Goal: Complete application form

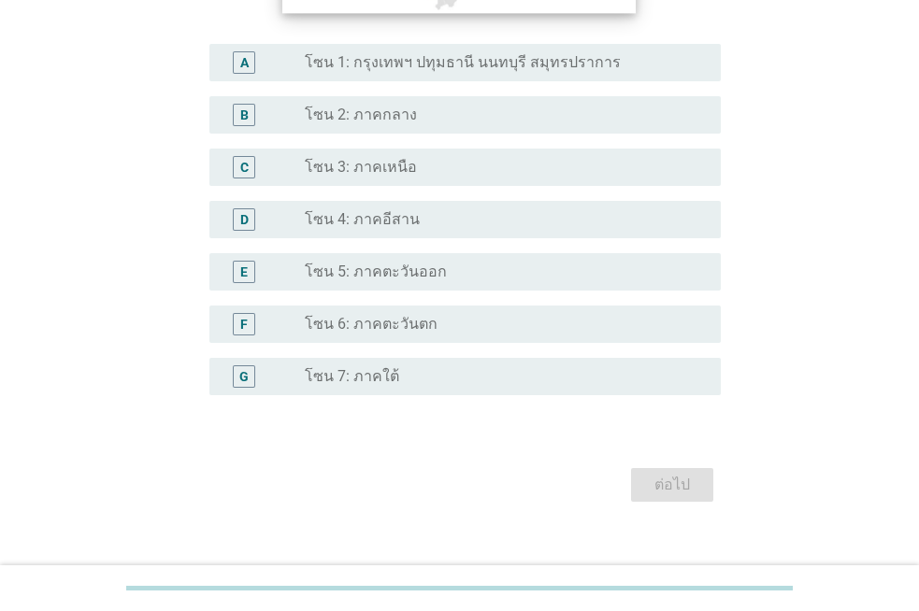
scroll to position [466, 0]
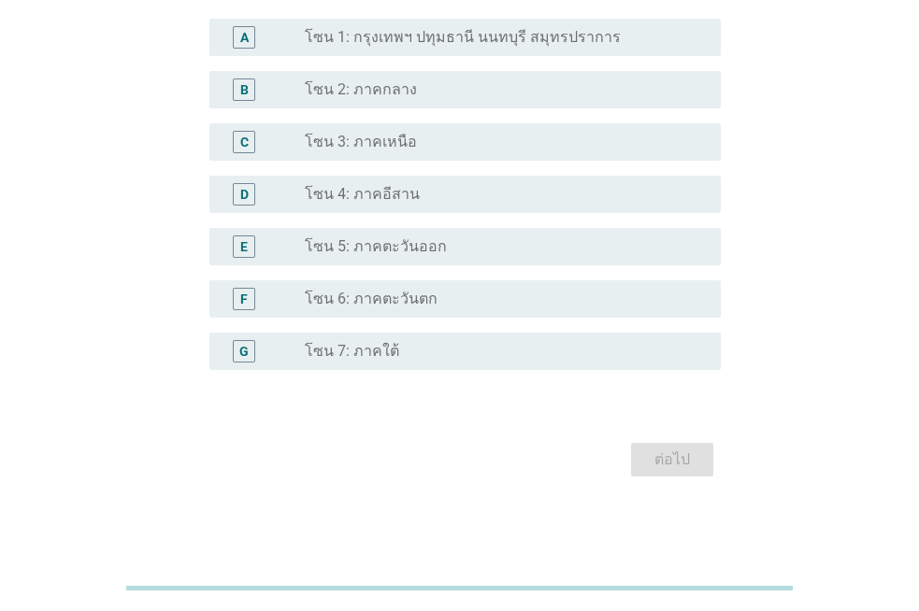
click at [423, 352] on div "radio_button_unchecked โซน 7: ภาคใต้" at bounding box center [498, 351] width 386 height 19
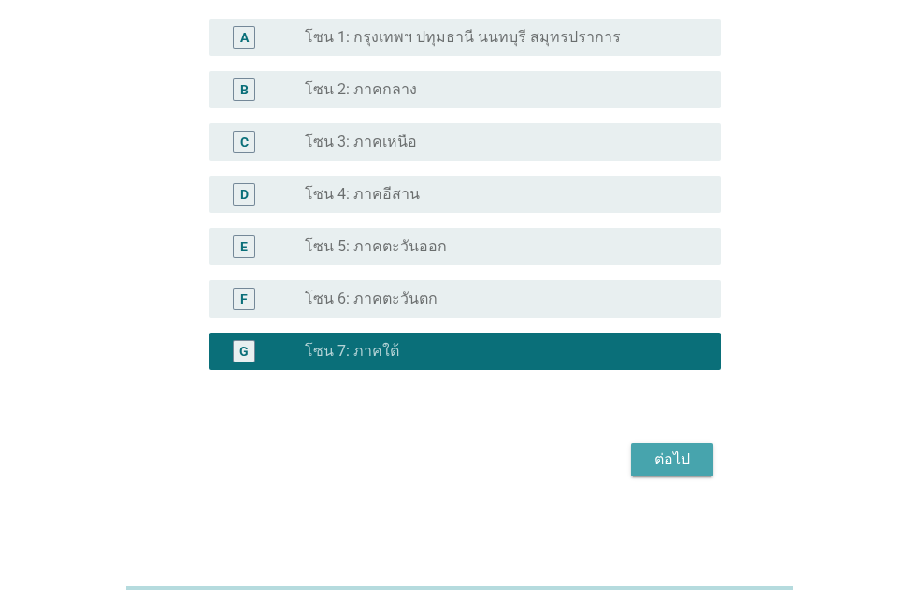
click at [673, 465] on div "ต่อไป" at bounding box center [672, 460] width 52 height 22
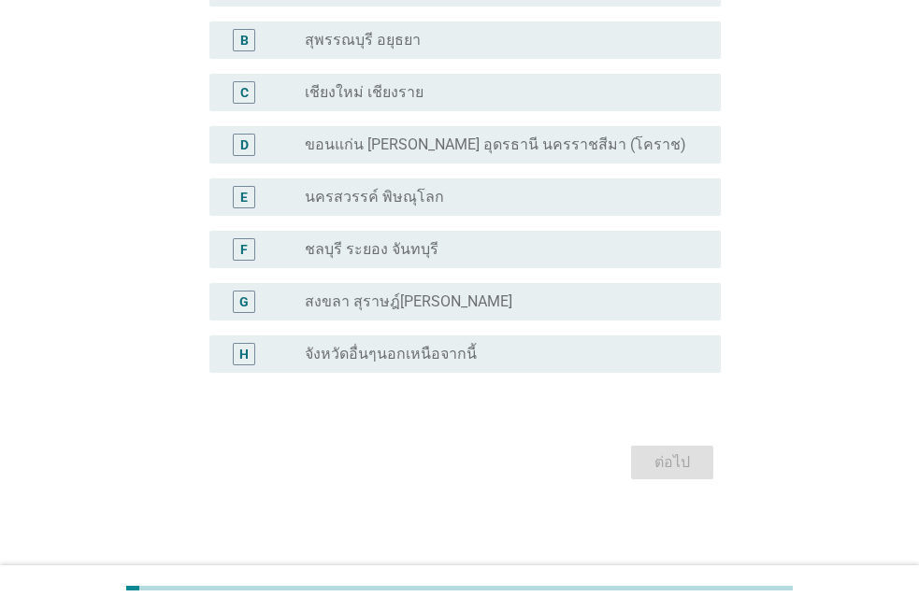
scroll to position [198, 0]
click at [406, 347] on label "จังหวัดอื่นๆนอกเหนือจากนี้" at bounding box center [391, 352] width 172 height 19
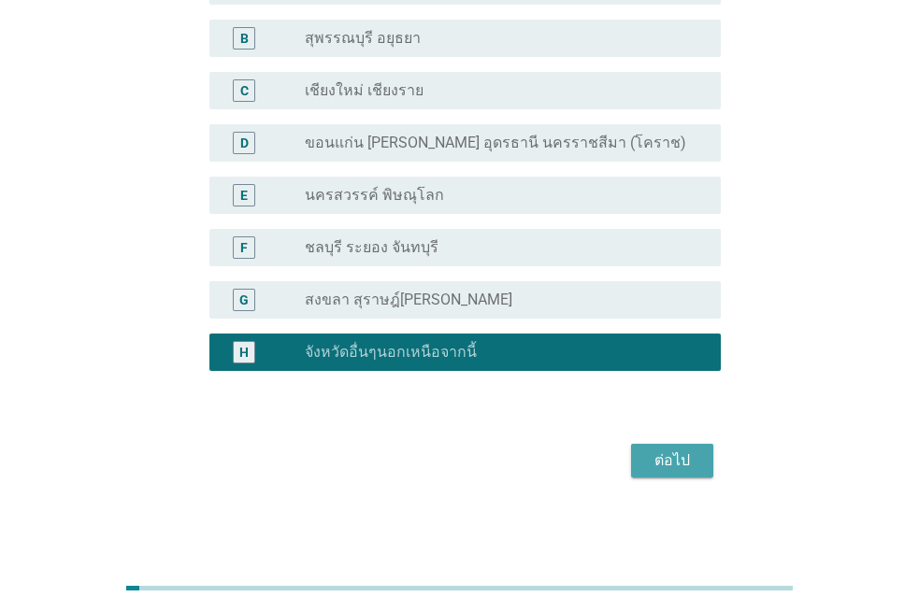
click at [666, 454] on div "ต่อไป" at bounding box center [672, 461] width 52 height 22
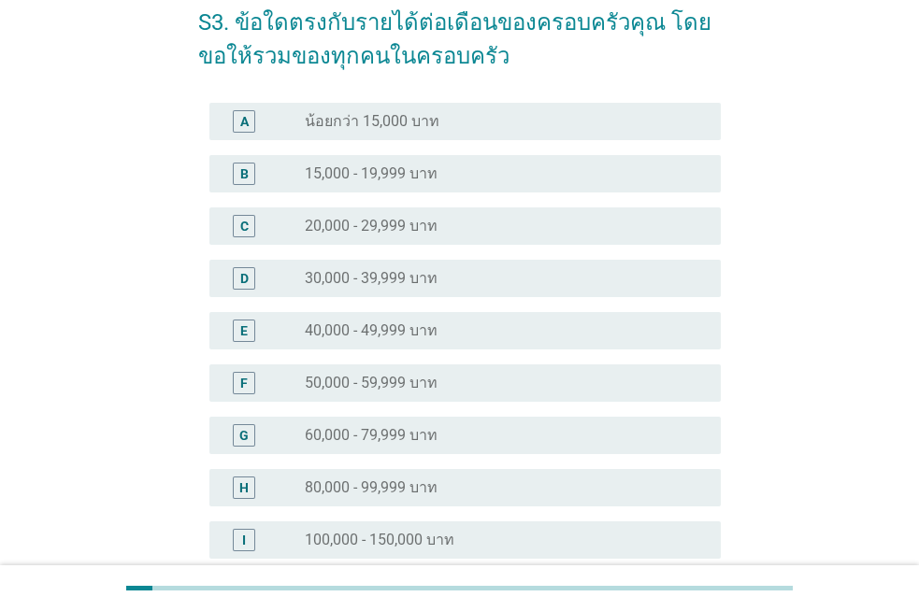
scroll to position [374, 0]
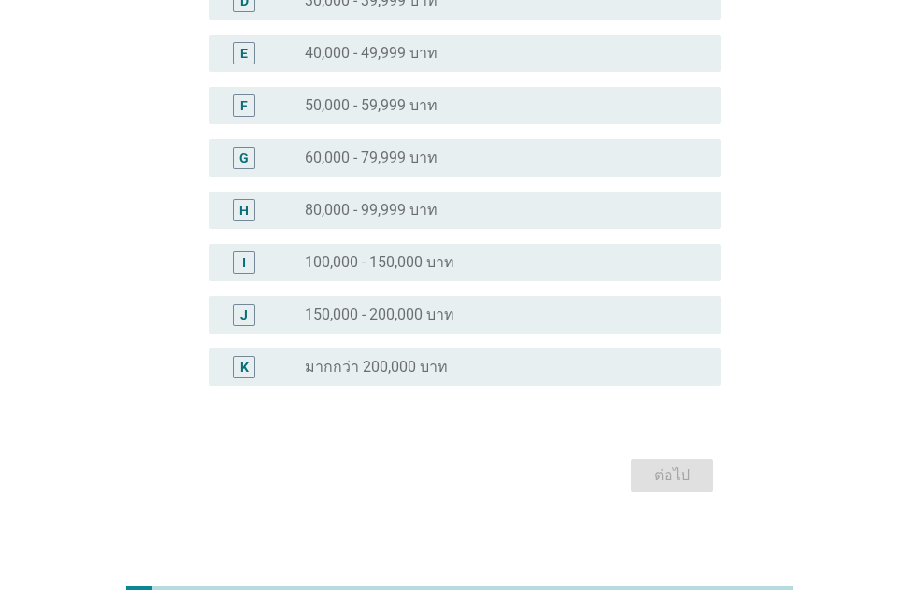
click at [381, 253] on label "100,000 - 150,000 บาท" at bounding box center [380, 262] width 150 height 19
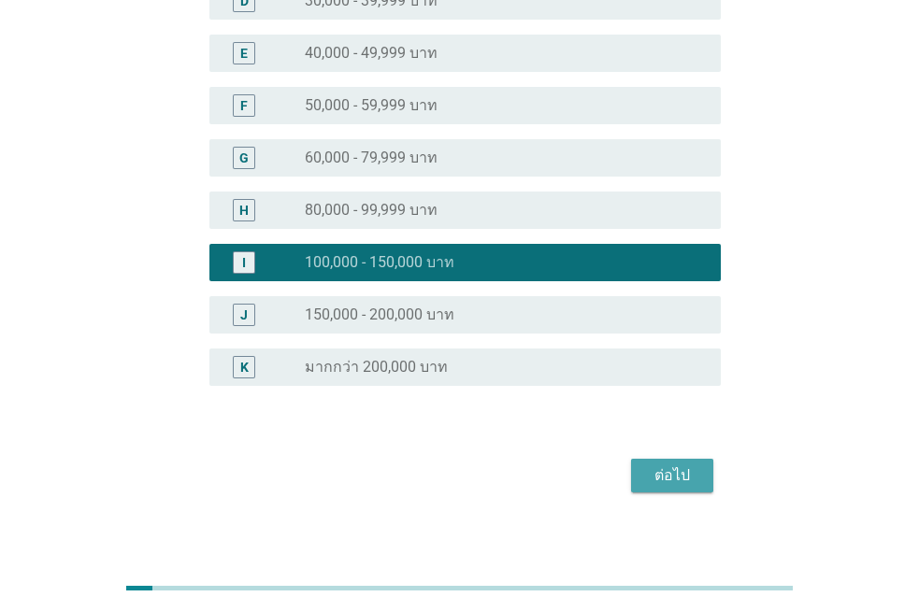
click at [662, 472] on div "ต่อไป" at bounding box center [672, 475] width 52 height 22
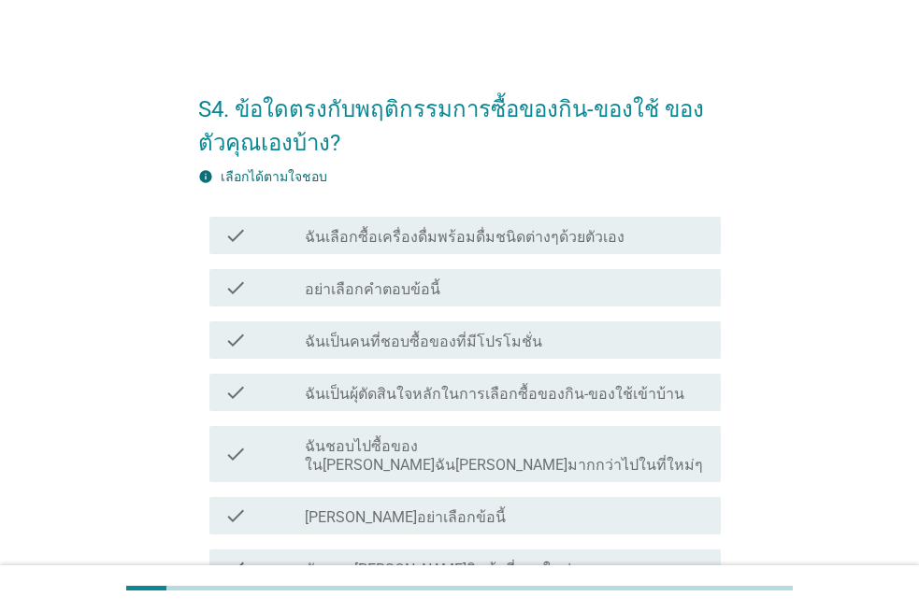
scroll to position [18, 0]
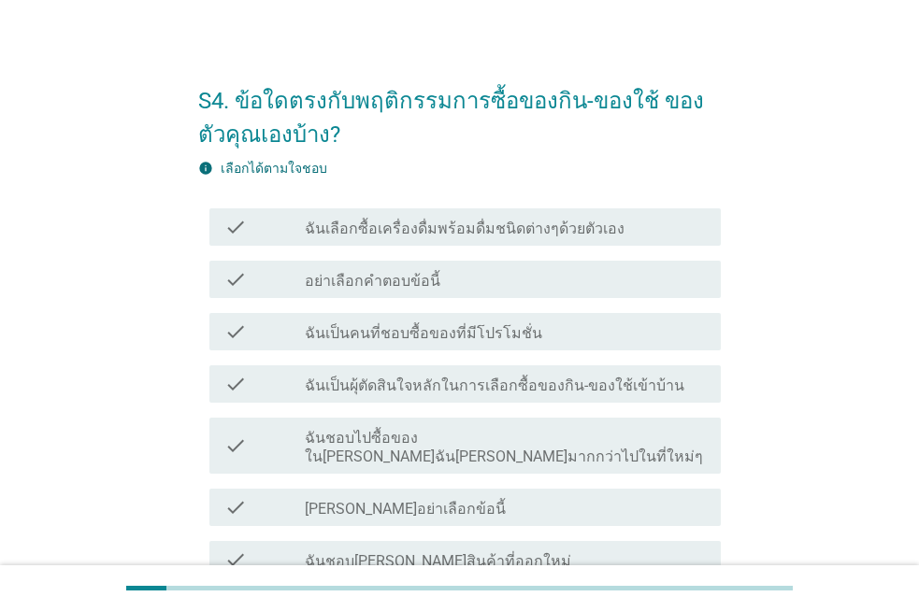
click at [400, 222] on label "ฉันเลือกซื้อเครื่องดื่มพร้อมดื่มชนิดต่างๆด้วยตัวเอง" at bounding box center [465, 229] width 320 height 19
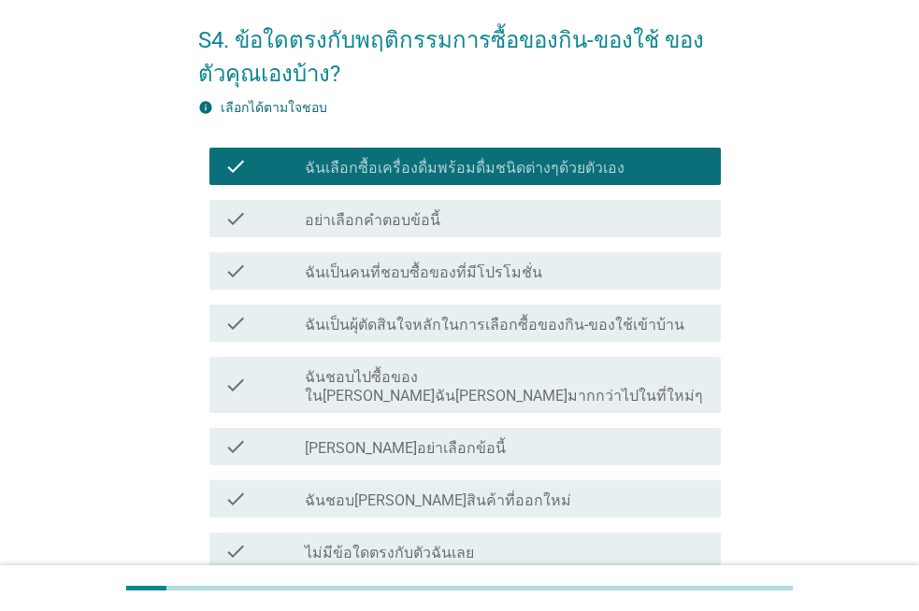
scroll to position [111, 0]
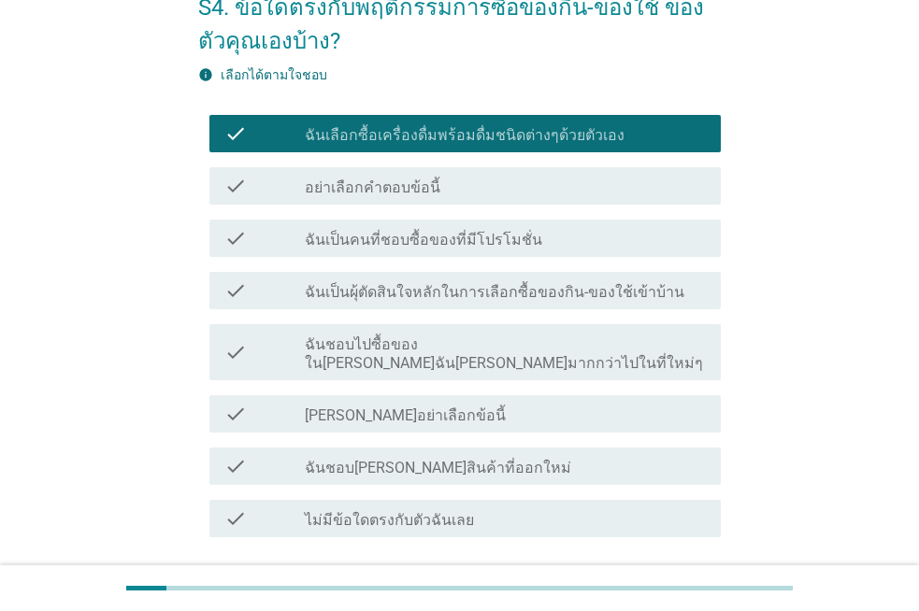
click at [478, 241] on label "ฉันเป็นคนที่ชอบซื้อของที่มีโปรโมชั่น" at bounding box center [423, 240] width 237 height 19
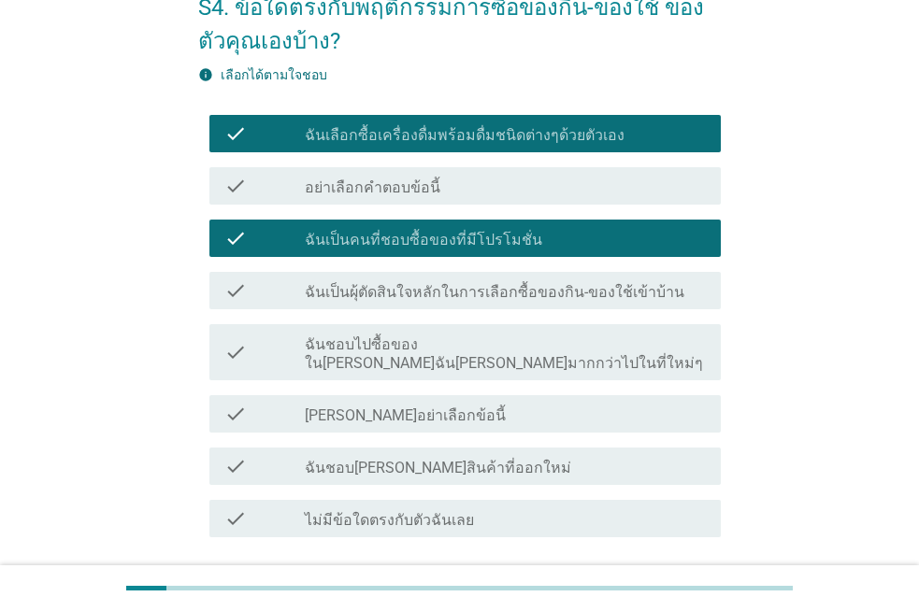
click at [493, 295] on label "ฉันเป็นผุ้ตัดสินใจหลักในการเลือกซื้อของกิน-ของใช้เข้าบ้าน" at bounding box center [494, 292] width 379 height 19
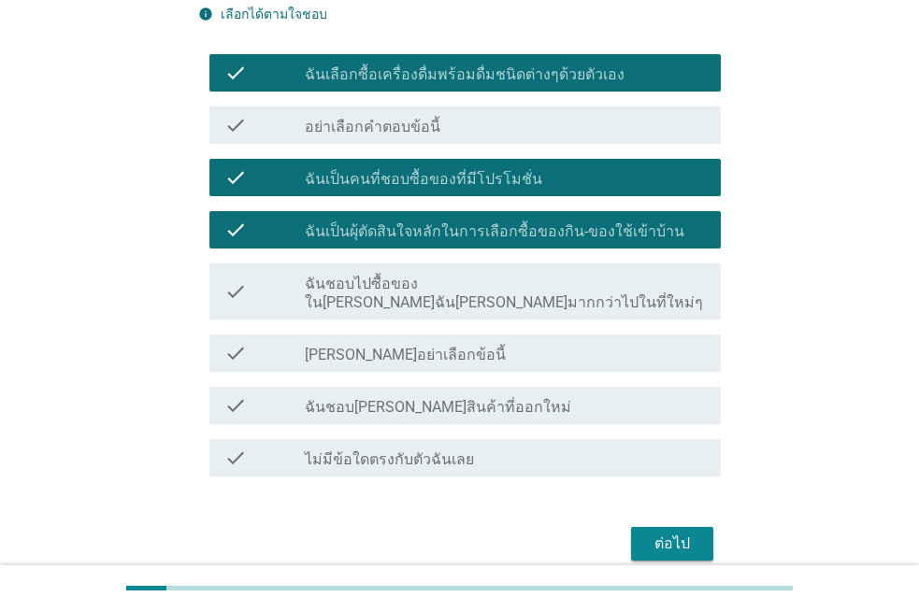
scroll to position [205, 0]
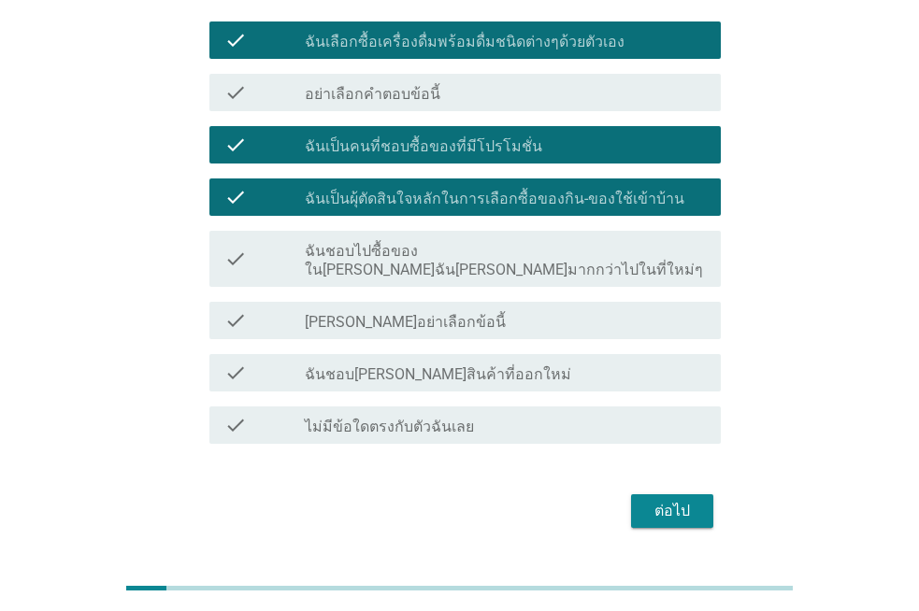
click at [484, 242] on label "ฉันชอบไปซื้อของใน[PERSON_NAME]ฉัน[PERSON_NAME]มากกว่าไปในที่ใหม่ๆ" at bounding box center [505, 260] width 401 height 37
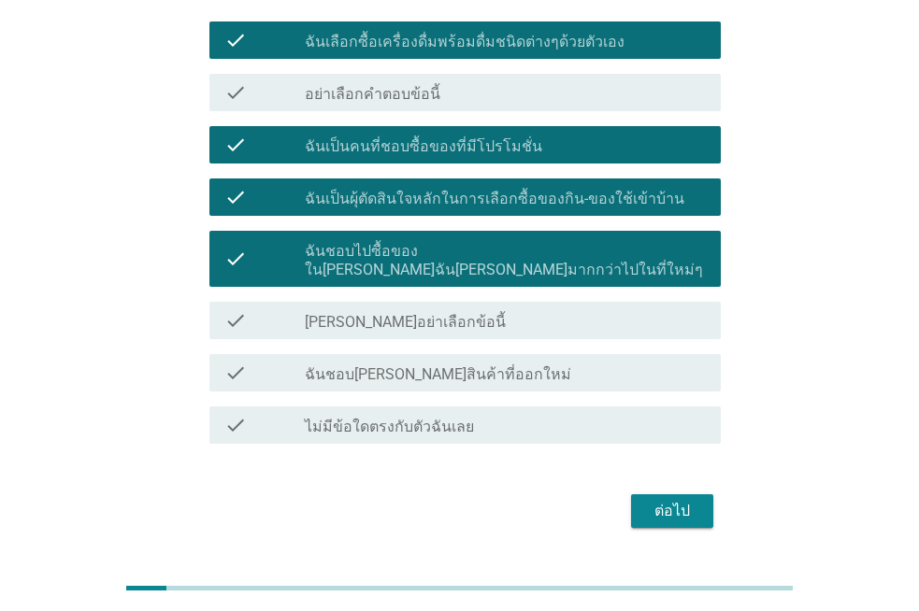
click at [657, 500] on div "ต่อไป" at bounding box center [672, 511] width 52 height 22
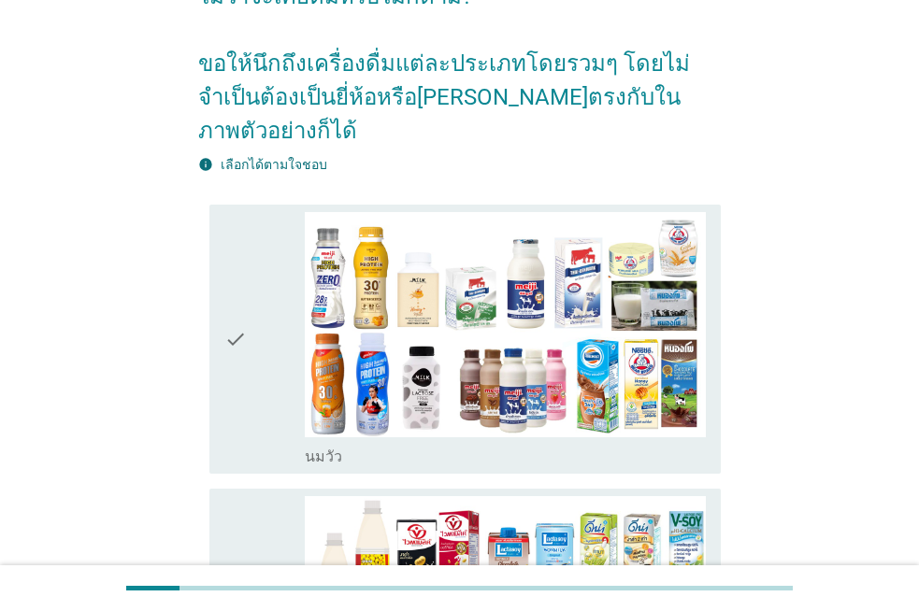
scroll to position [187, 0]
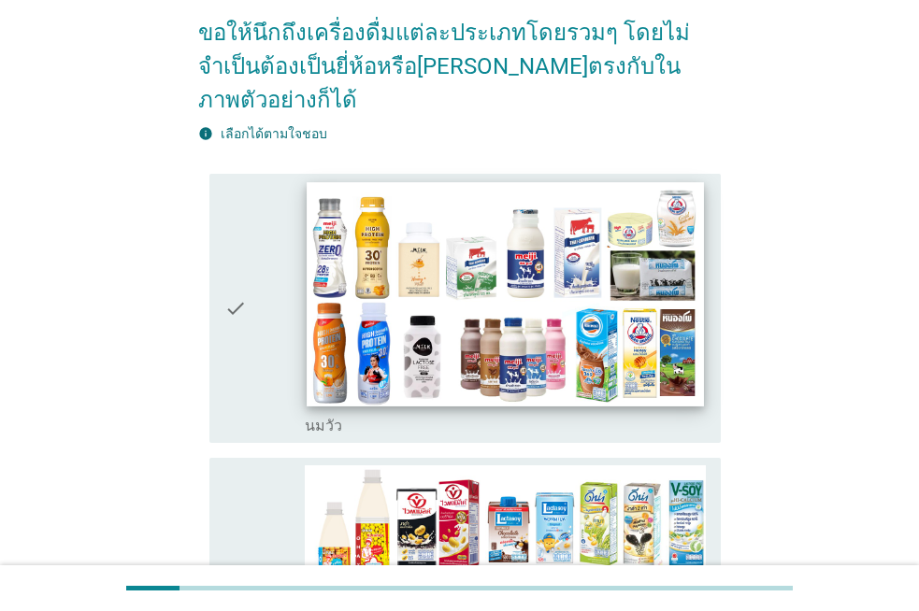
click at [428, 253] on img at bounding box center [505, 293] width 397 height 223
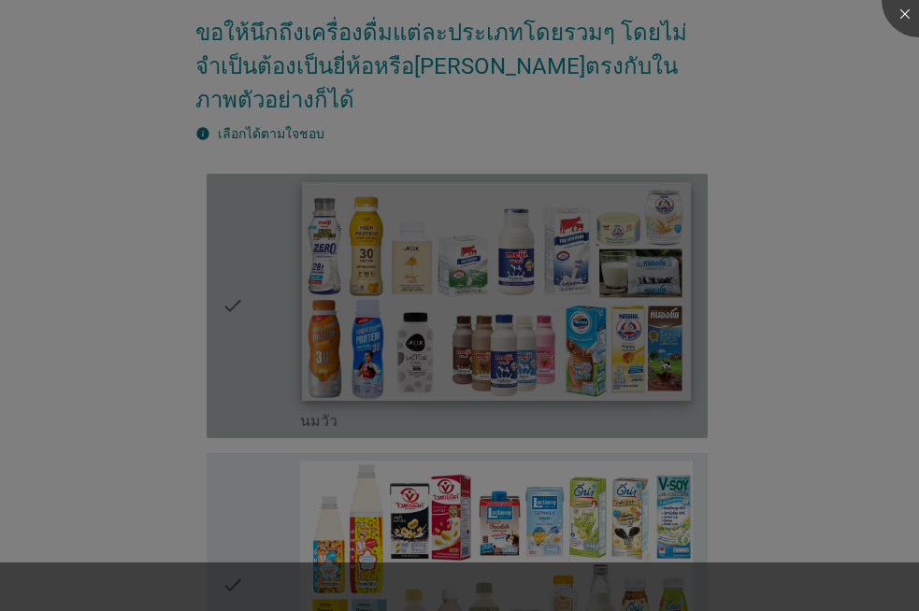
click at [428, 253] on div at bounding box center [459, 305] width 919 height 611
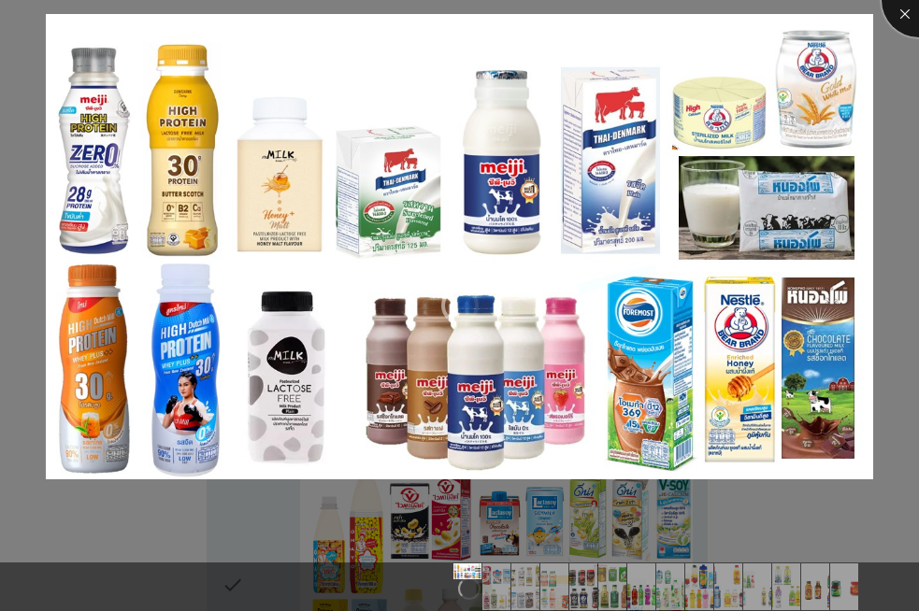
click at [910, 15] on div at bounding box center [918, 0] width 75 height 75
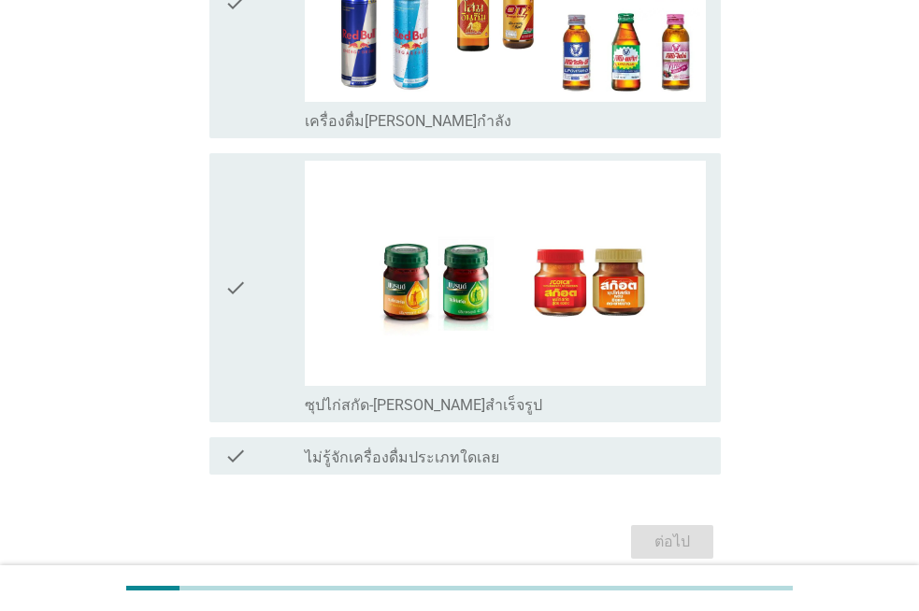
scroll to position [3956, 0]
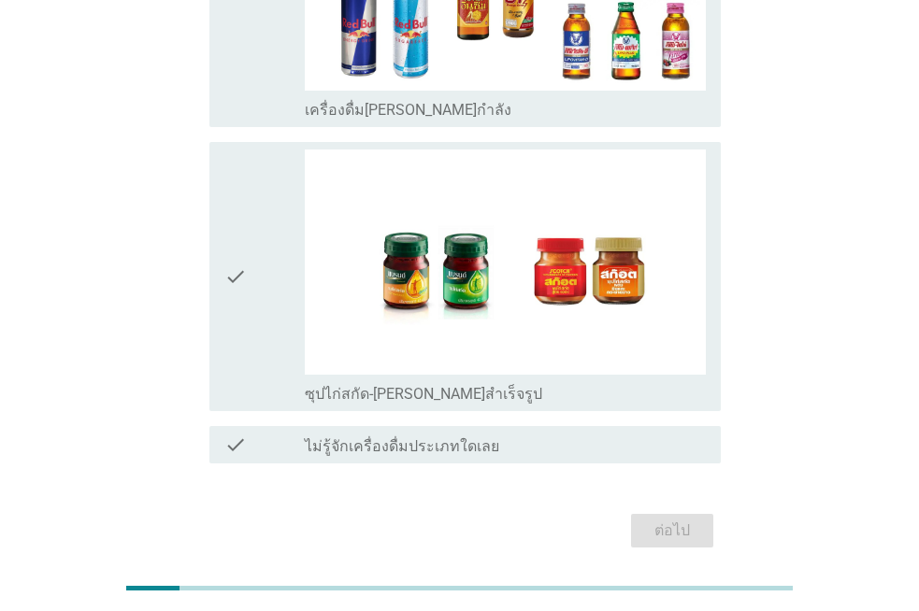
click at [265, 235] on div "check" at bounding box center [264, 277] width 80 height 255
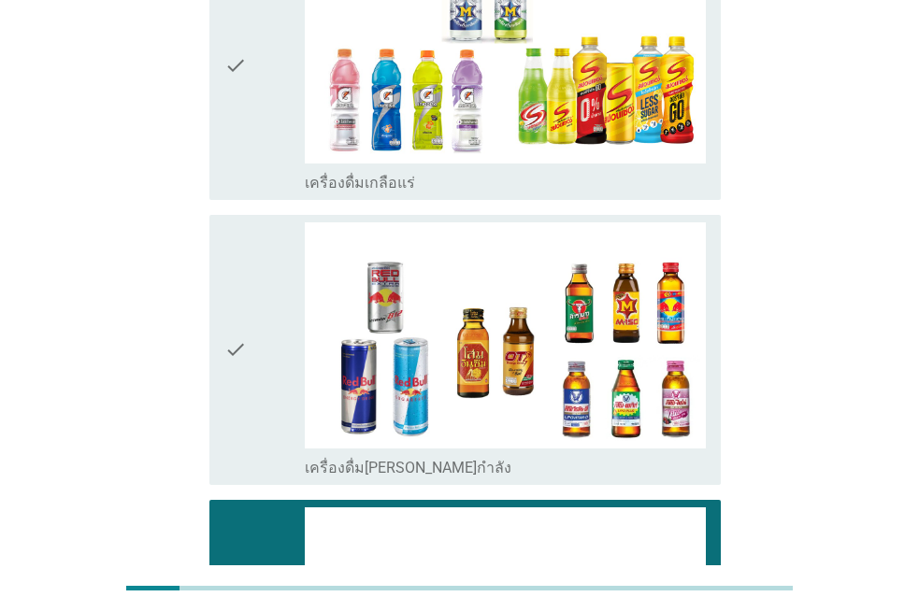
scroll to position [3582, 0]
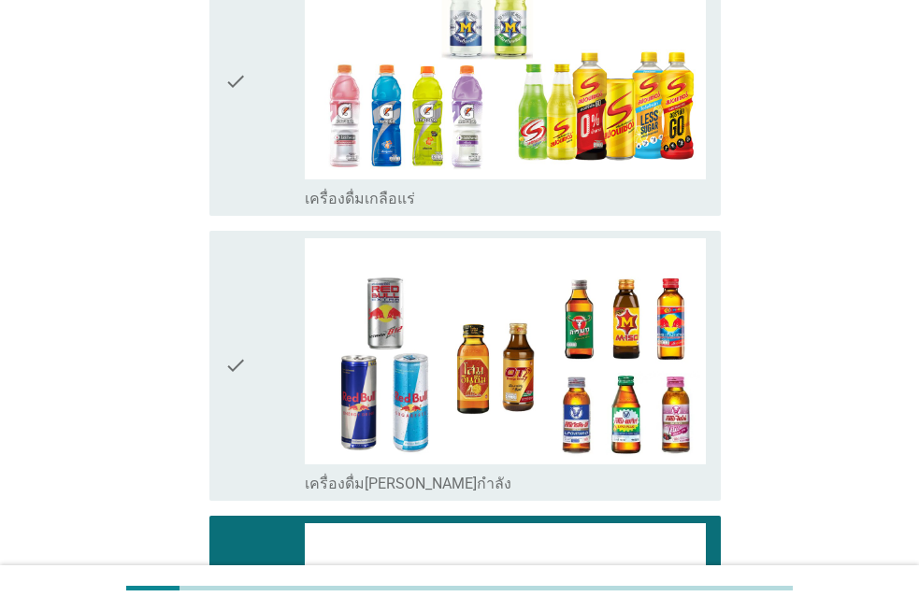
click at [262, 266] on div "check" at bounding box center [264, 365] width 80 height 255
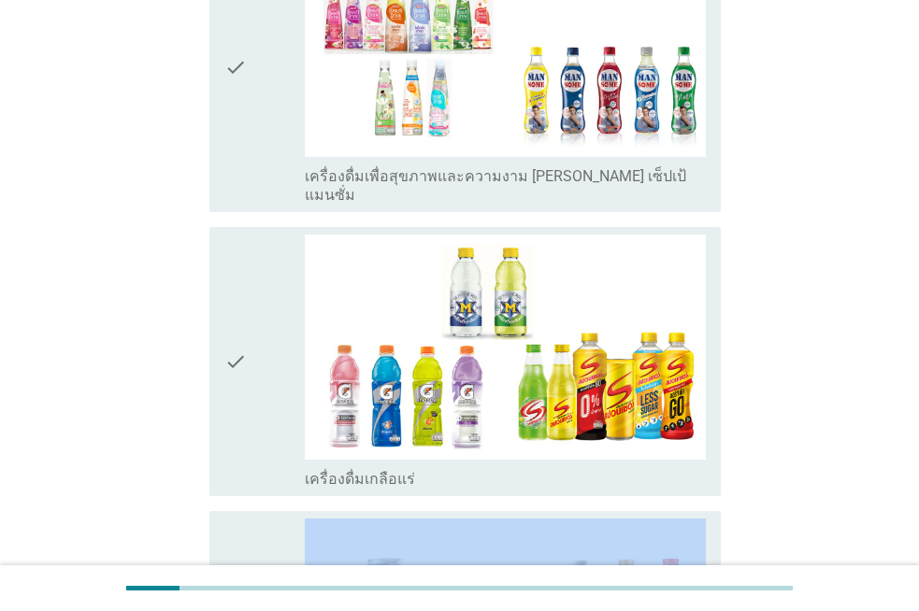
click at [256, 274] on div "check" at bounding box center [264, 362] width 80 height 255
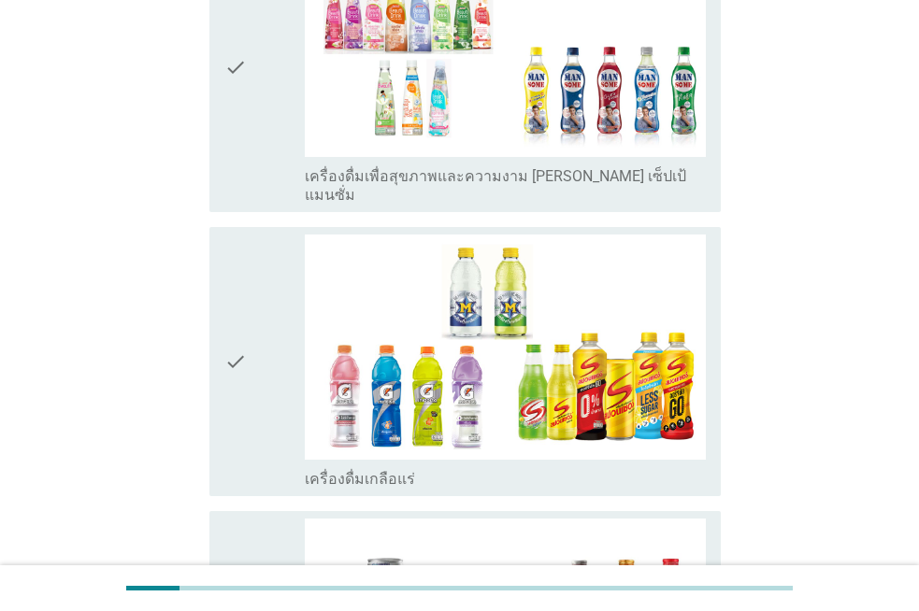
click at [256, 274] on div "check" at bounding box center [264, 362] width 80 height 255
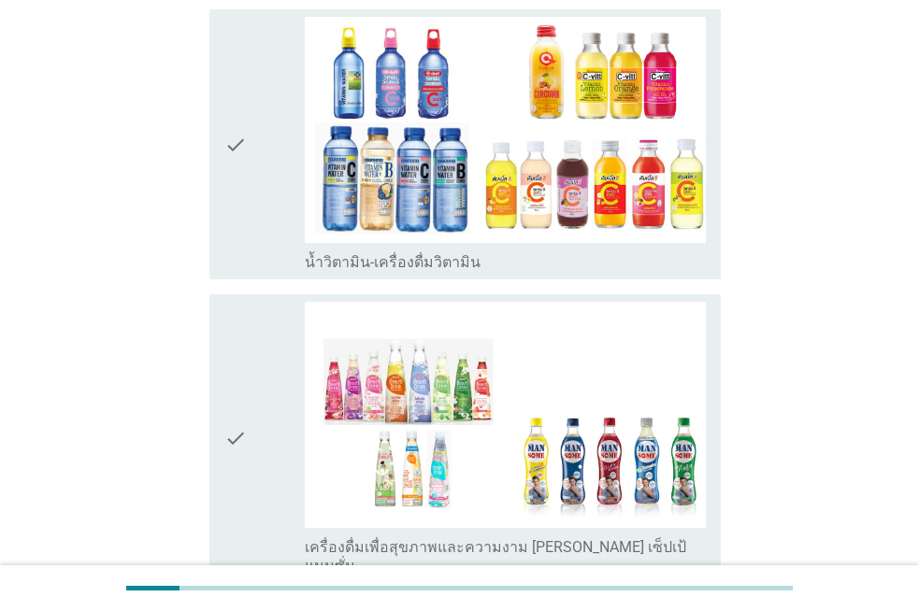
scroll to position [2928, 0]
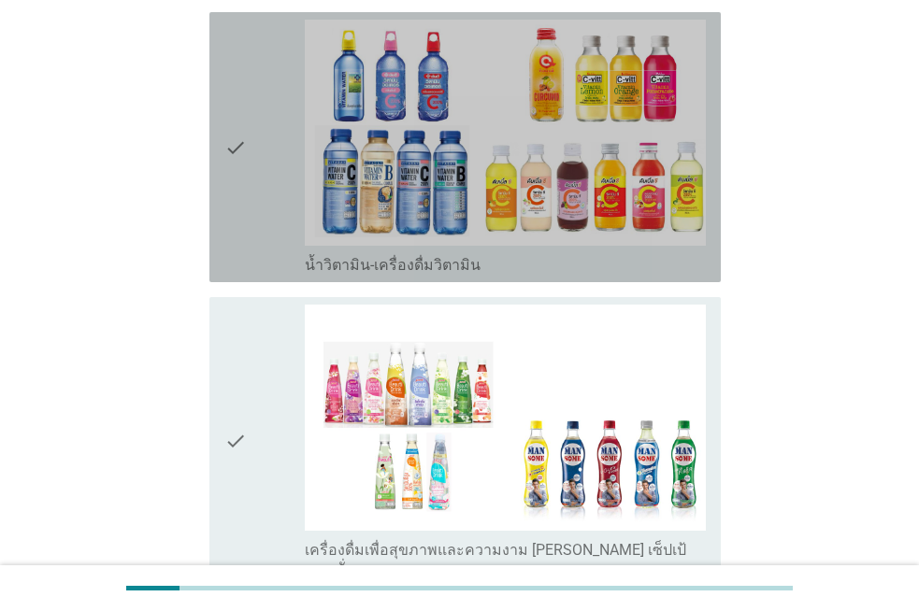
click at [249, 160] on div "check" at bounding box center [264, 147] width 80 height 255
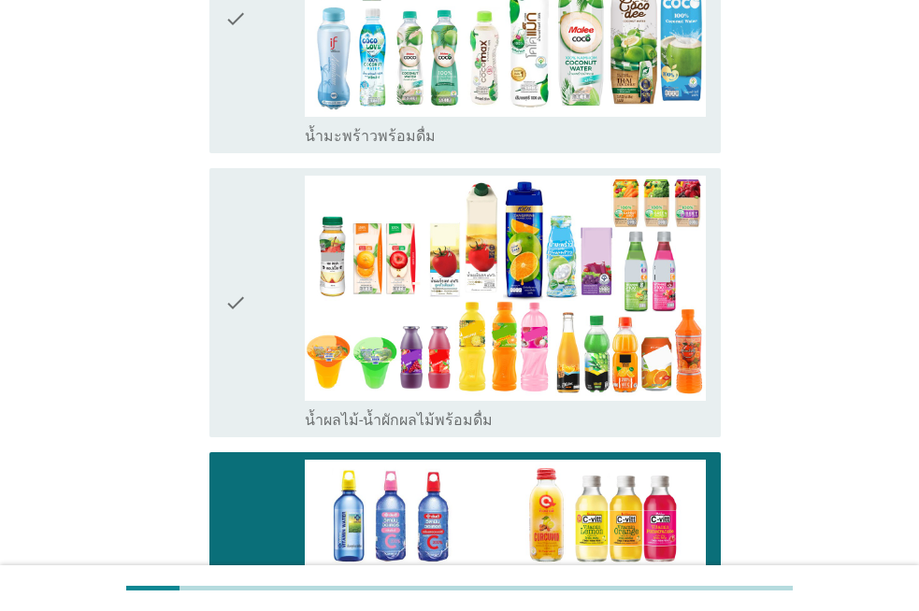
scroll to position [2367, 0]
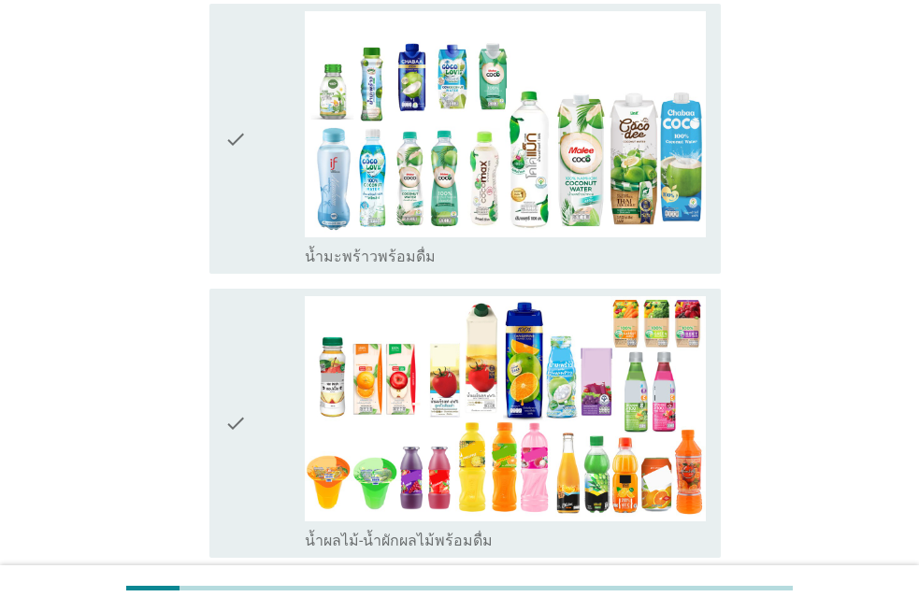
click at [248, 159] on div "check" at bounding box center [264, 138] width 80 height 255
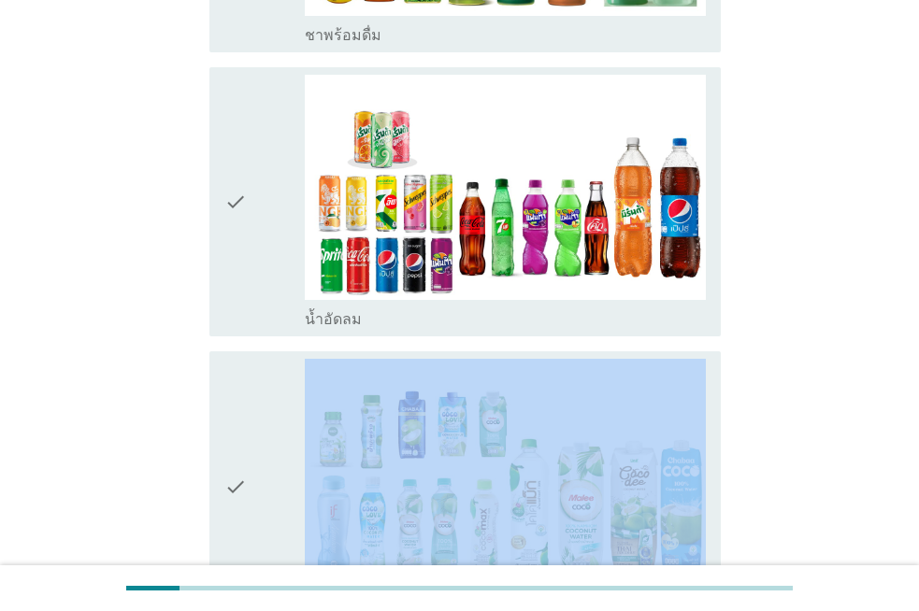
scroll to position [1993, 0]
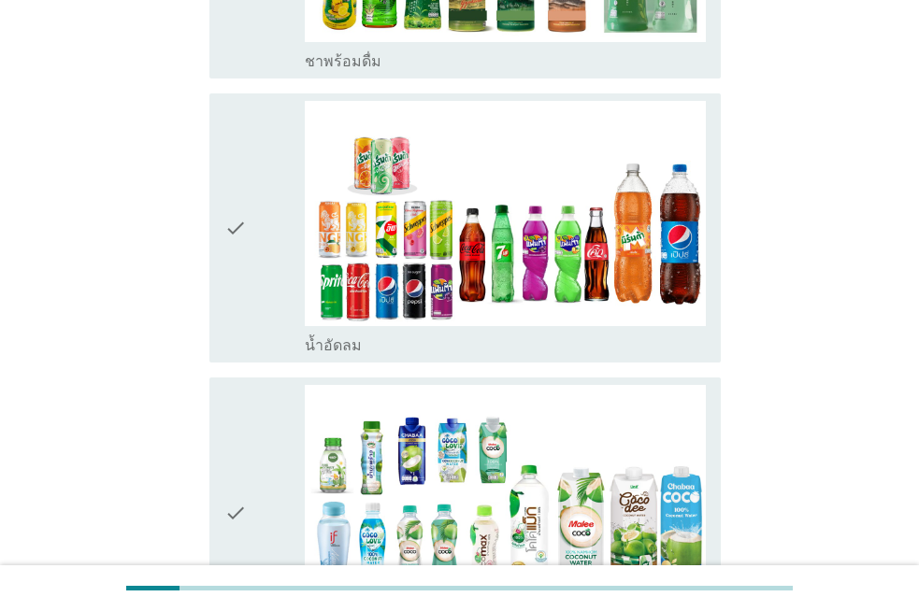
click at [253, 149] on div "check" at bounding box center [264, 228] width 80 height 255
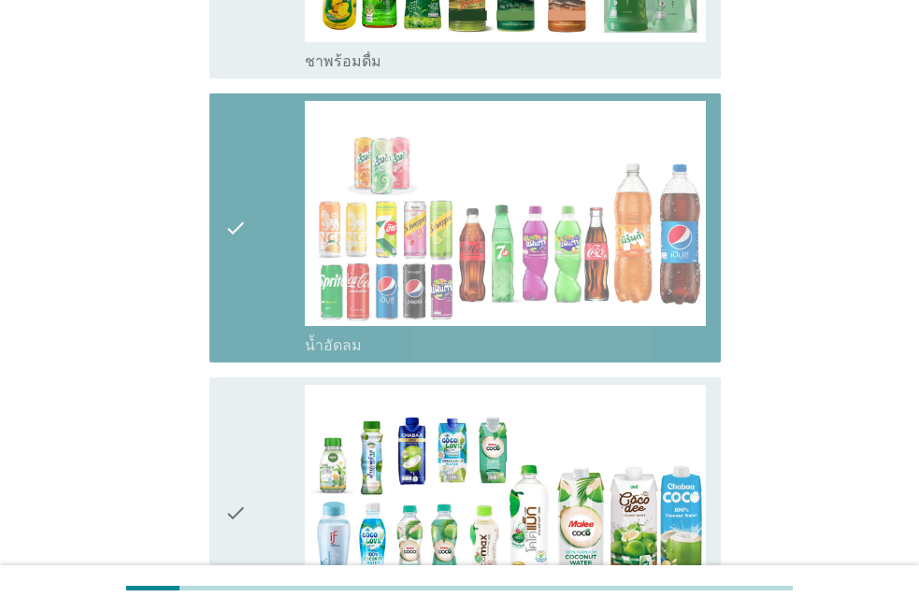
click at [253, 149] on div "check" at bounding box center [264, 228] width 80 height 255
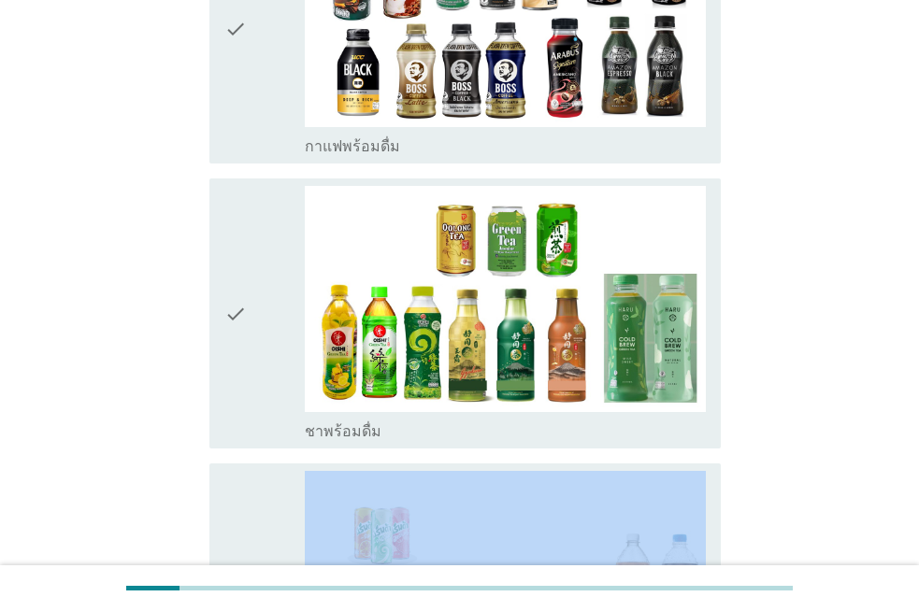
scroll to position [1620, 0]
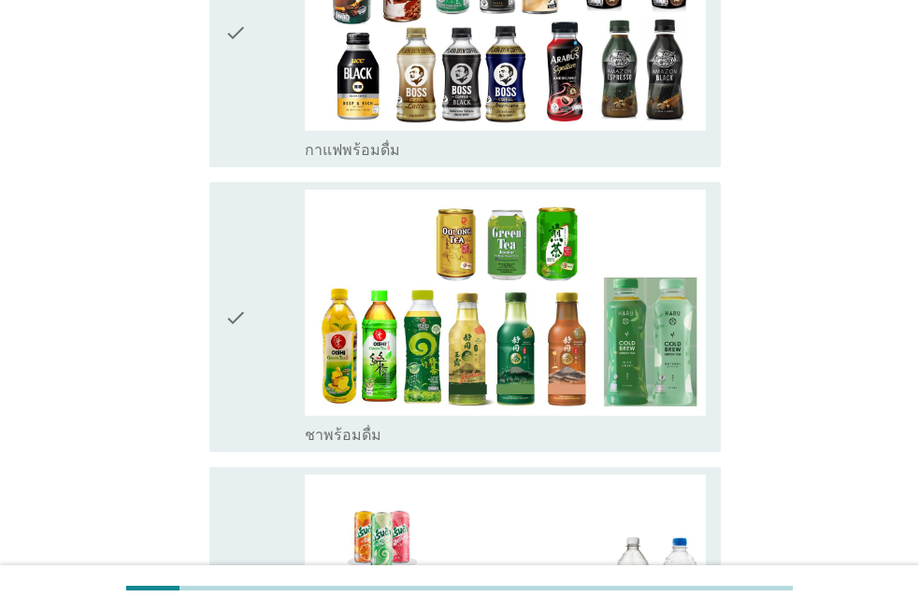
click at [253, 190] on div "check" at bounding box center [264, 317] width 80 height 255
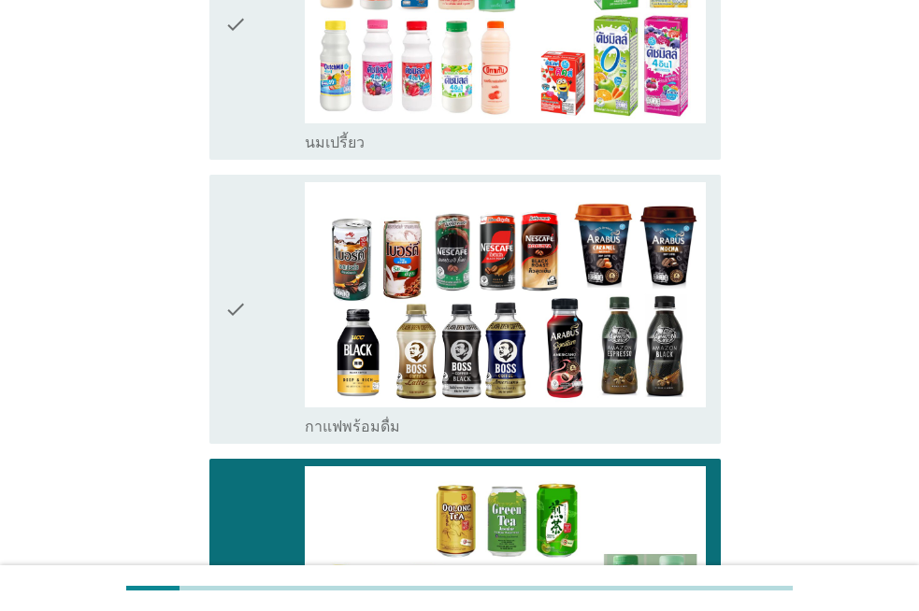
scroll to position [1339, 0]
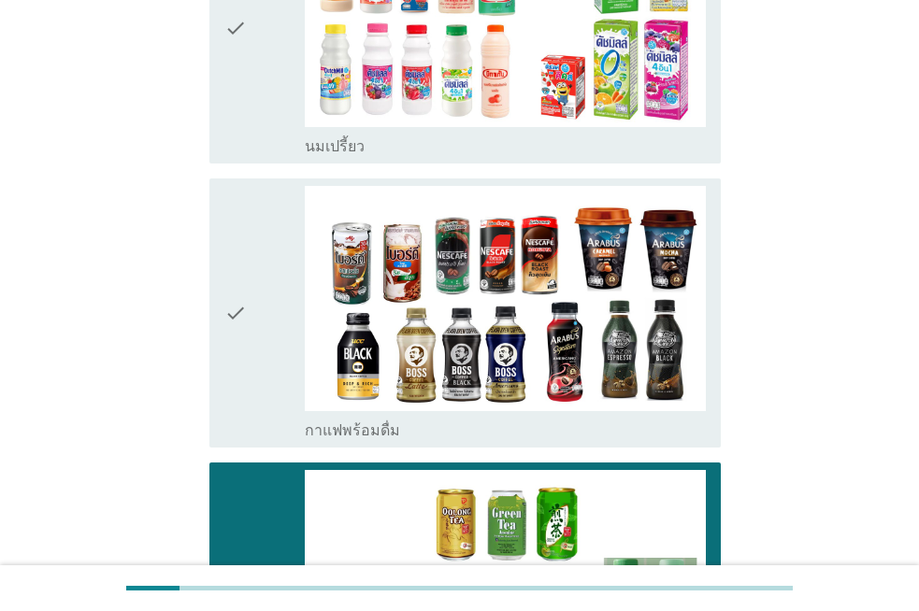
drag, startPoint x: 250, startPoint y: 220, endPoint x: 261, endPoint y: 145, distance: 75.6
click at [250, 219] on div "check" at bounding box center [264, 313] width 80 height 255
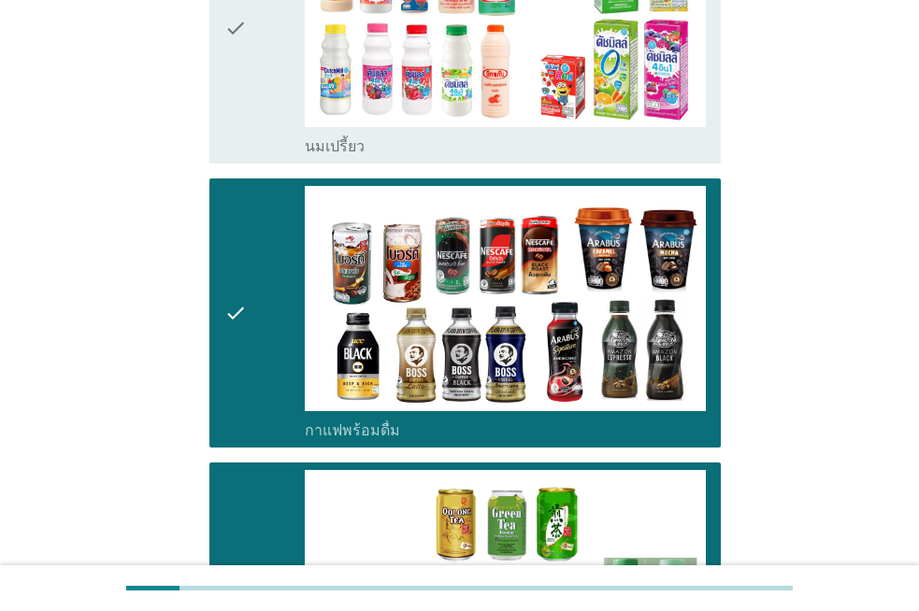
click at [265, 78] on div "check" at bounding box center [264, 28] width 80 height 255
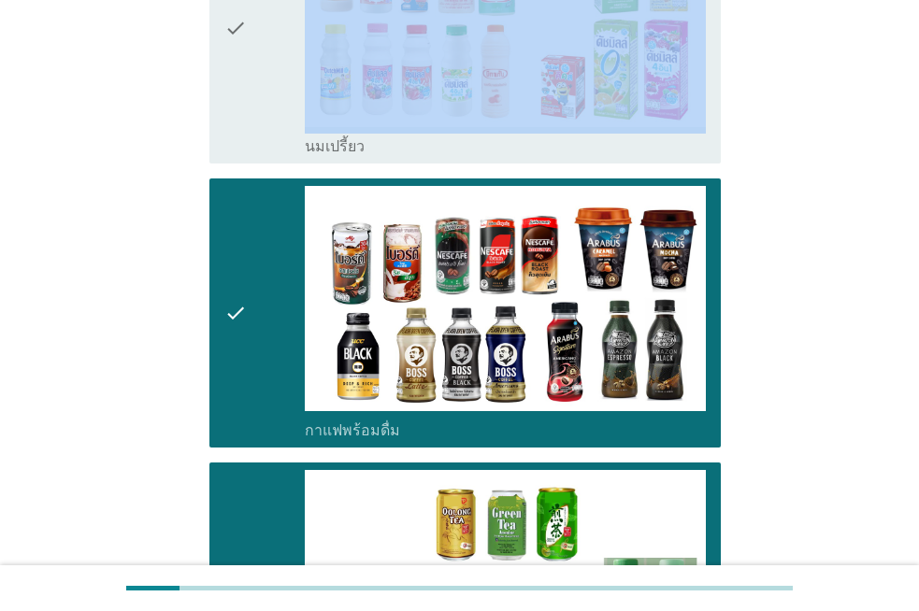
click at [265, 78] on div "check" at bounding box center [264, 28] width 80 height 255
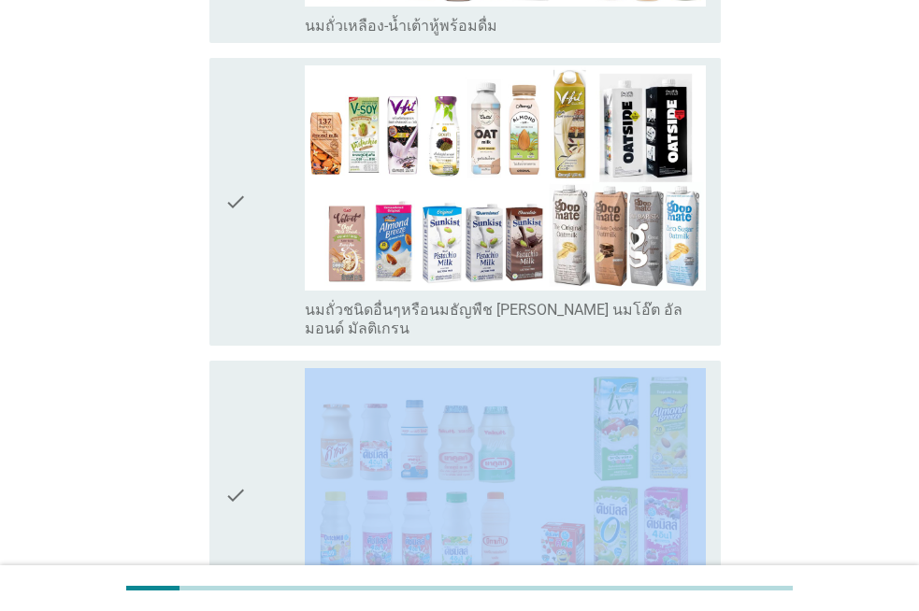
click at [265, 78] on div "check" at bounding box center [264, 202] width 80 height 274
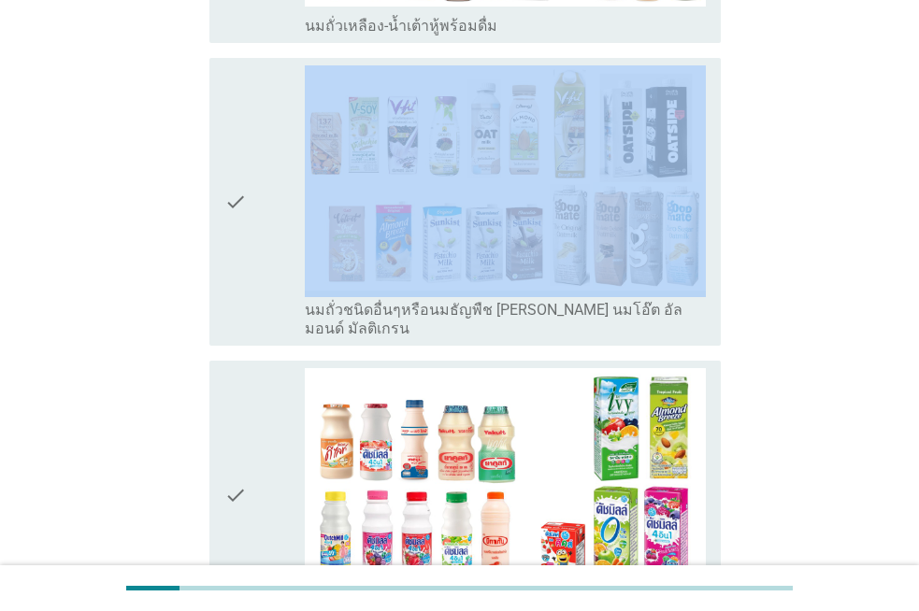
click at [265, 78] on div "check" at bounding box center [264, 202] width 80 height 274
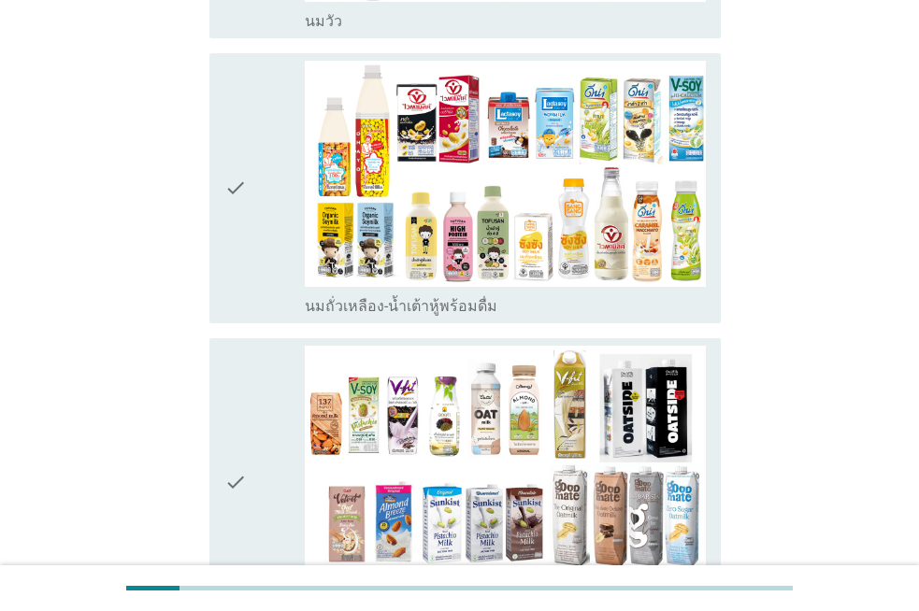
click at [266, 80] on div "check" at bounding box center [264, 188] width 80 height 255
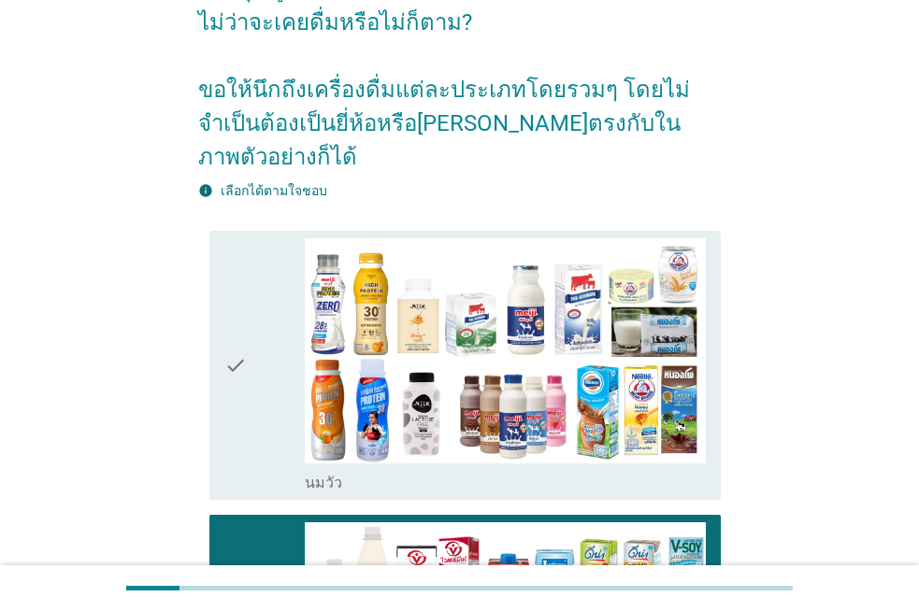
scroll to position [124, 0]
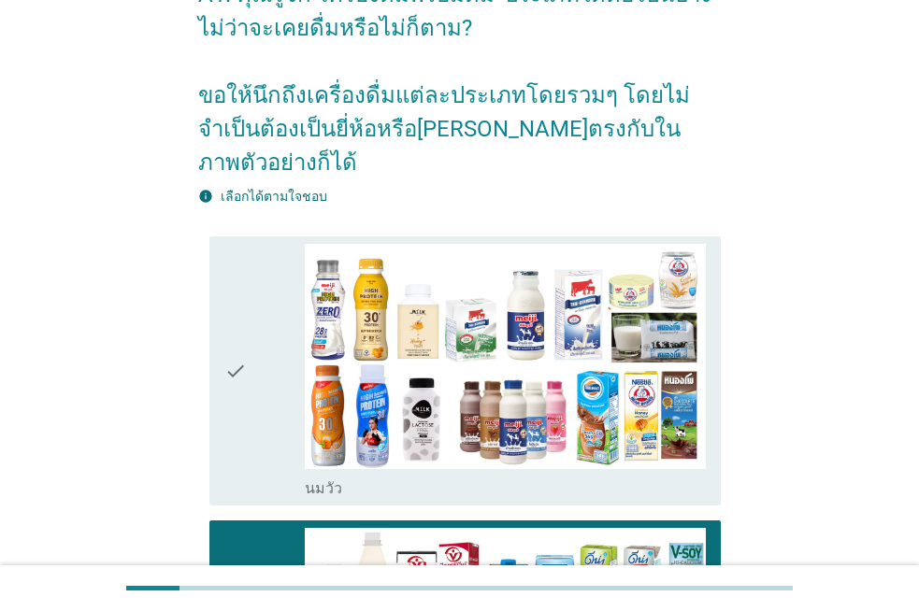
click at [254, 329] on div "check" at bounding box center [264, 371] width 80 height 255
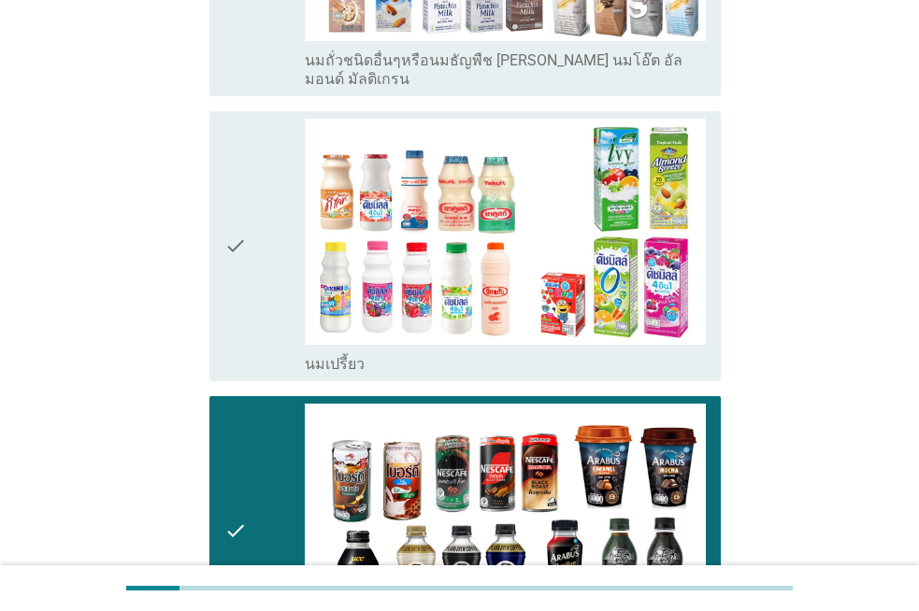
scroll to position [1215, 0]
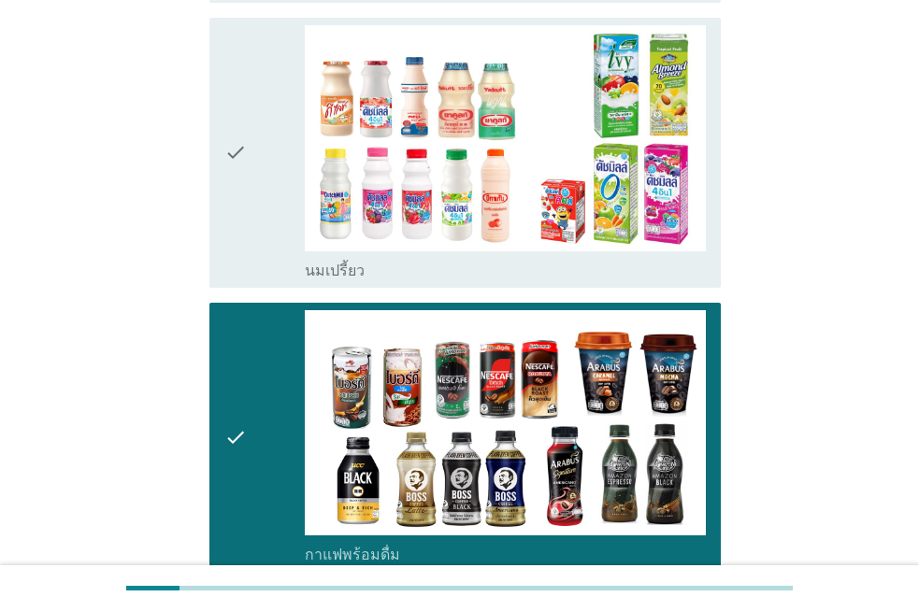
click at [258, 207] on div "check" at bounding box center [264, 152] width 80 height 255
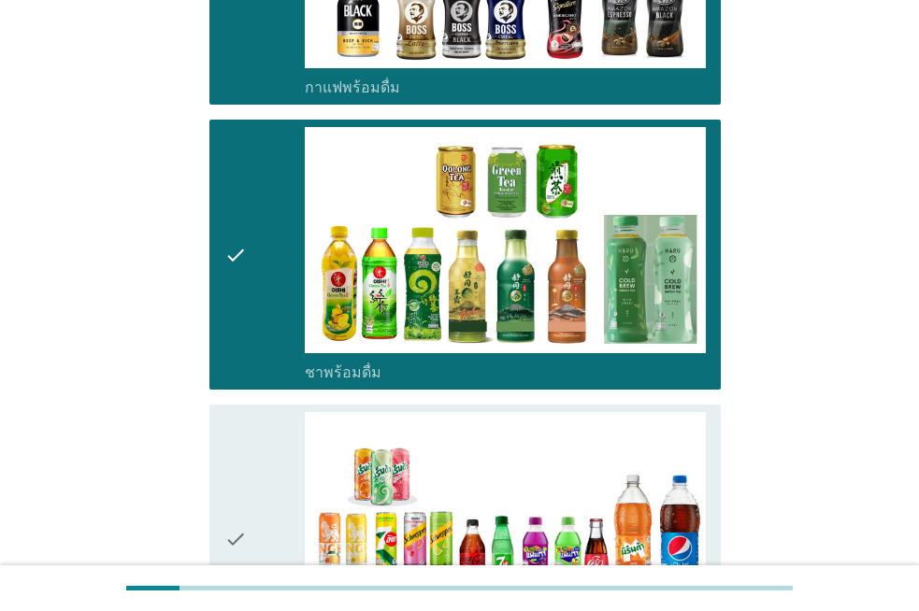
scroll to position [2056, 0]
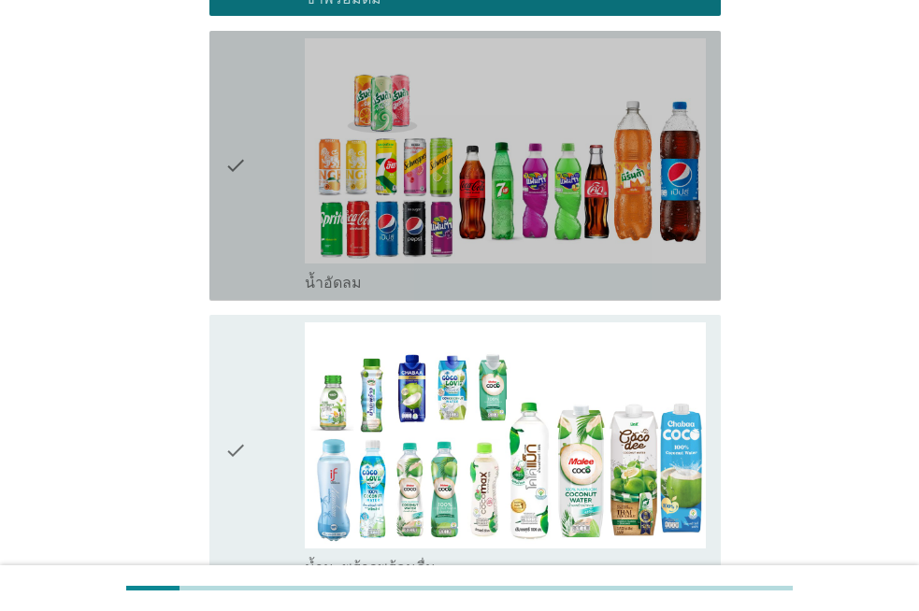
click at [258, 207] on div "check" at bounding box center [264, 165] width 80 height 255
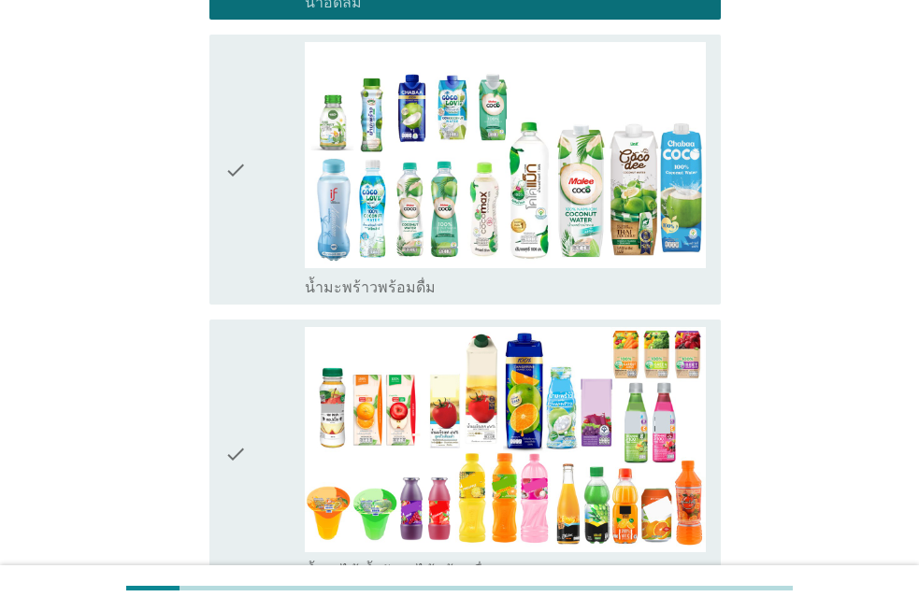
click at [258, 207] on div "check" at bounding box center [264, 169] width 80 height 255
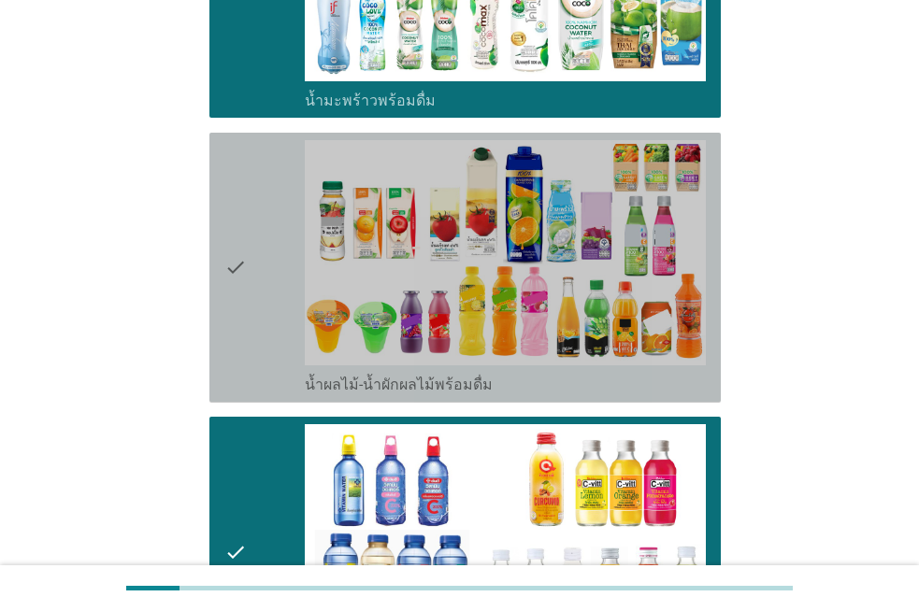
click at [258, 207] on div "check" at bounding box center [264, 267] width 80 height 255
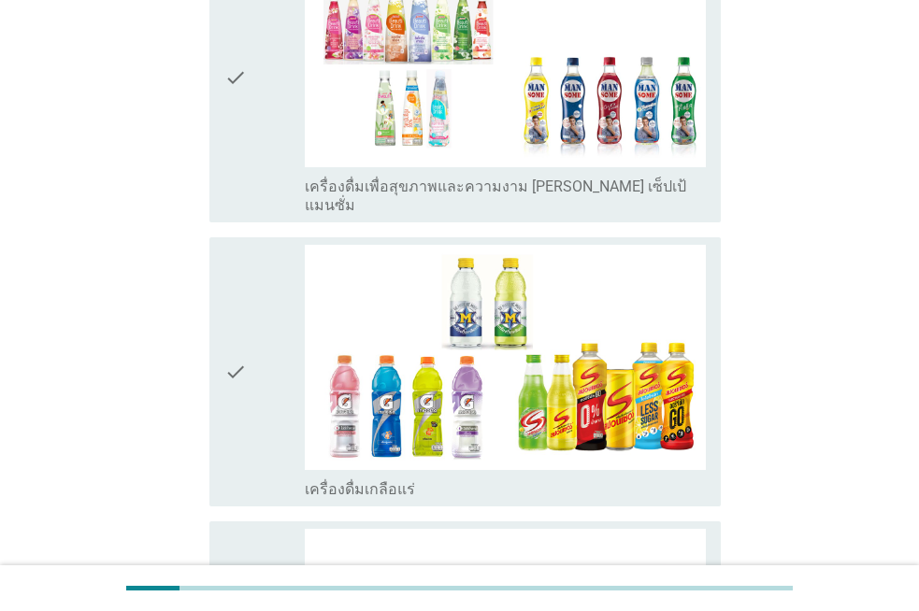
scroll to position [3177, 0]
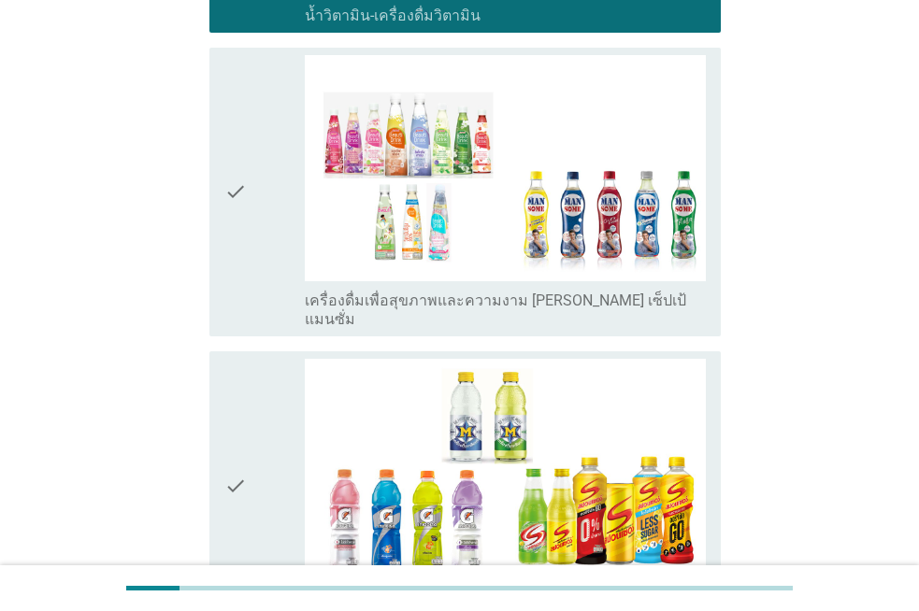
click at [258, 198] on div "check" at bounding box center [264, 192] width 80 height 274
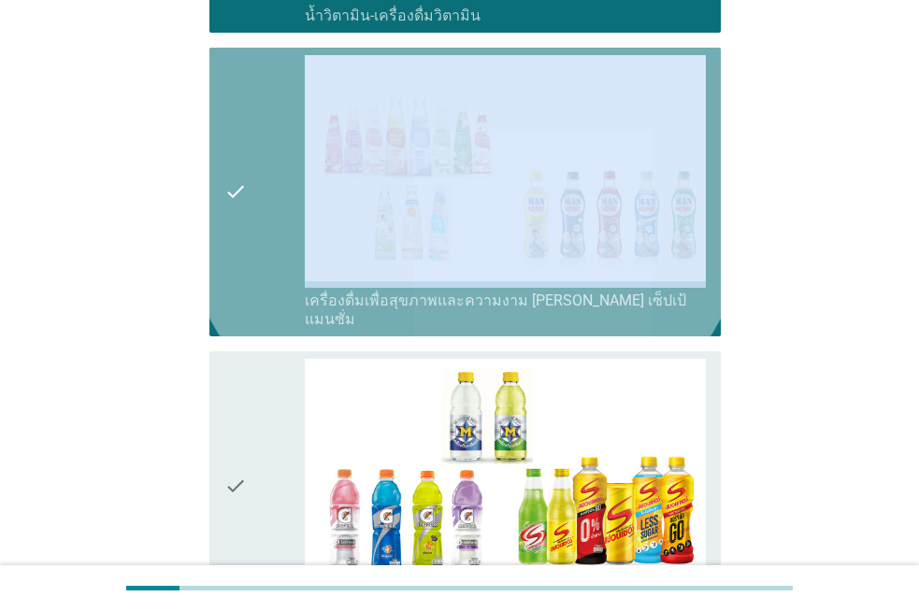
click at [258, 198] on div "check" at bounding box center [264, 192] width 80 height 274
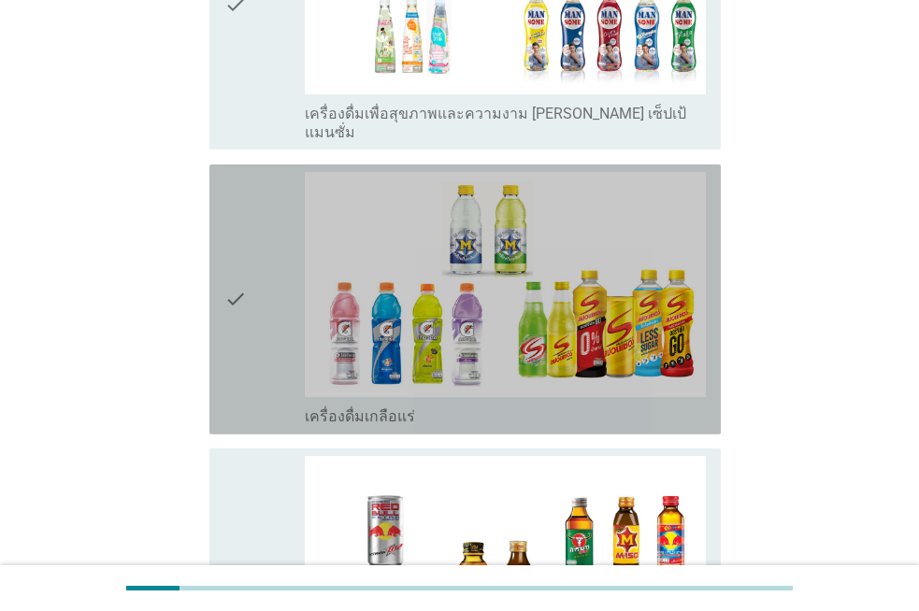
click at [258, 198] on div "check" at bounding box center [264, 299] width 80 height 255
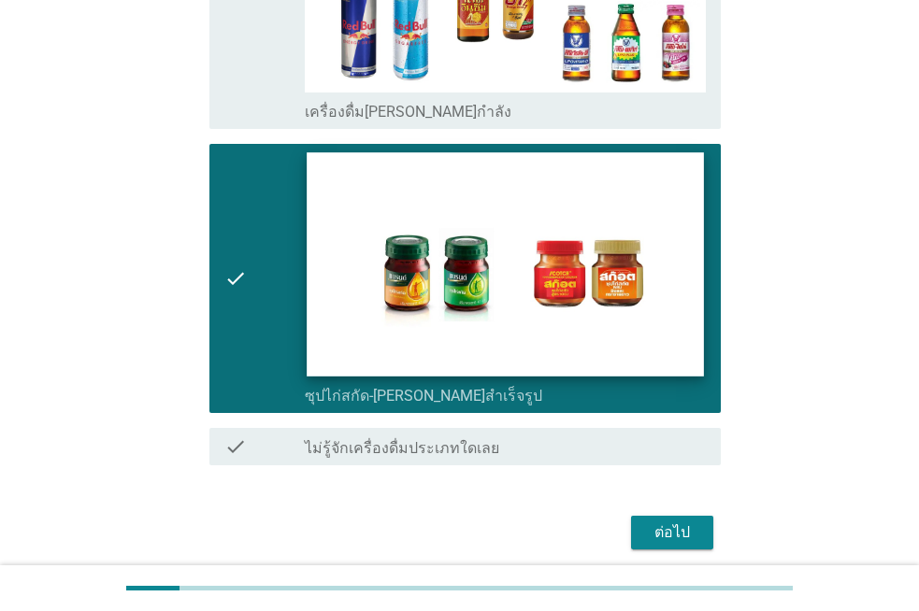
scroll to position [3956, 0]
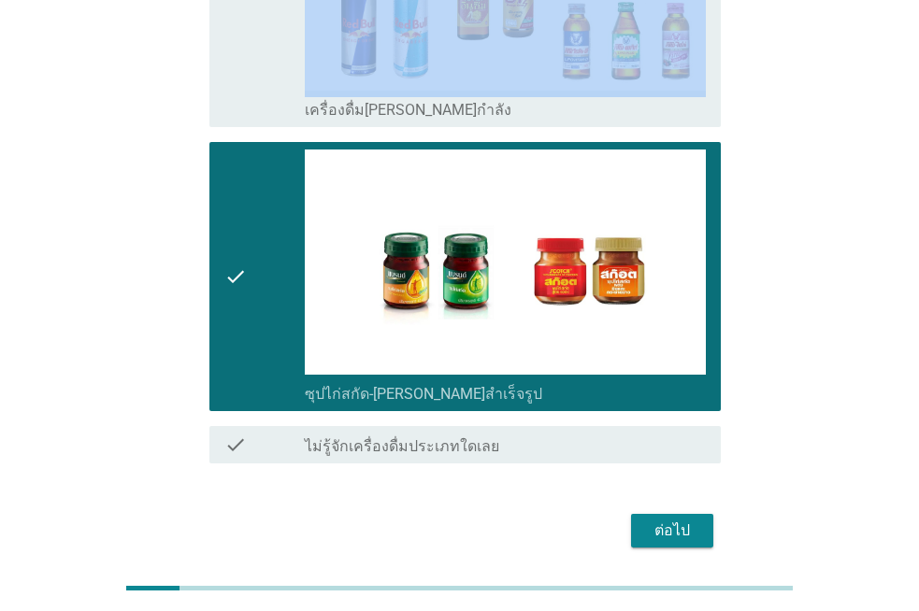
click at [653, 520] on div "ต่อไป" at bounding box center [672, 531] width 52 height 22
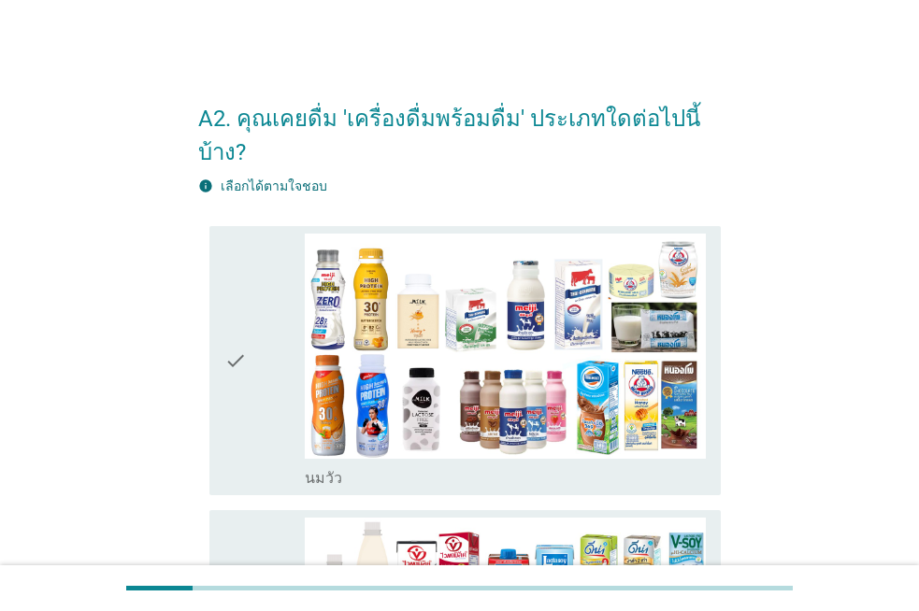
click at [261, 372] on div "check" at bounding box center [264, 361] width 80 height 255
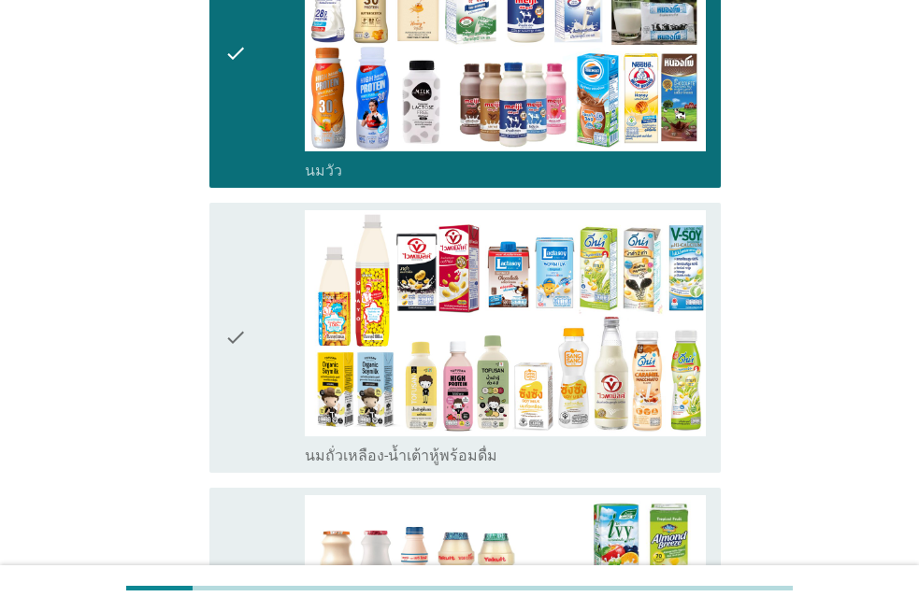
scroll to position [374, 0]
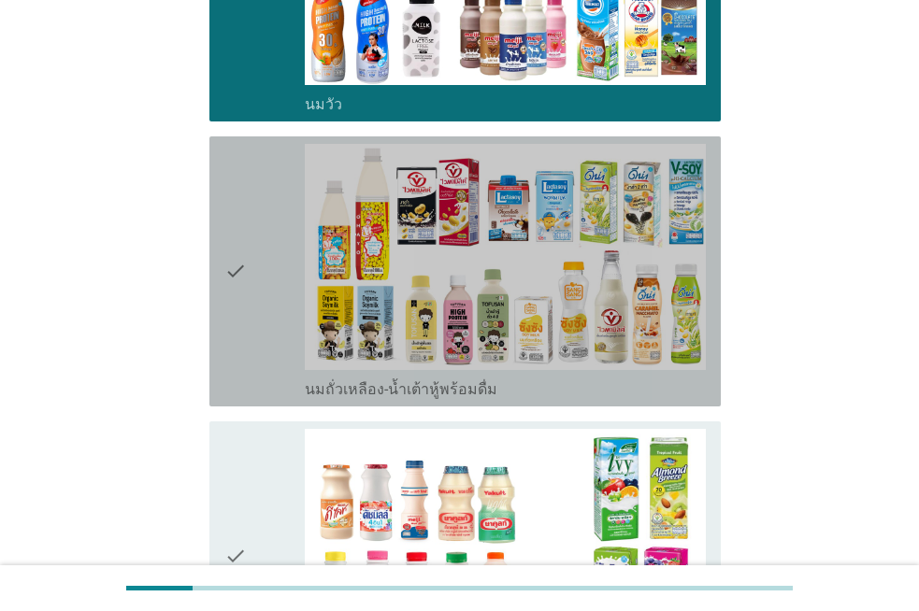
click at [250, 317] on div "check" at bounding box center [264, 271] width 80 height 255
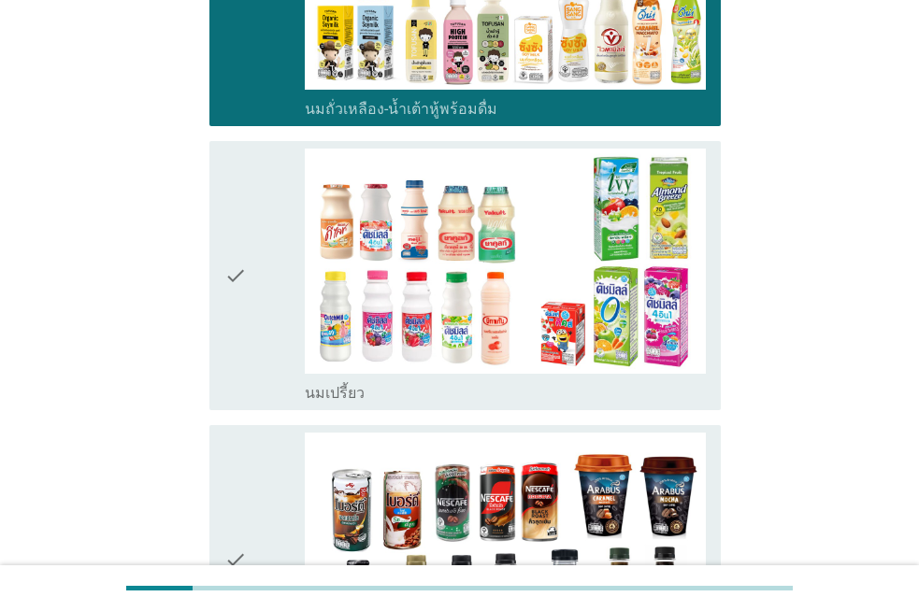
click at [250, 306] on div "check" at bounding box center [264, 276] width 80 height 255
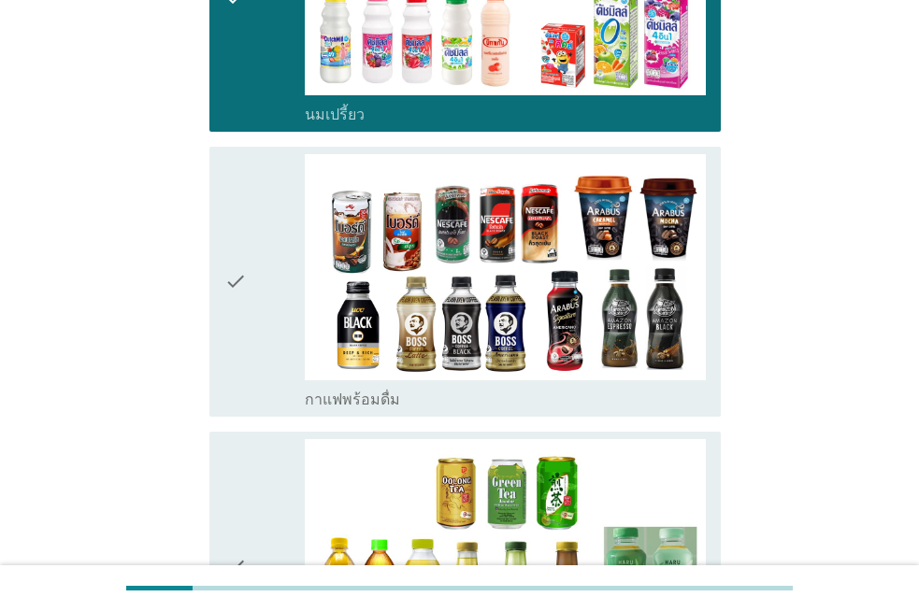
scroll to position [935, 0]
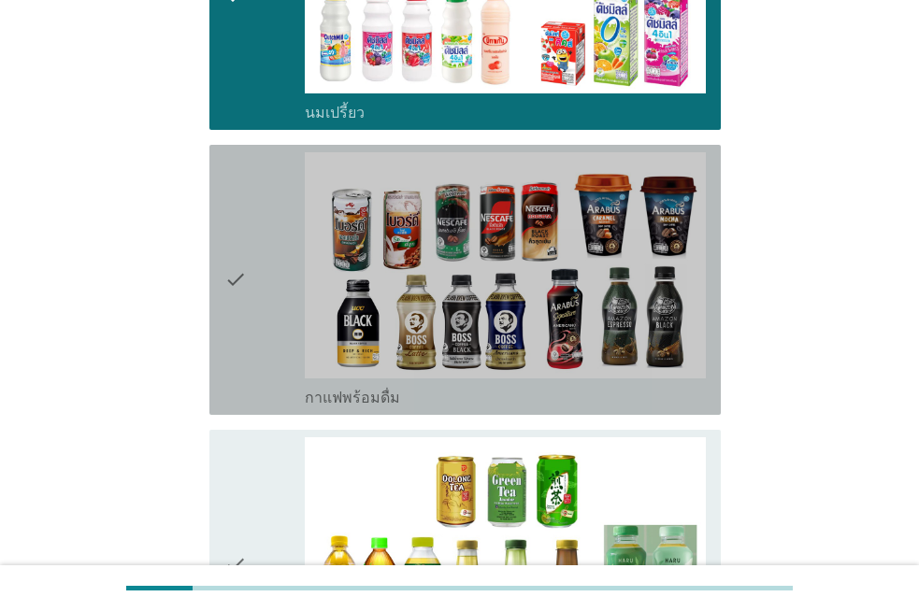
click at [250, 306] on div "check" at bounding box center [264, 279] width 80 height 255
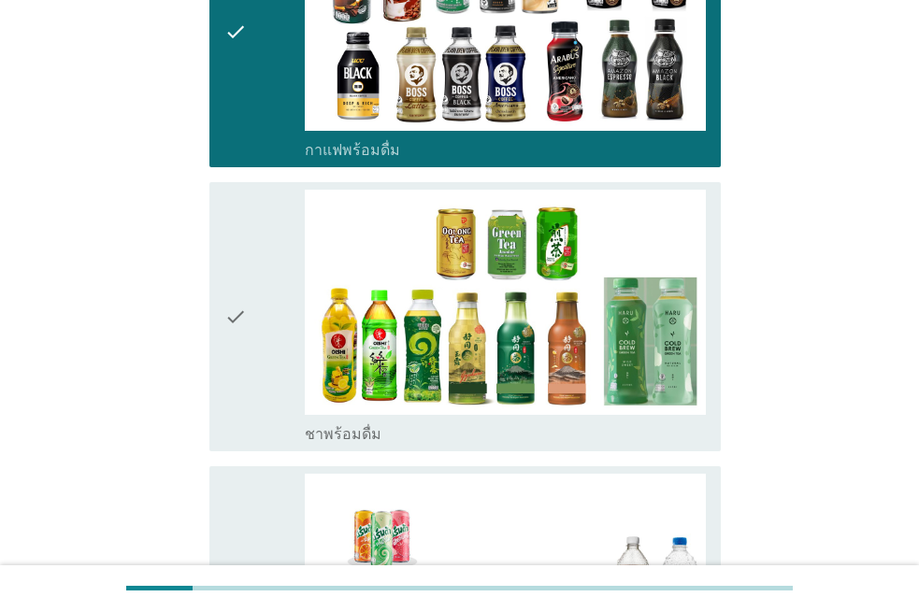
scroll to position [1215, 0]
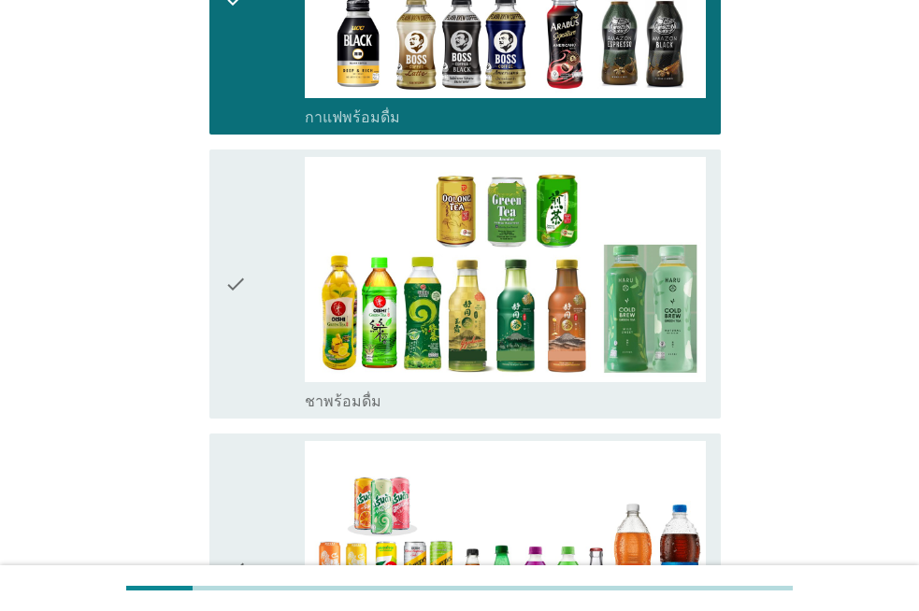
click at [250, 306] on div "check" at bounding box center [264, 284] width 80 height 255
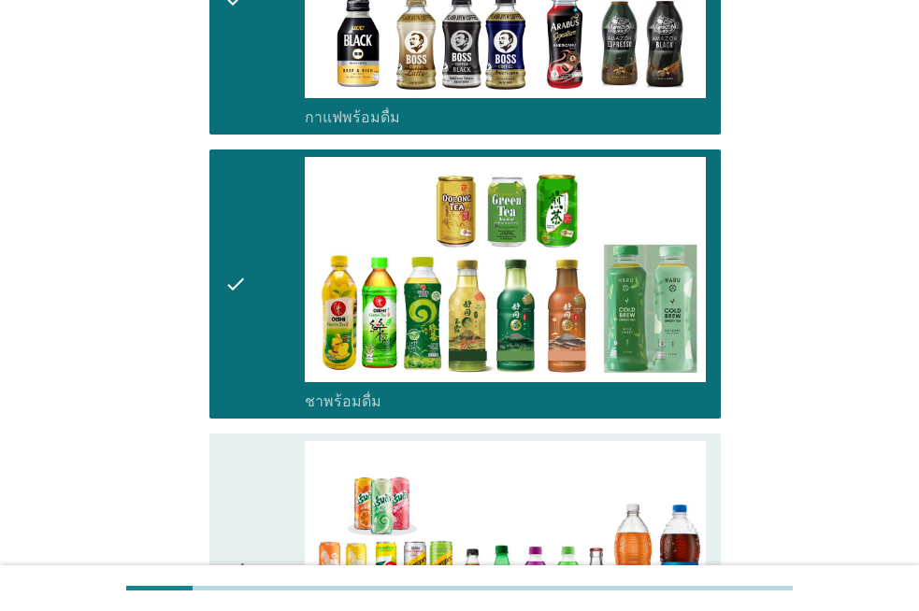
scroll to position [1402, 0]
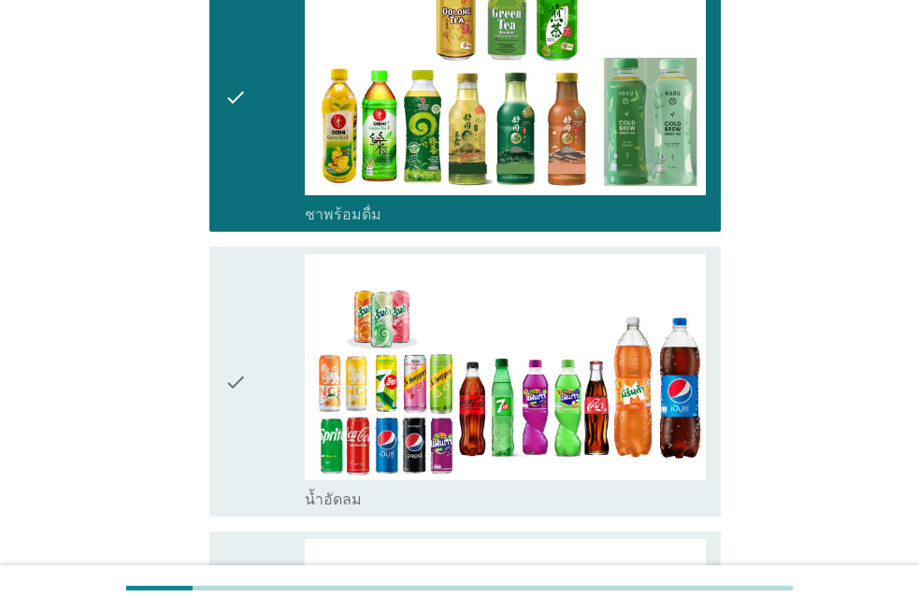
click at [250, 306] on div "check" at bounding box center [264, 381] width 80 height 255
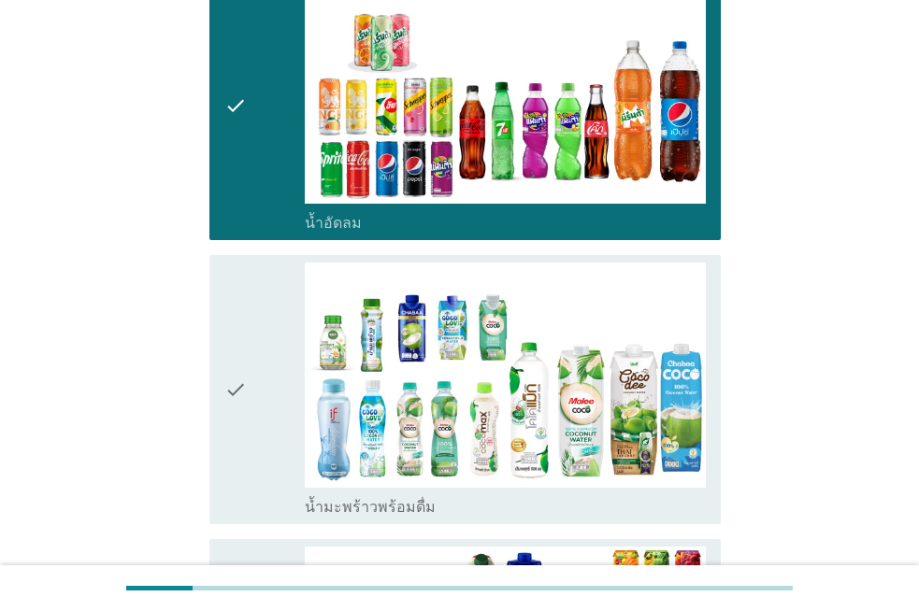
scroll to position [1682, 0]
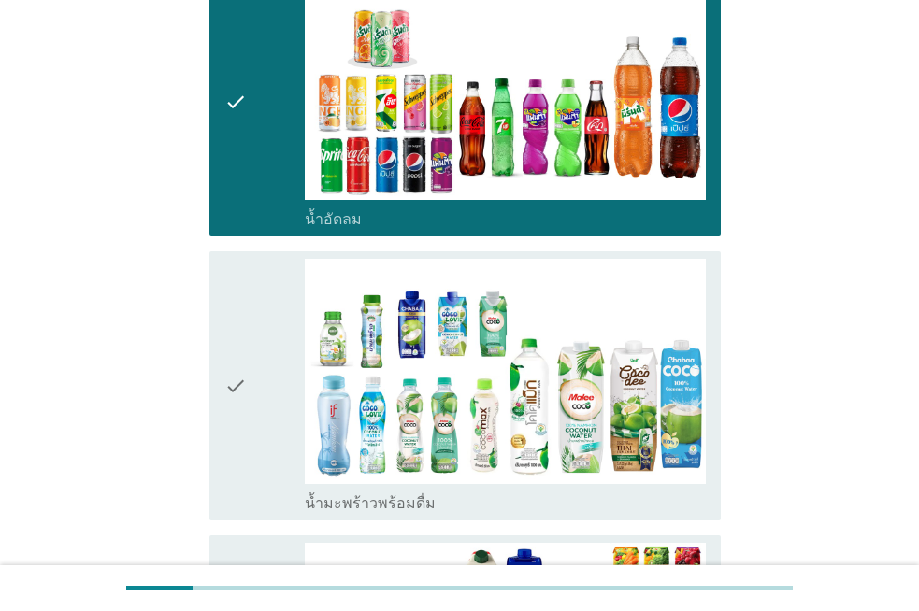
click at [250, 306] on div "check" at bounding box center [264, 386] width 80 height 255
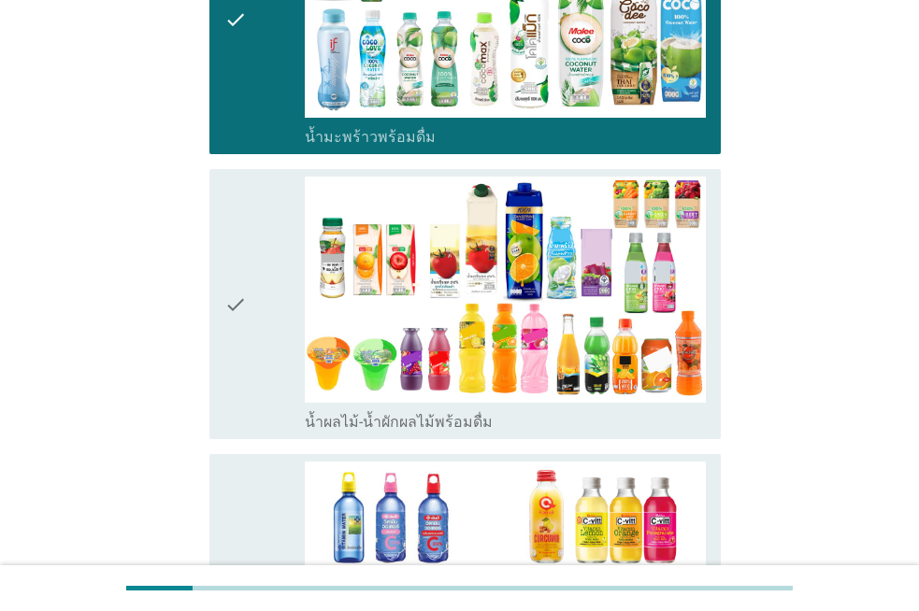
scroll to position [2056, 0]
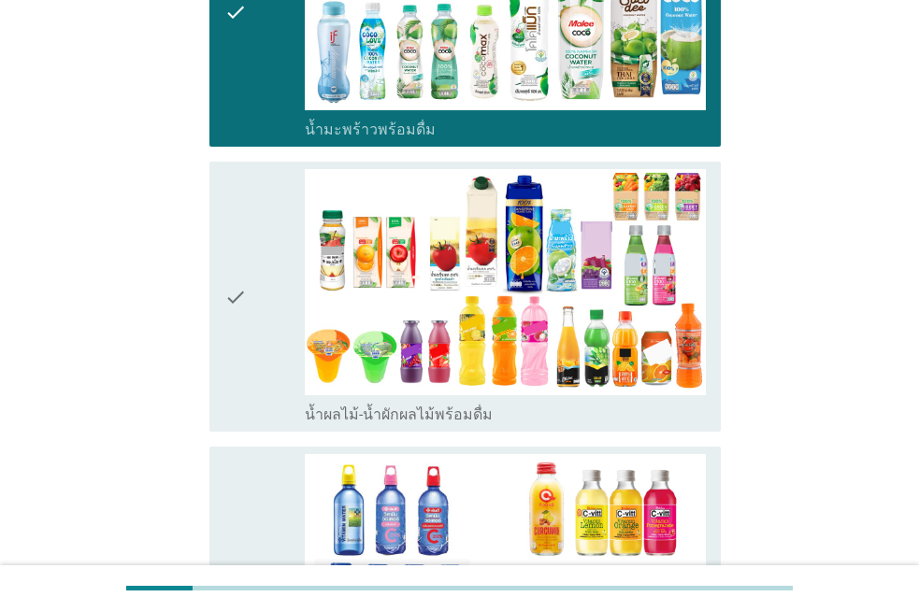
click at [250, 306] on div "check" at bounding box center [264, 296] width 80 height 255
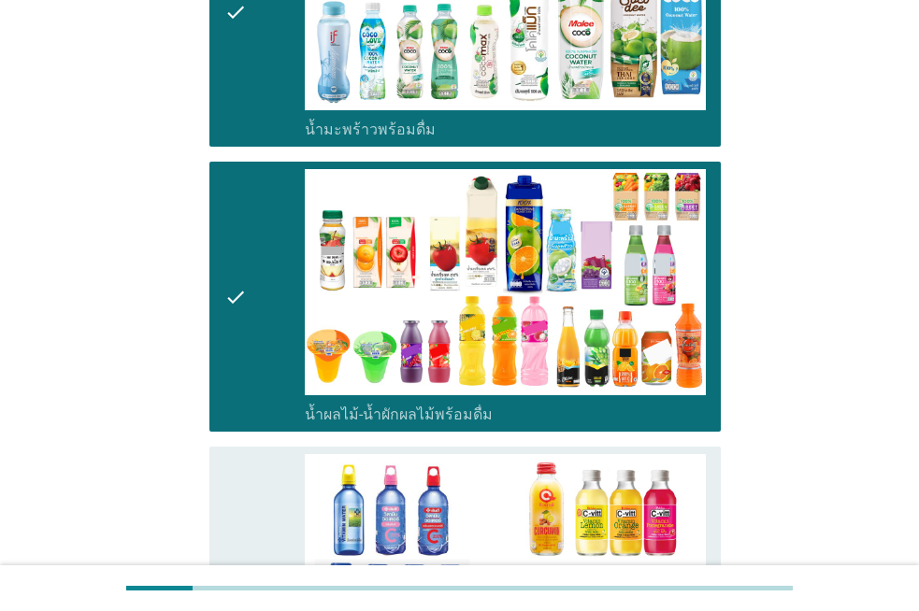
scroll to position [2336, 0]
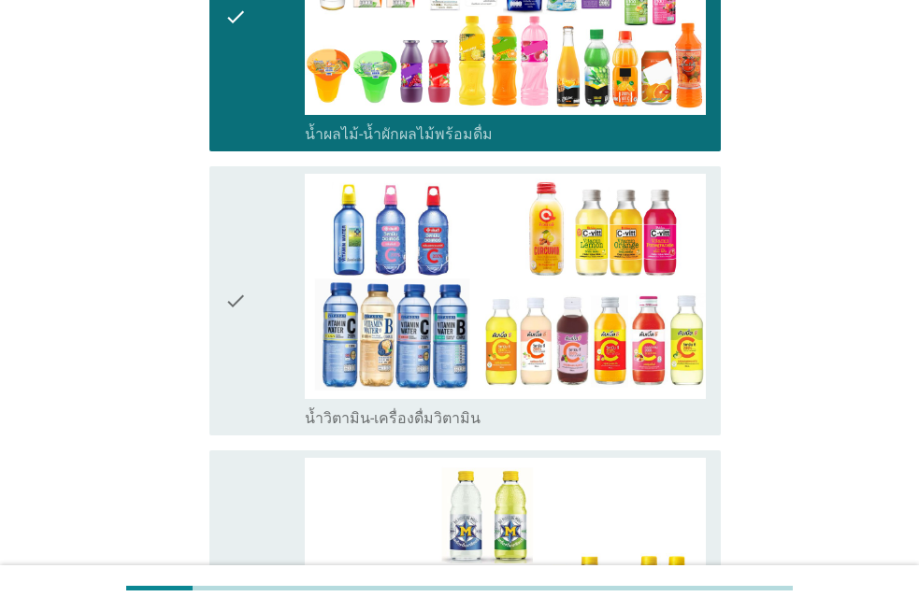
click at [250, 306] on div "check" at bounding box center [264, 301] width 80 height 255
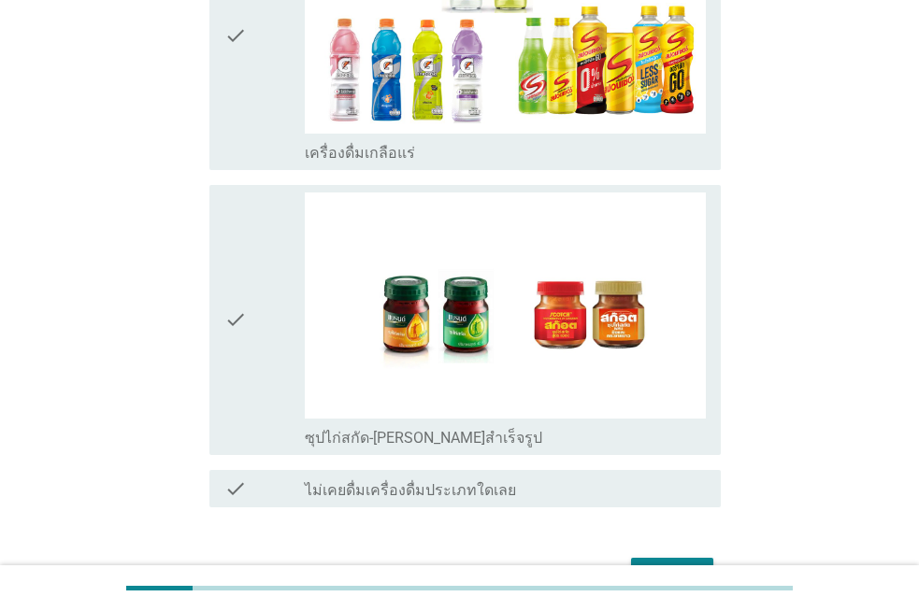
scroll to position [2967, 0]
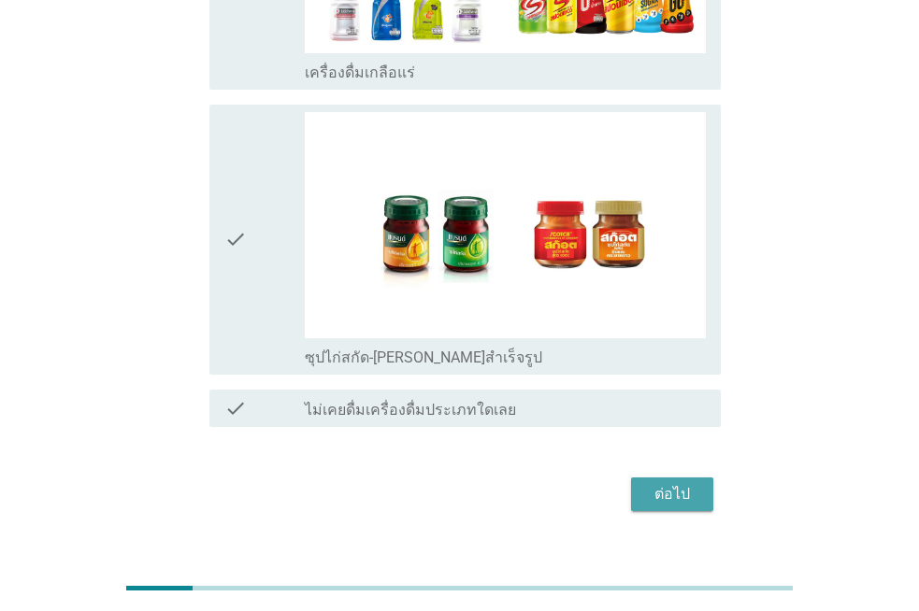
click at [667, 483] on div "ต่อไป" at bounding box center [672, 494] width 52 height 22
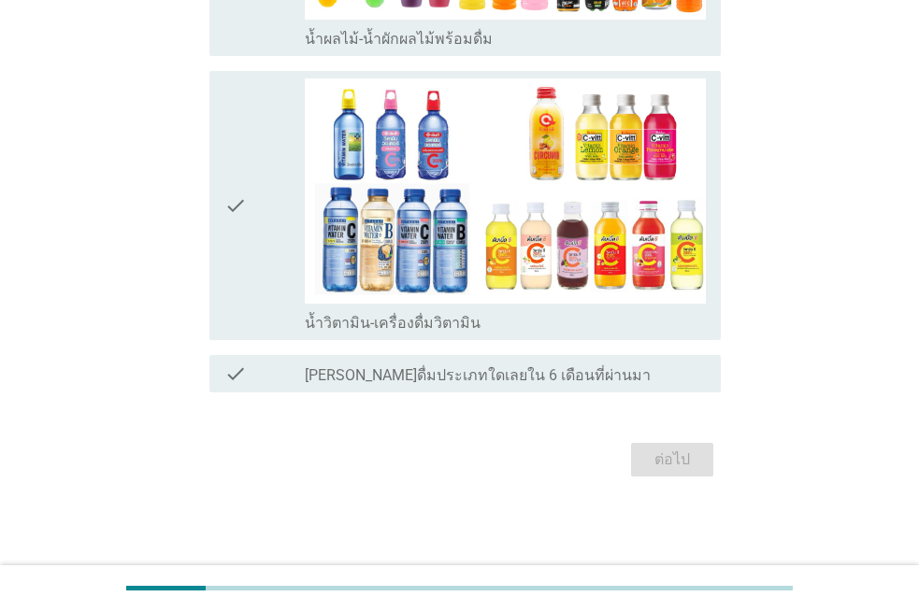
scroll to position [0, 0]
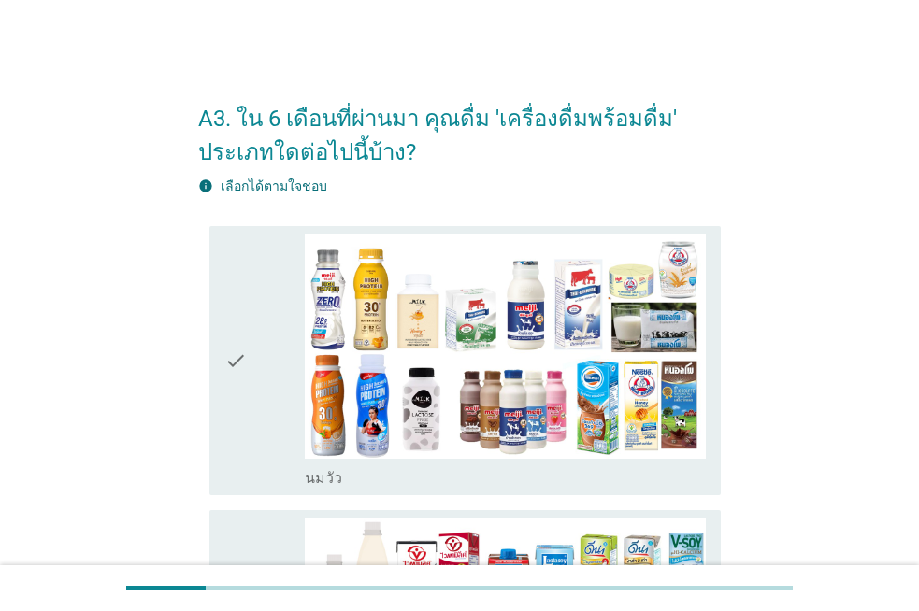
click at [274, 305] on div "check" at bounding box center [264, 361] width 80 height 255
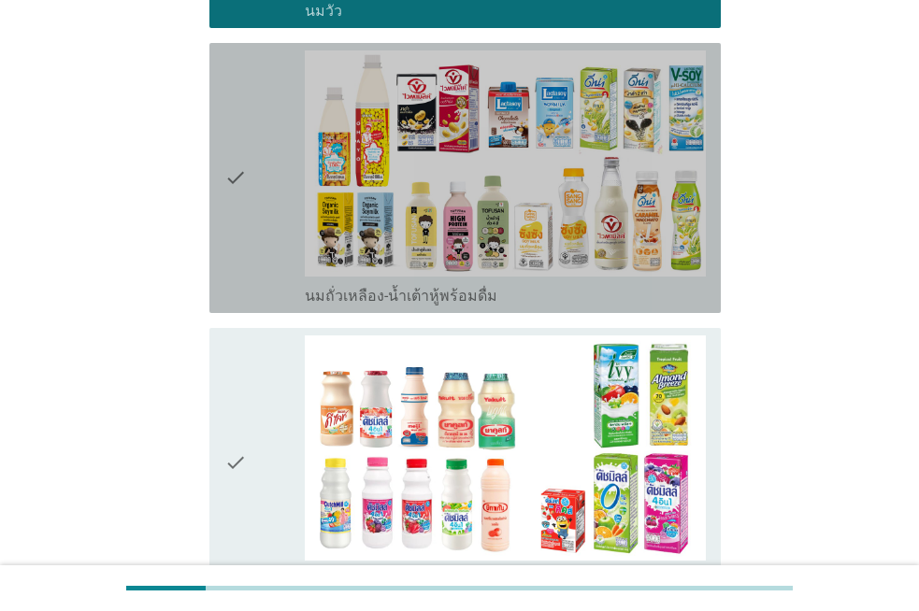
click at [292, 265] on div "check" at bounding box center [264, 177] width 80 height 255
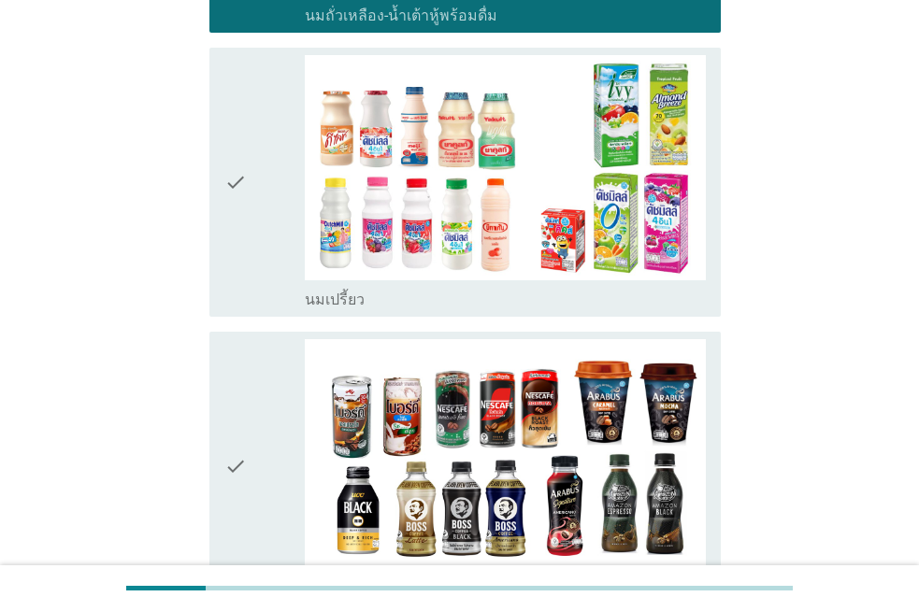
click at [292, 265] on div "check" at bounding box center [264, 182] width 80 height 255
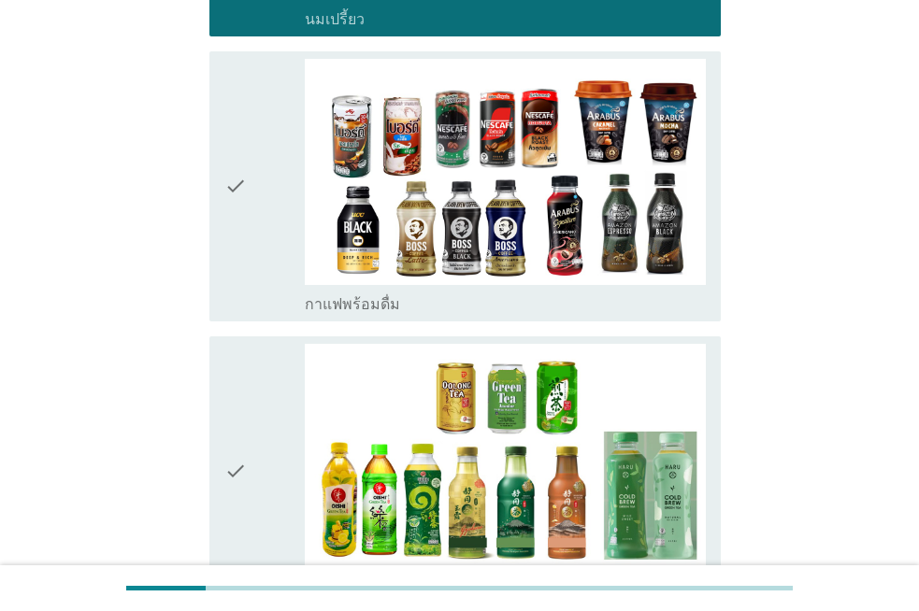
click at [284, 263] on div "check" at bounding box center [264, 186] width 80 height 255
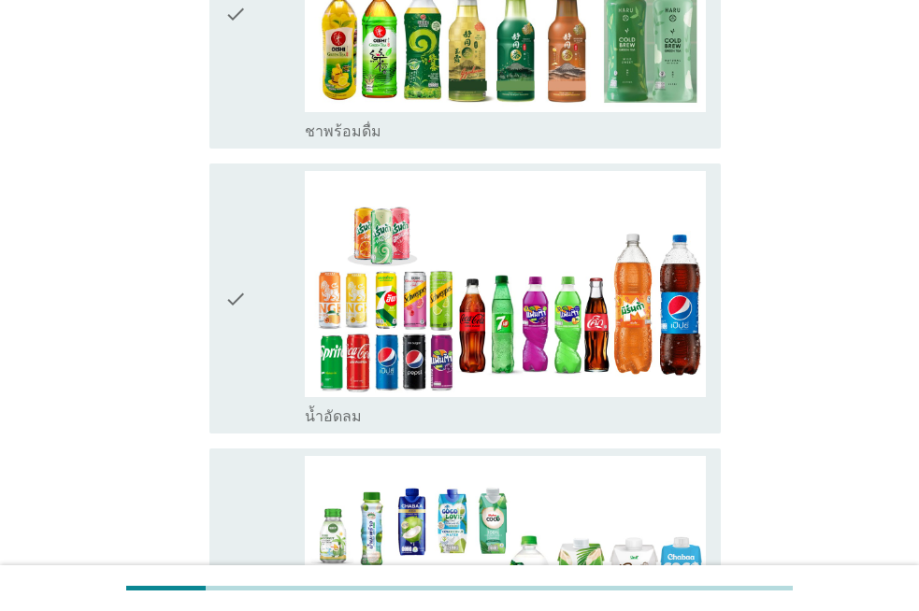
scroll to position [1589, 0]
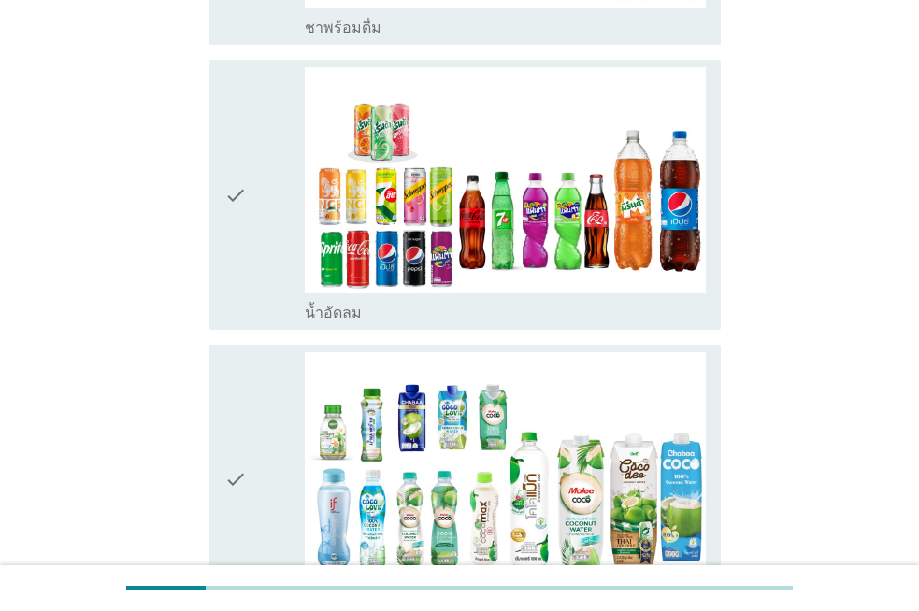
click at [284, 263] on div "check" at bounding box center [264, 194] width 80 height 255
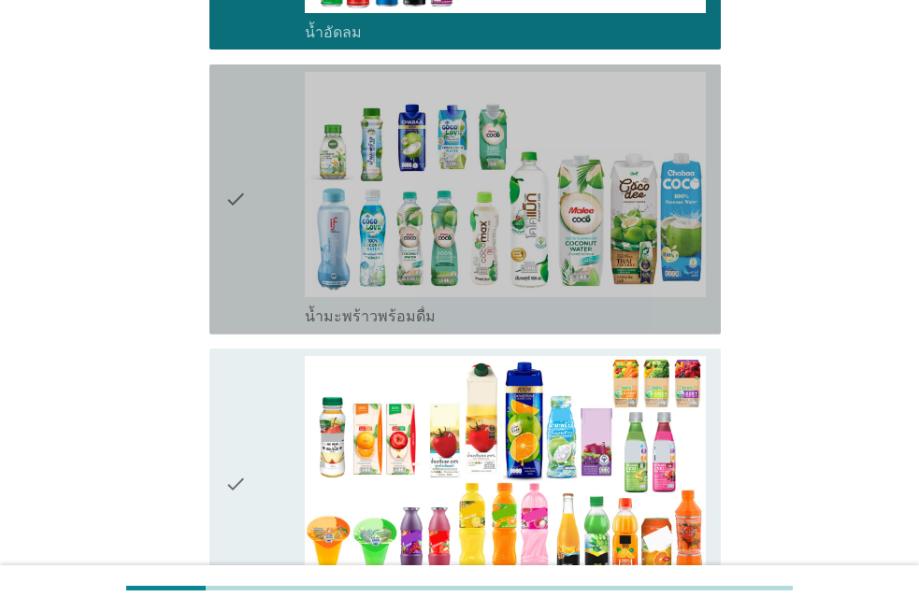
click at [284, 263] on div "check" at bounding box center [264, 199] width 80 height 255
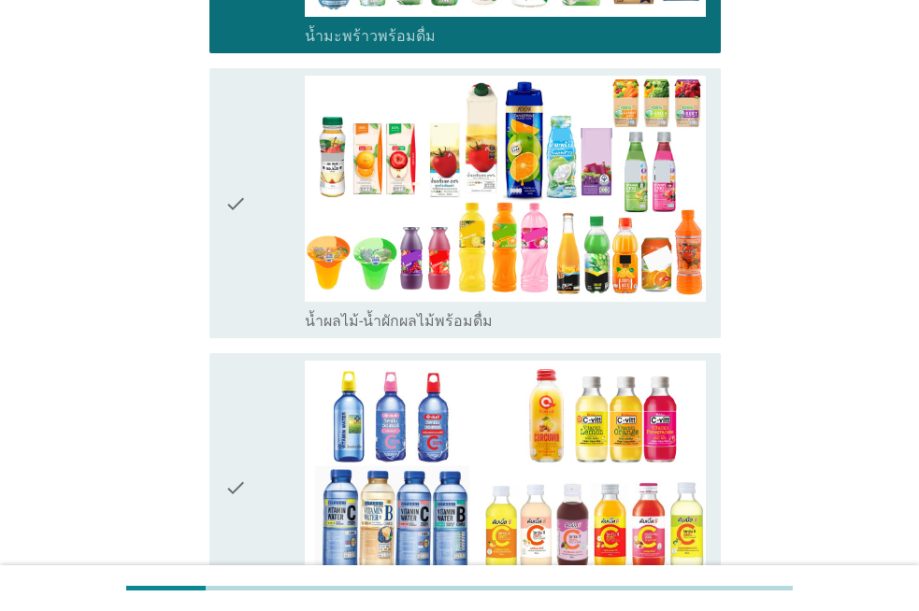
click at [284, 263] on div "check" at bounding box center [264, 203] width 80 height 255
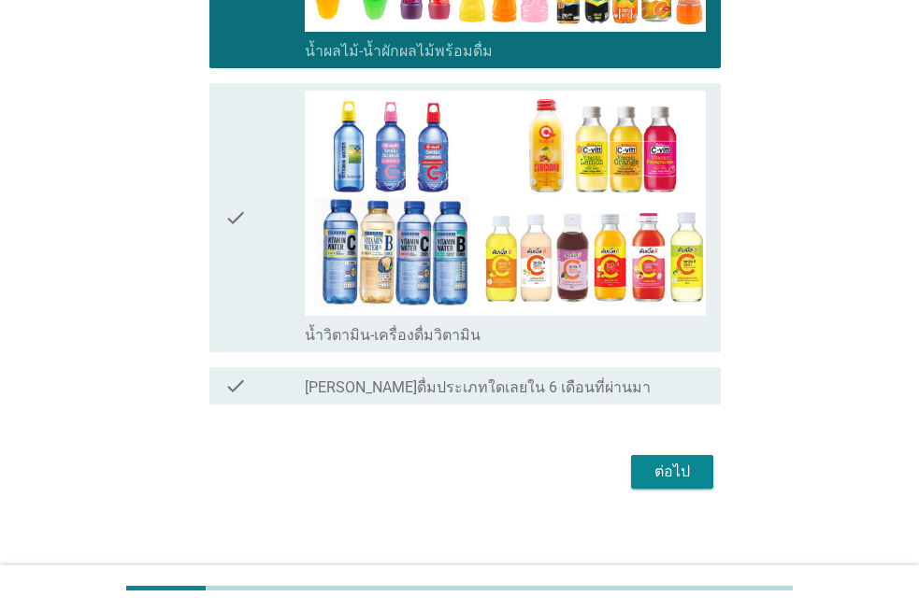
scroll to position [2430, 0]
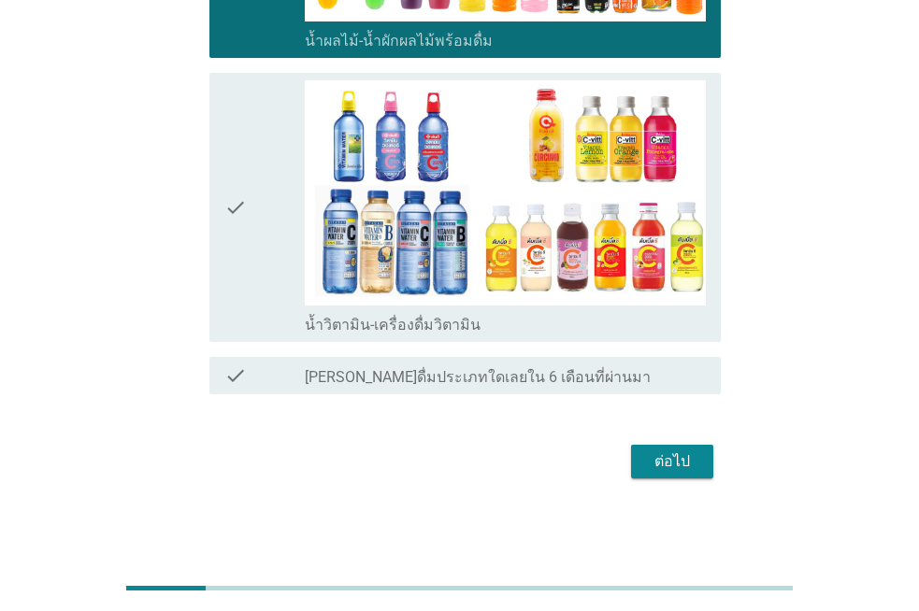
click at [663, 465] on div "ต่อไป" at bounding box center [672, 461] width 52 height 22
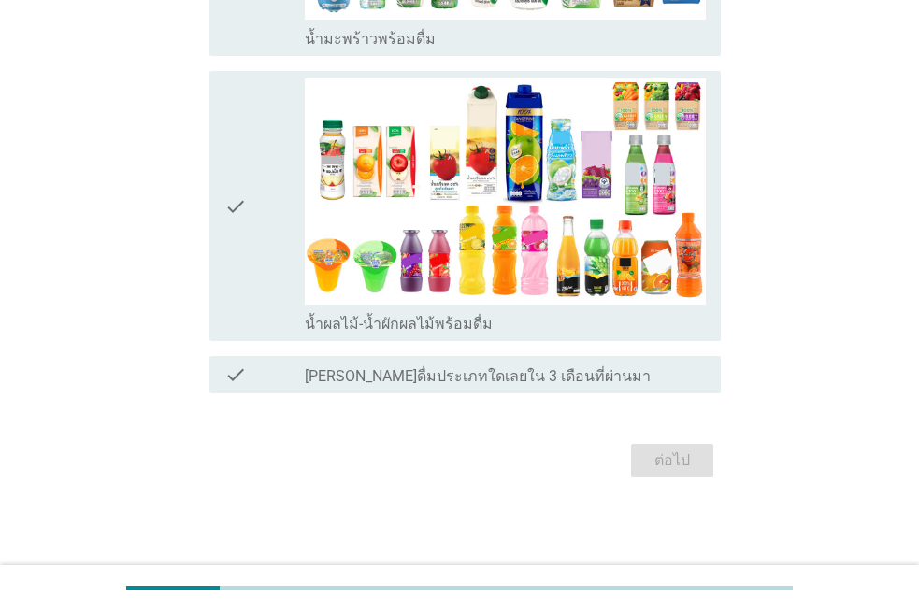
scroll to position [0, 0]
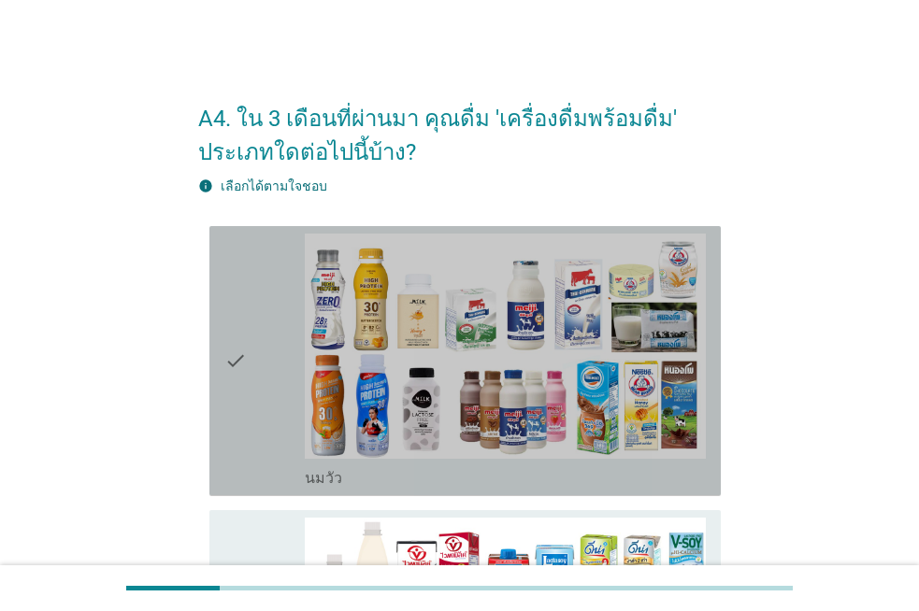
click at [298, 367] on div "check" at bounding box center [264, 361] width 80 height 255
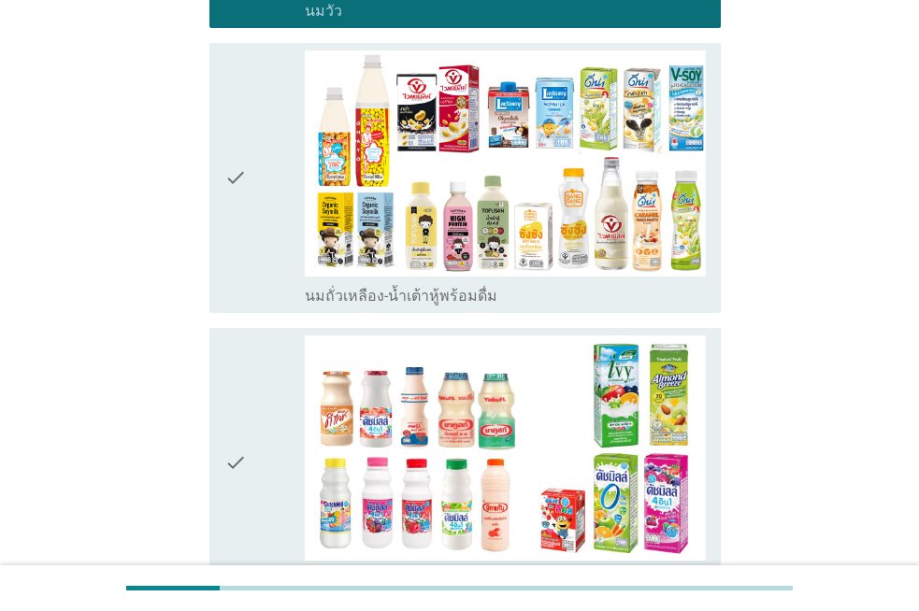
click at [277, 278] on div "check" at bounding box center [264, 177] width 80 height 255
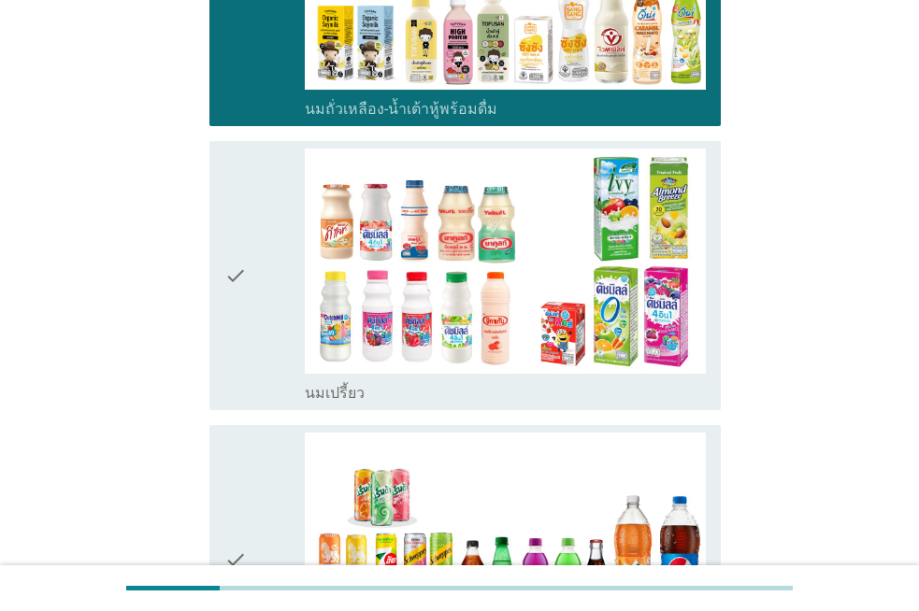
click at [277, 274] on div "check" at bounding box center [264, 276] width 80 height 255
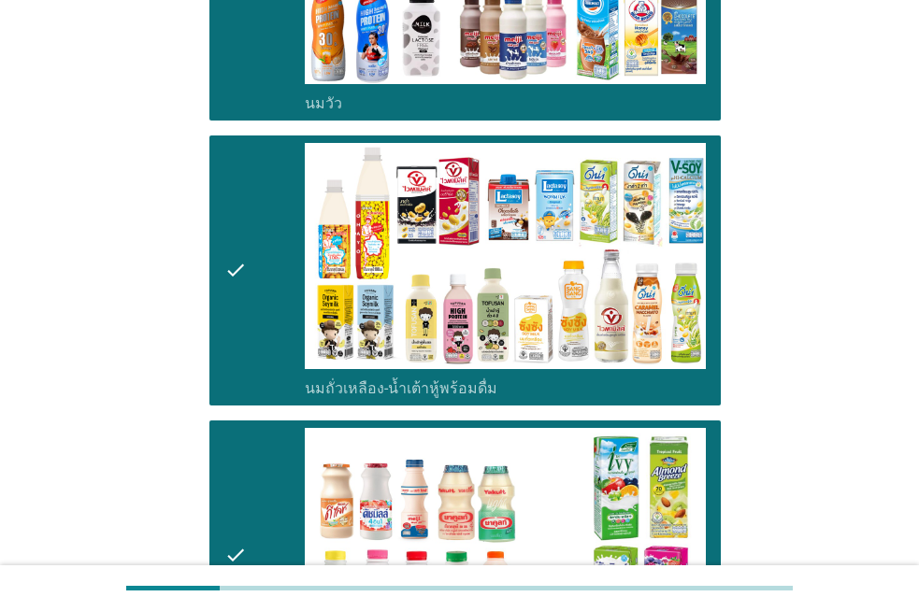
scroll to position [374, 0]
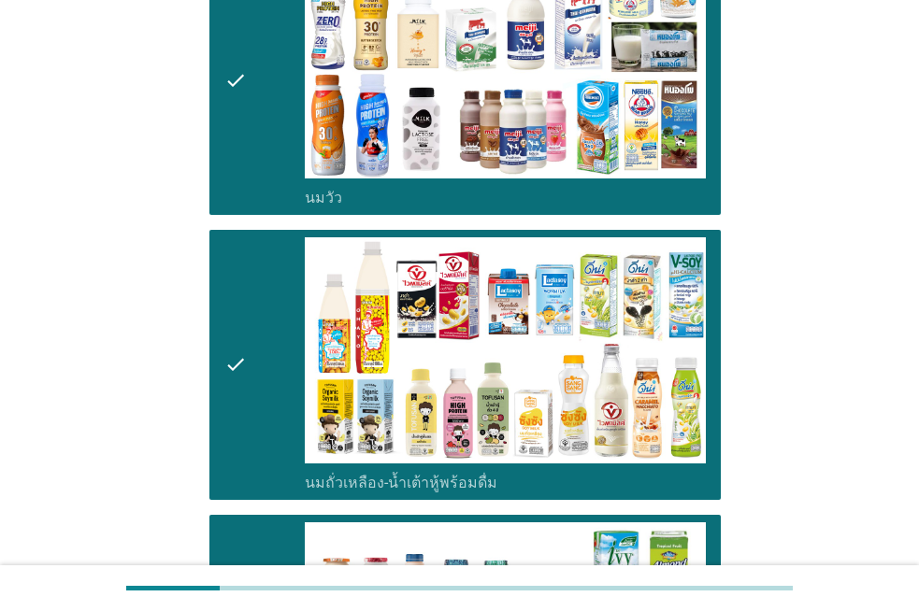
click at [277, 274] on div "check" at bounding box center [264, 364] width 80 height 255
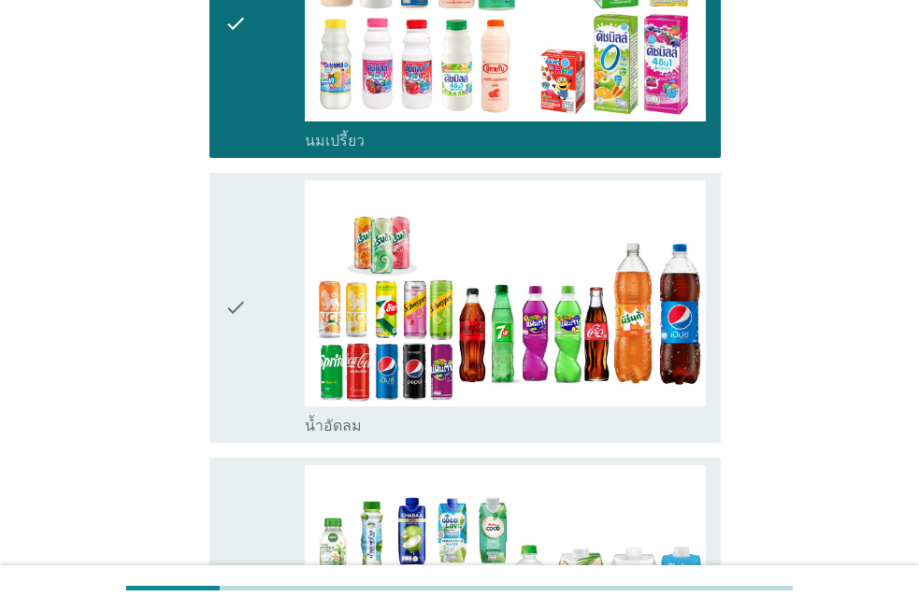
scroll to position [1121, 0]
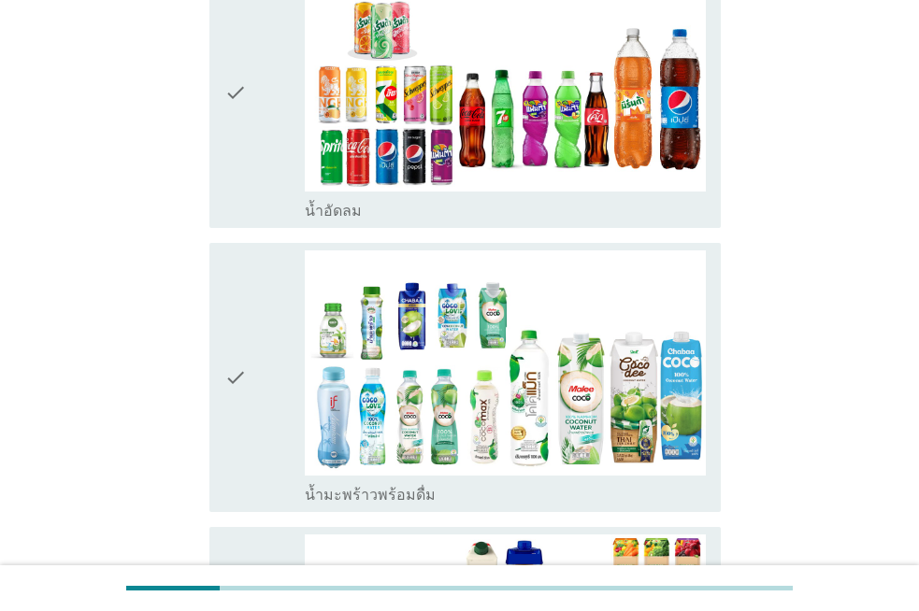
click at [271, 225] on div "check check_box น้ำอัดลม" at bounding box center [464, 93] width 511 height 270
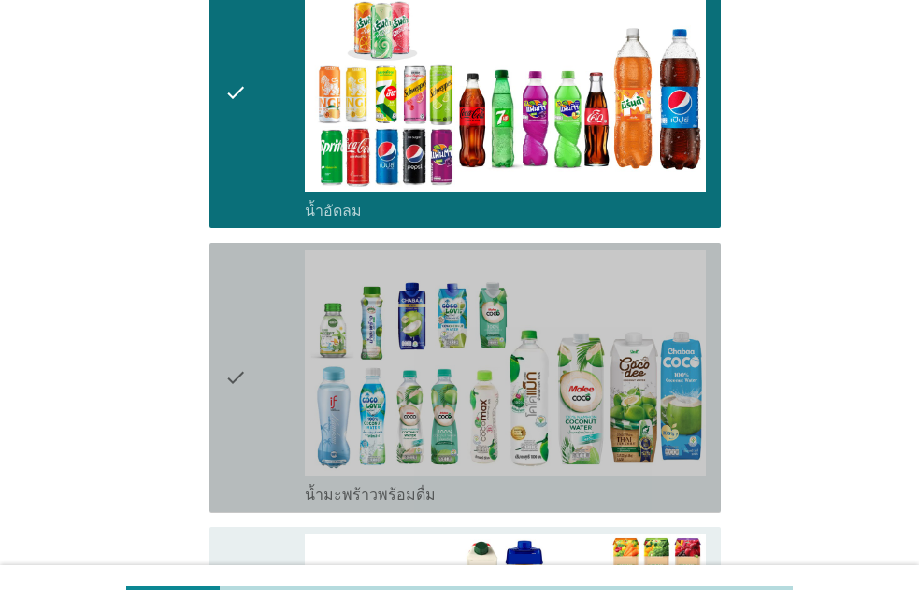
click at [240, 294] on icon "check" at bounding box center [235, 377] width 22 height 255
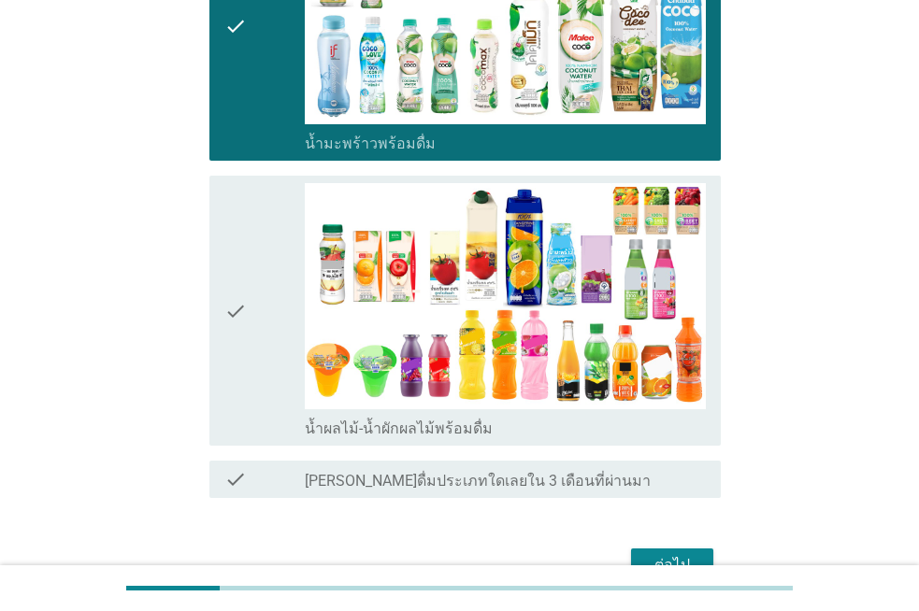
scroll to position [1495, 0]
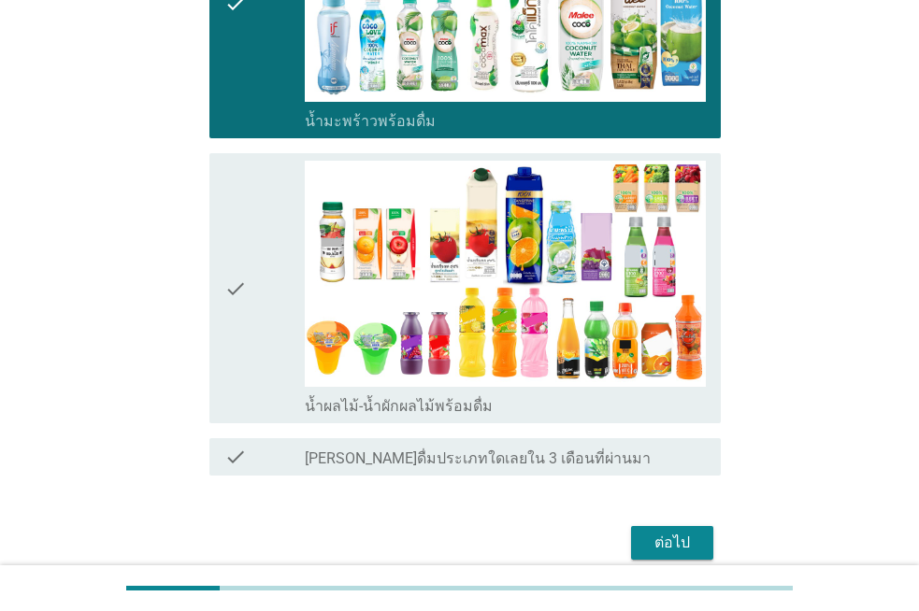
click at [240, 294] on icon "check" at bounding box center [235, 288] width 22 height 255
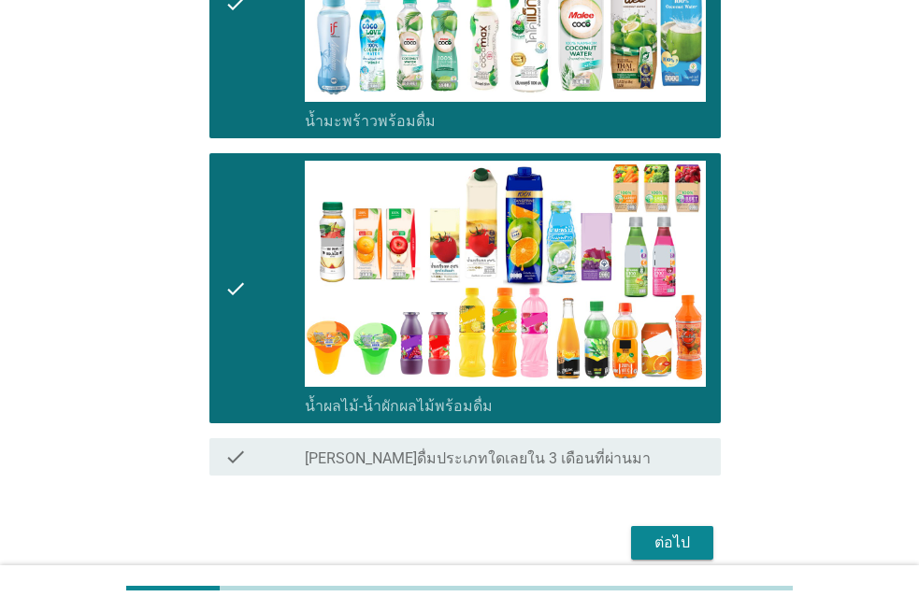
click at [643, 522] on div "ต่อไป" at bounding box center [459, 543] width 522 height 45
click at [648, 535] on div "ต่อไป" at bounding box center [672, 543] width 52 height 22
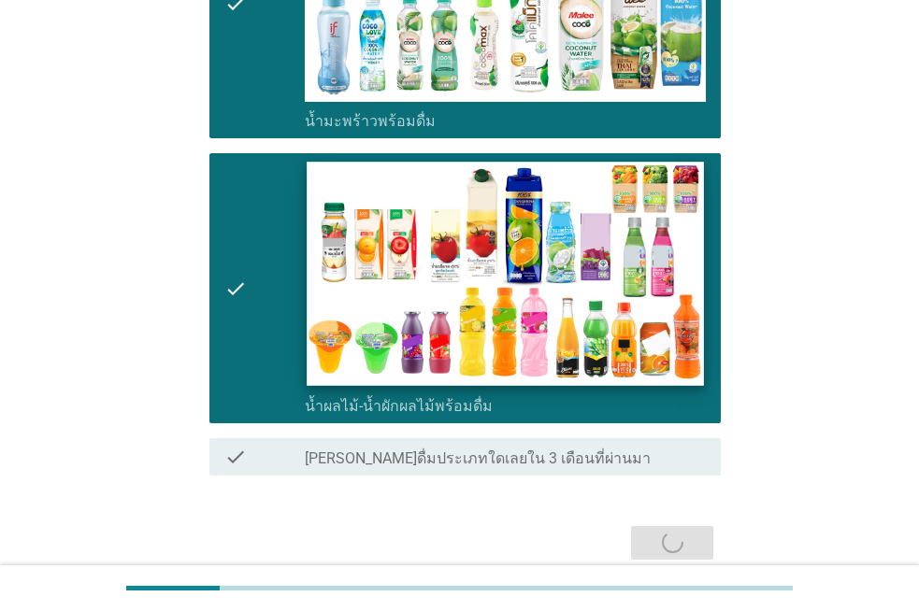
scroll to position [0, 0]
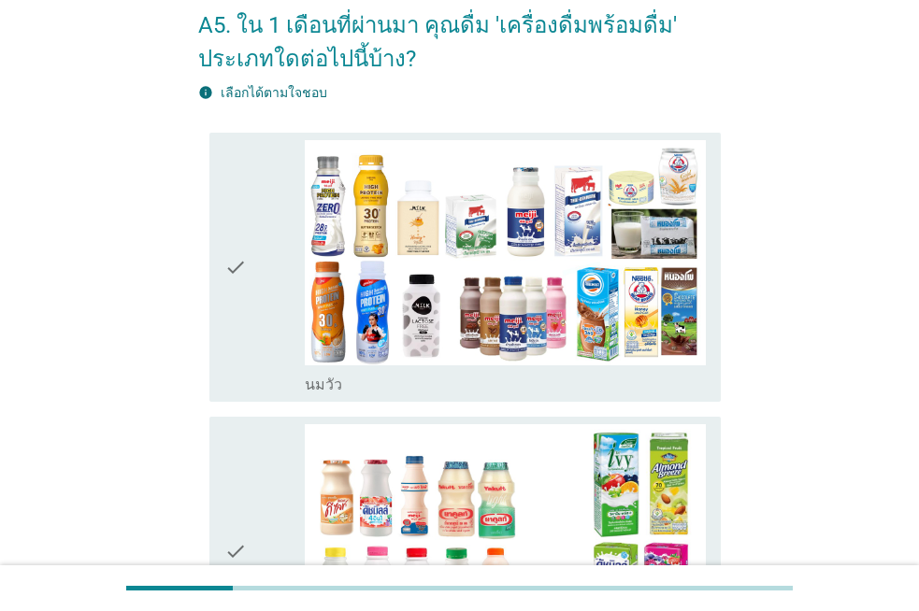
click at [270, 280] on div "check" at bounding box center [264, 267] width 80 height 255
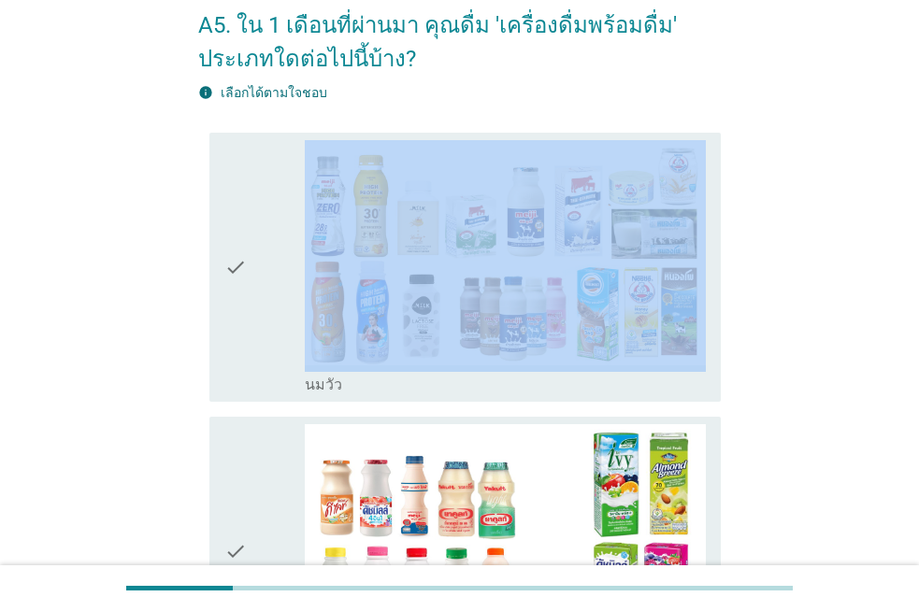
click at [270, 280] on div "check" at bounding box center [264, 267] width 80 height 255
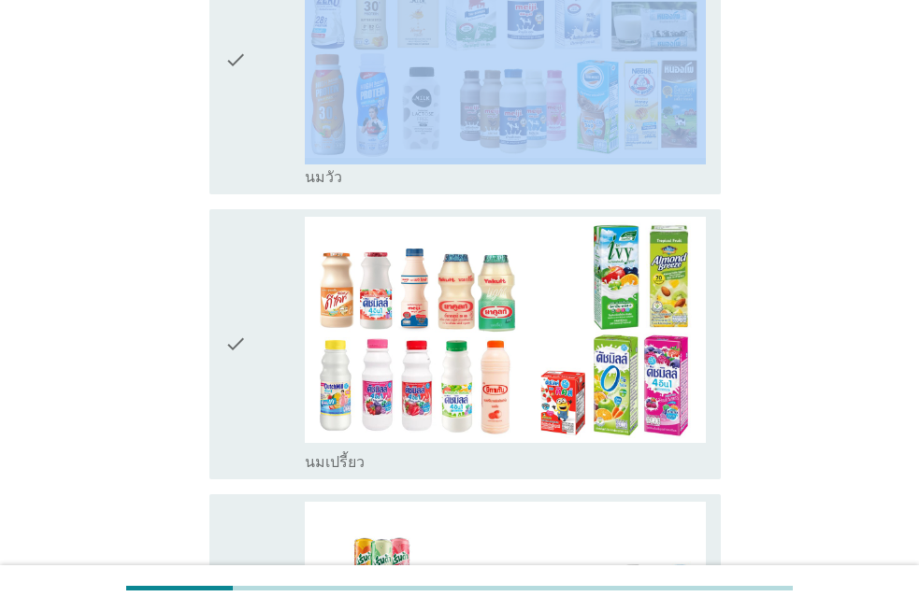
scroll to position [374, 0]
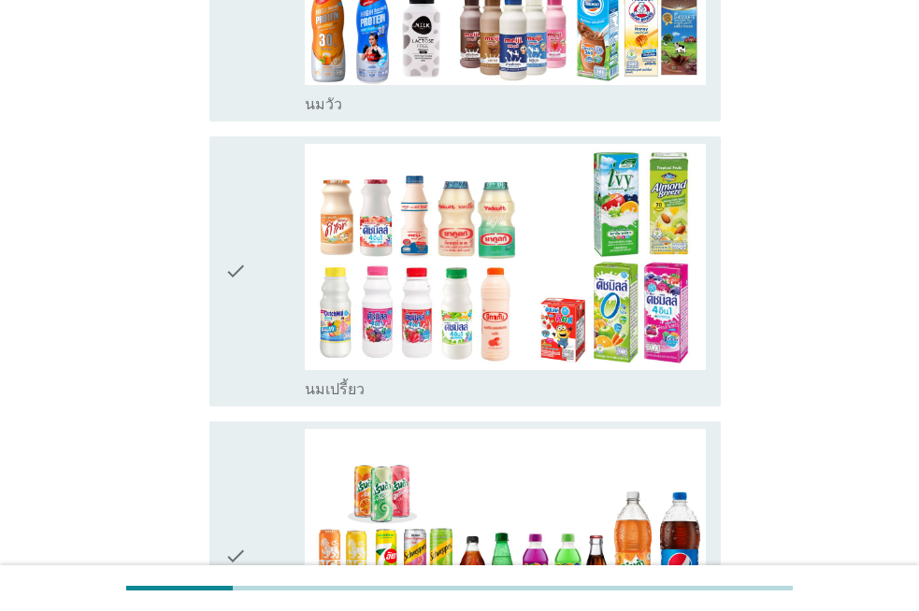
click at [266, 277] on div "check" at bounding box center [264, 271] width 80 height 255
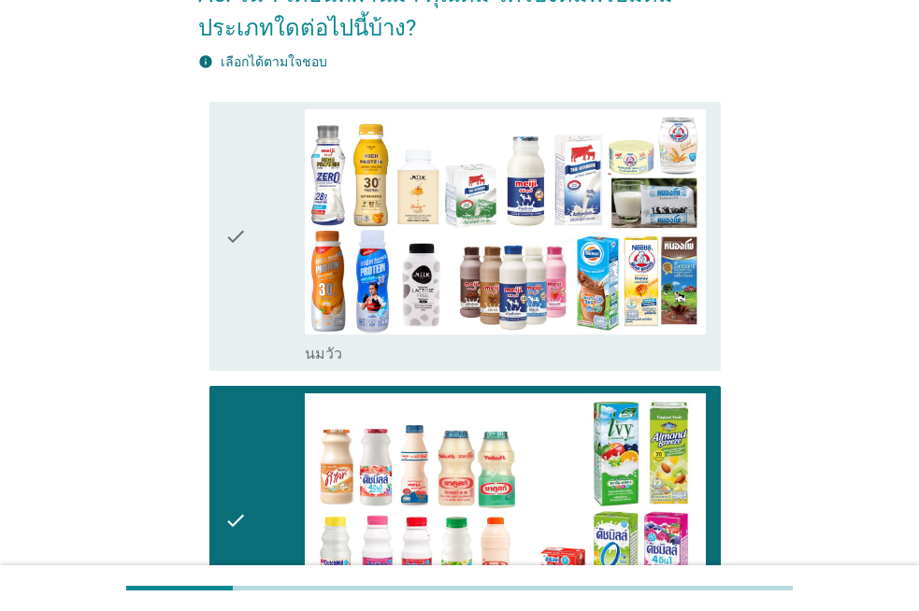
scroll to position [93, 0]
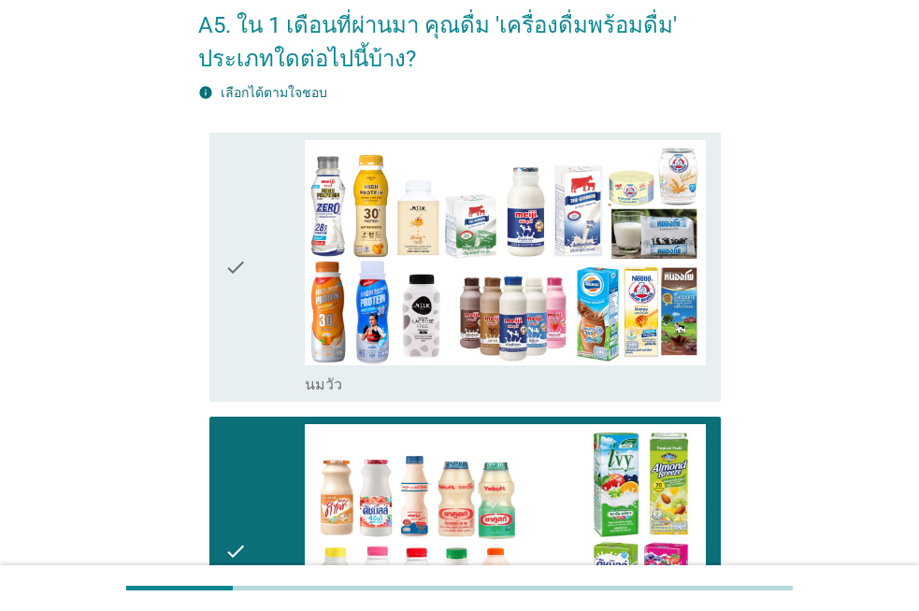
click at [266, 277] on div "check" at bounding box center [264, 267] width 80 height 255
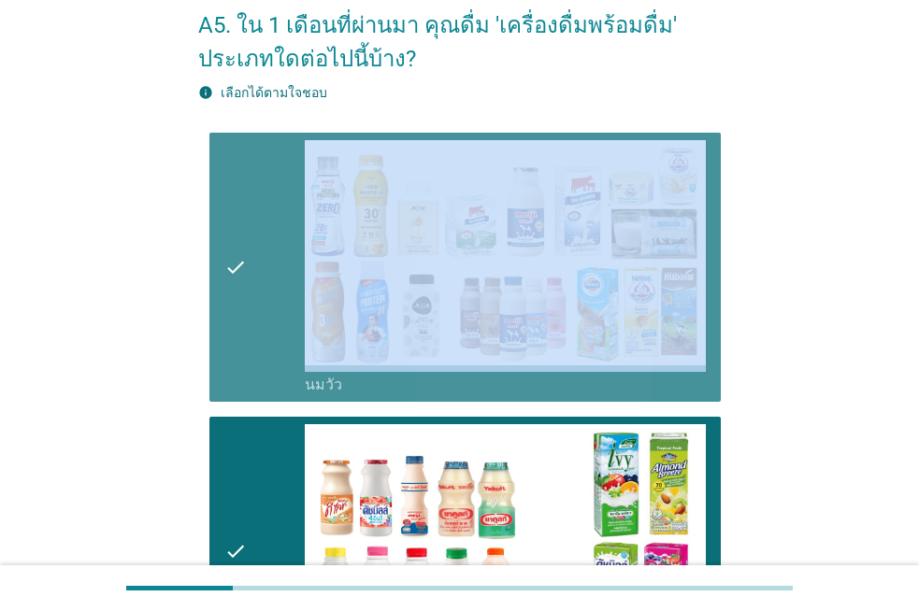
click at [266, 277] on div "check" at bounding box center [264, 267] width 80 height 255
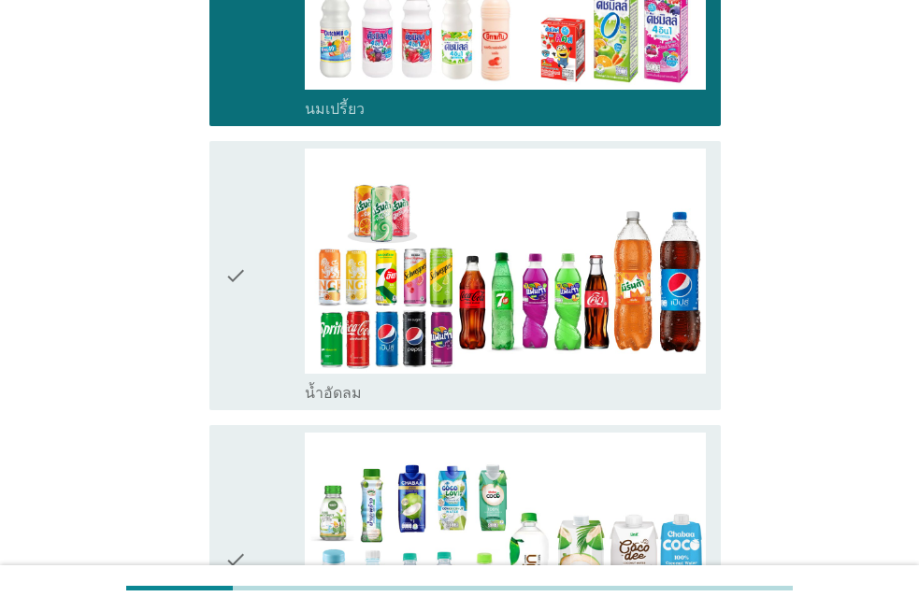
click at [266, 277] on div "check" at bounding box center [264, 276] width 80 height 255
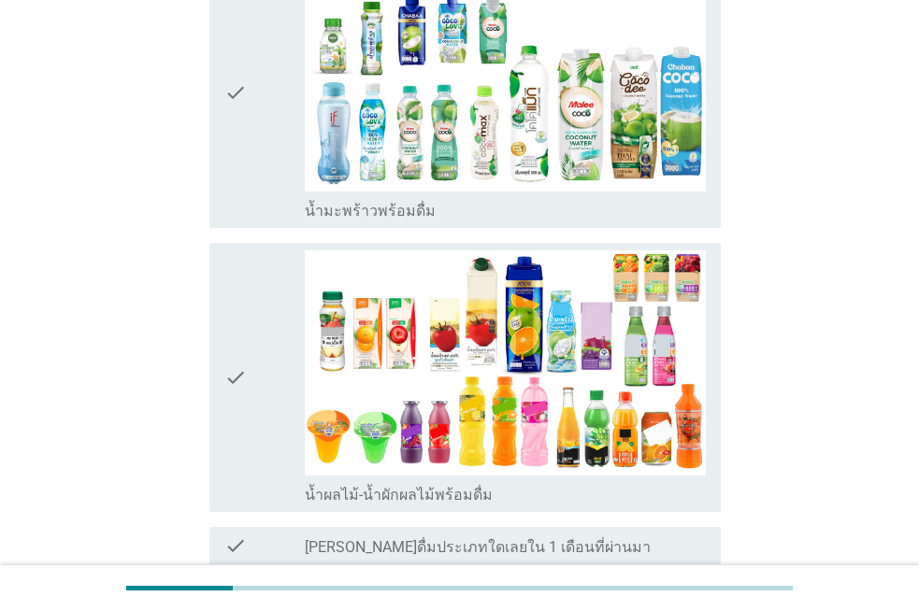
click at [266, 277] on div "check" at bounding box center [264, 377] width 80 height 255
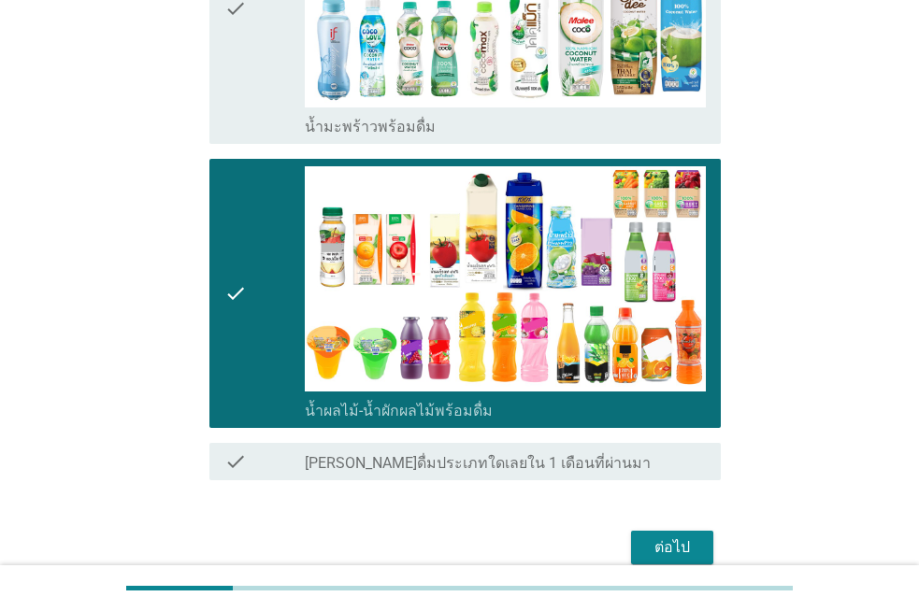
scroll to position [1293, 0]
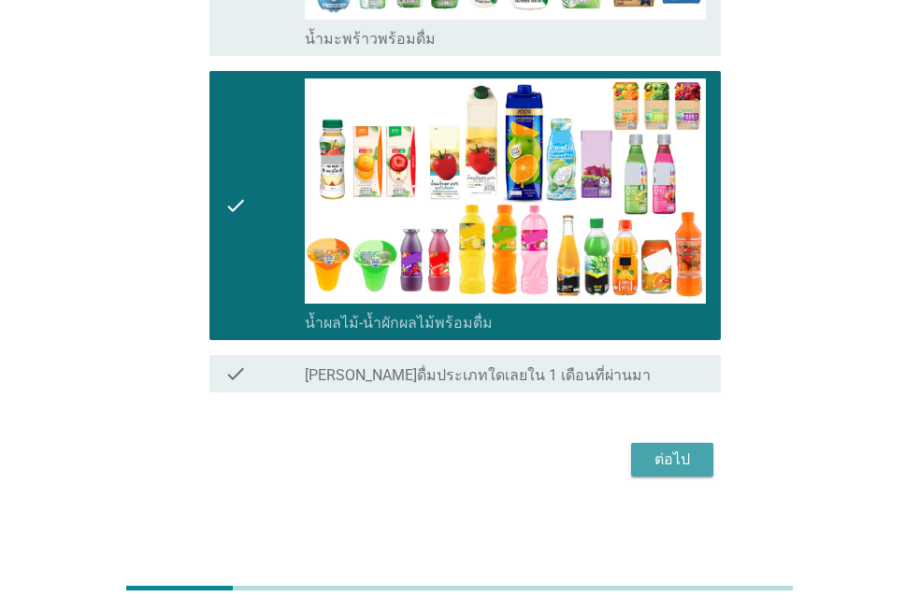
click at [669, 464] on div "ต่อไป" at bounding box center [672, 460] width 52 height 22
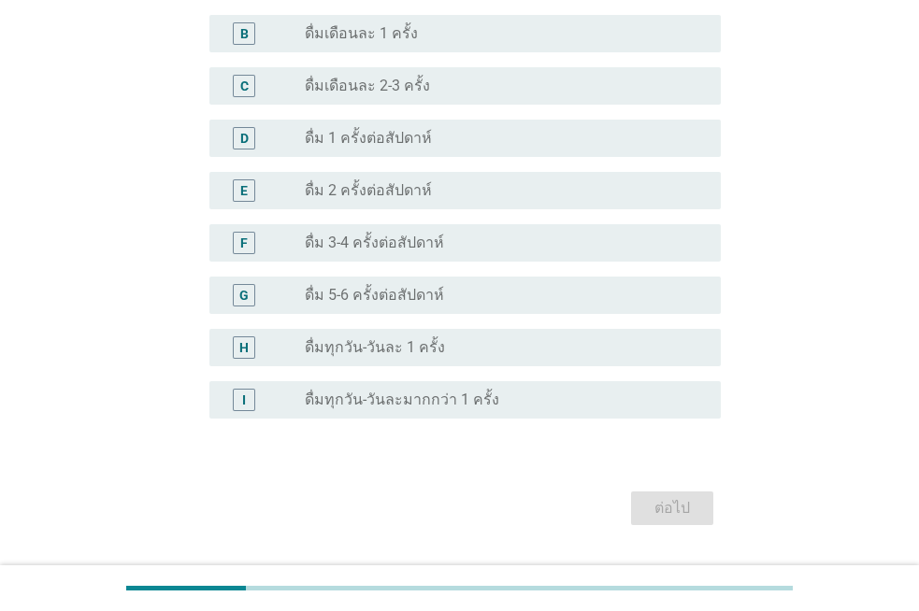
scroll to position [654, 0]
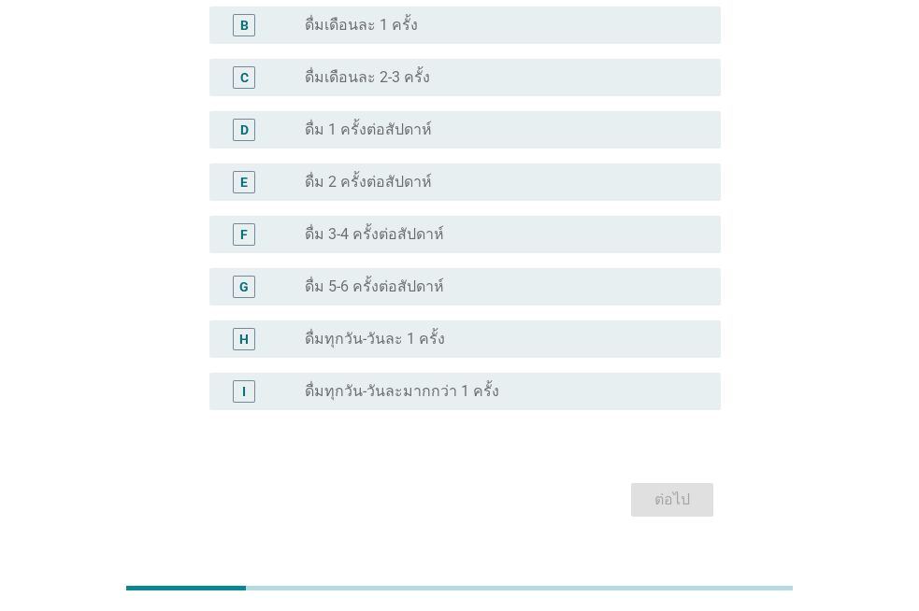
click at [362, 300] on div "G radio_button_unchecked ดื่ม 5-6 ครั้งต่อสัปดาห์" at bounding box center [464, 286] width 511 height 37
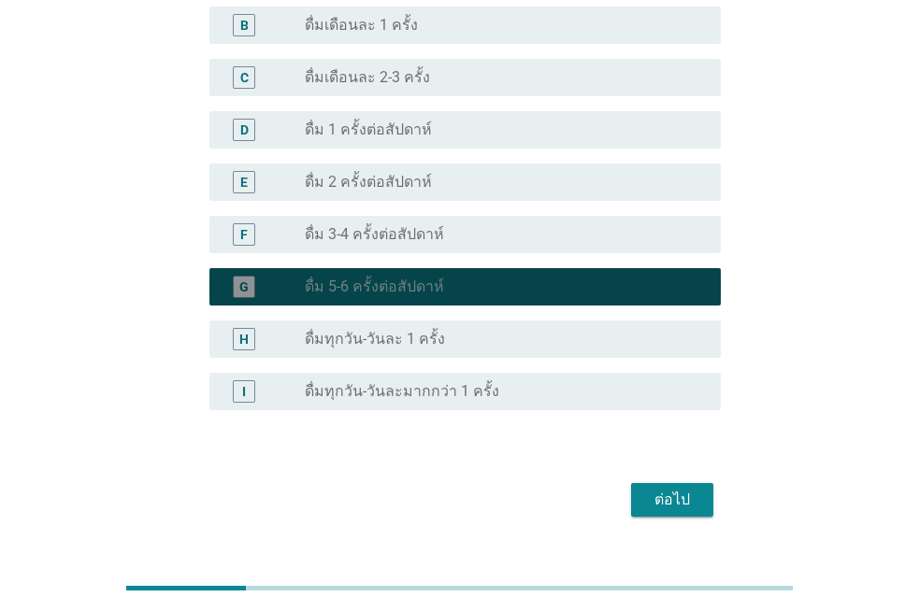
click at [362, 300] on div "G radio_button_checked ดื่ม 5-6 ครั้งต่อสัปดาห์" at bounding box center [464, 286] width 511 height 37
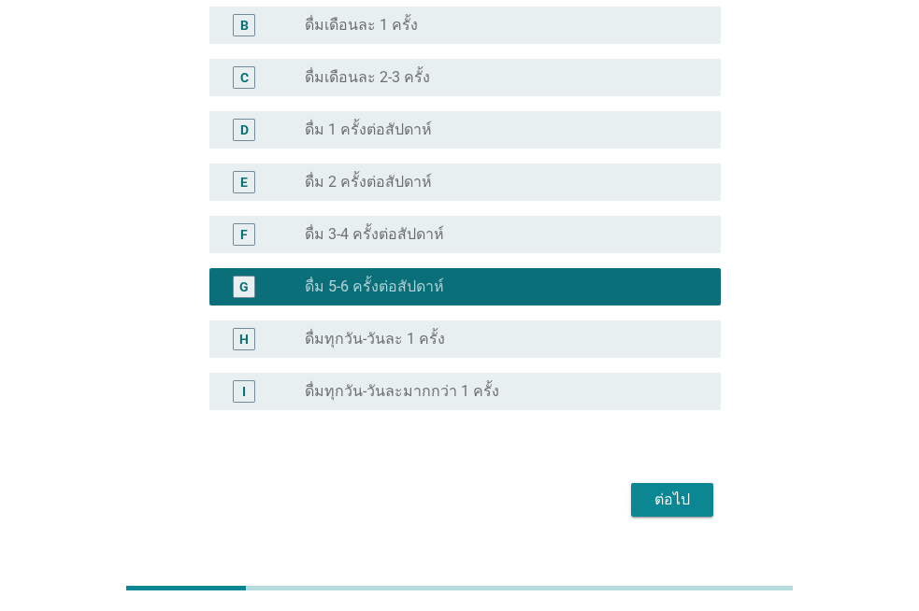
click at [639, 504] on button "ต่อไป" at bounding box center [672, 500] width 82 height 34
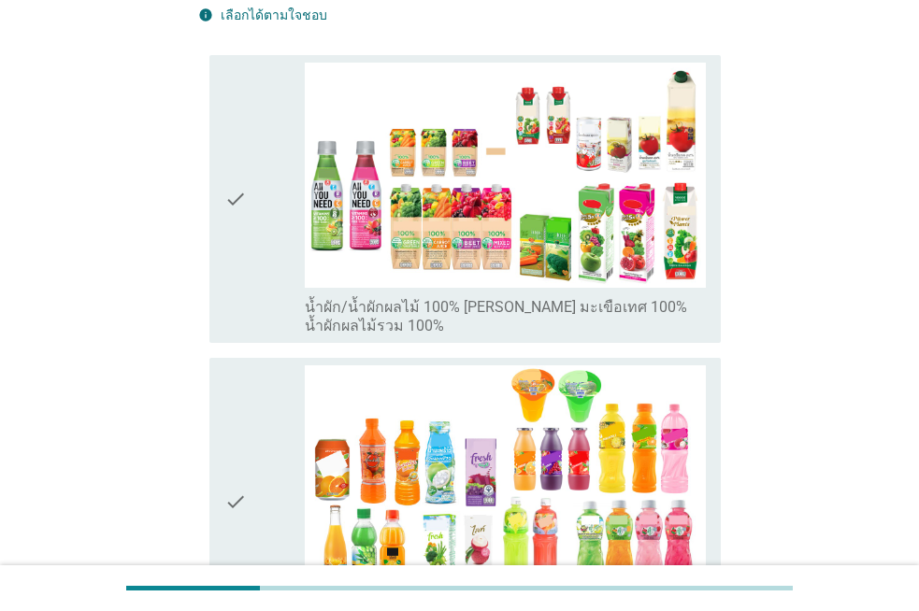
scroll to position [280, 0]
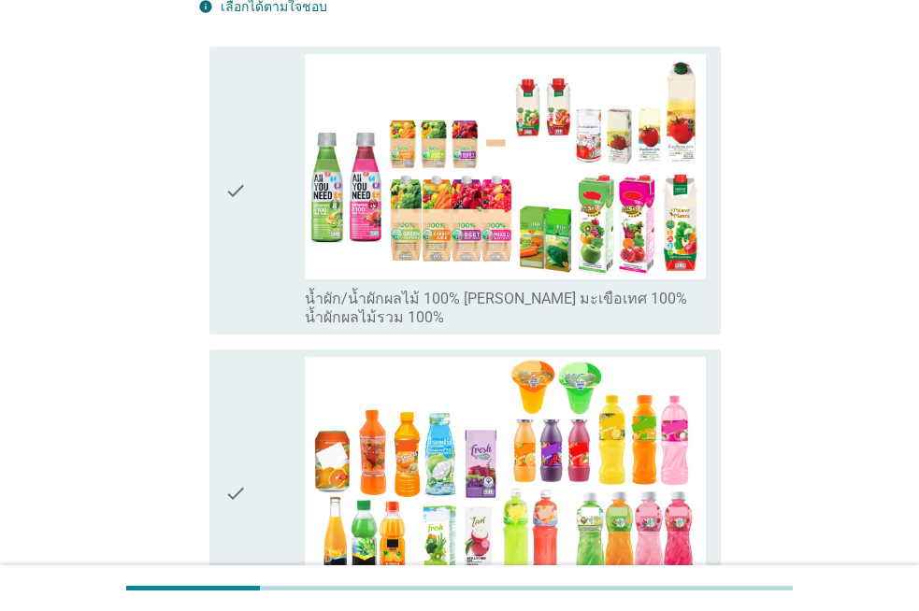
click at [252, 357] on div "check" at bounding box center [264, 494] width 80 height 274
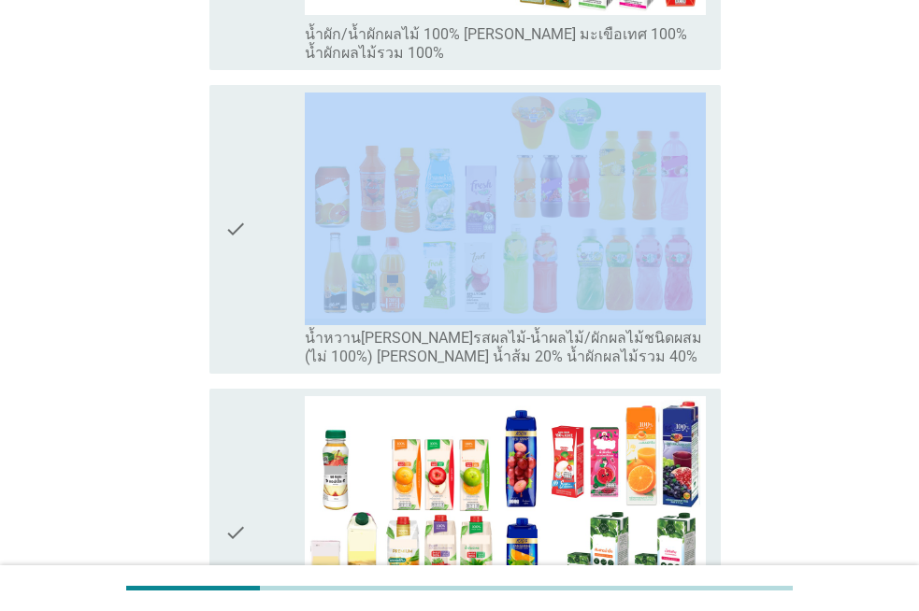
scroll to position [561, 0]
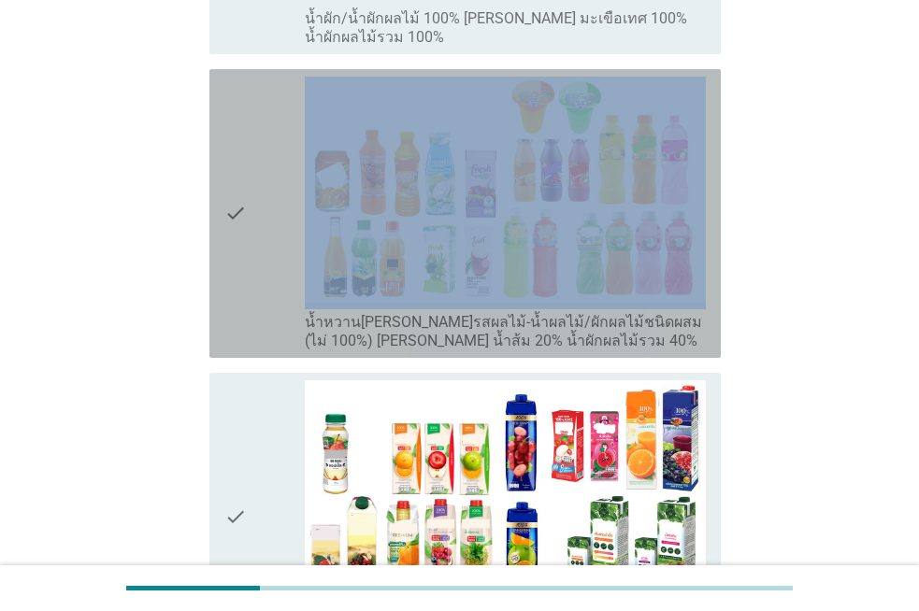
click at [252, 274] on div "check" at bounding box center [264, 214] width 80 height 274
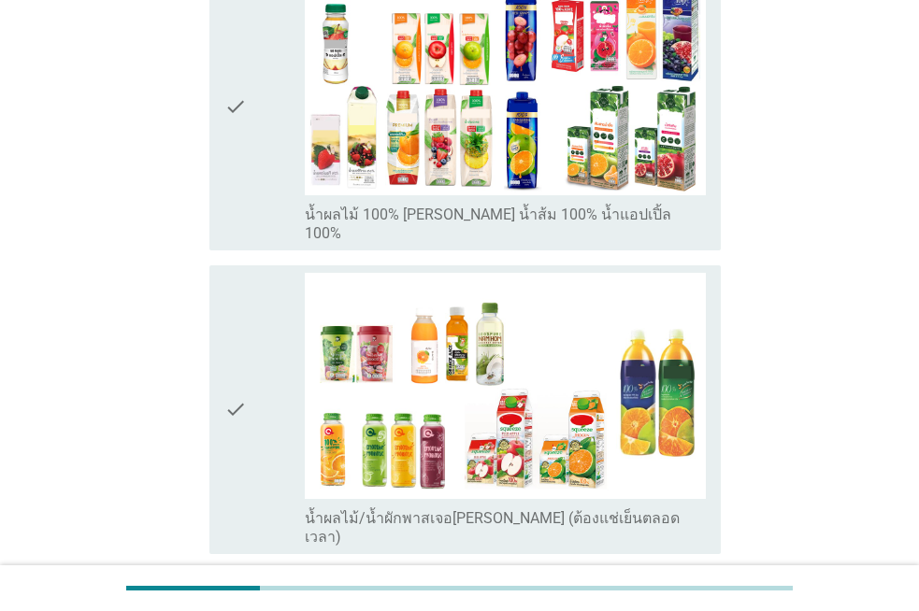
scroll to position [1028, 0]
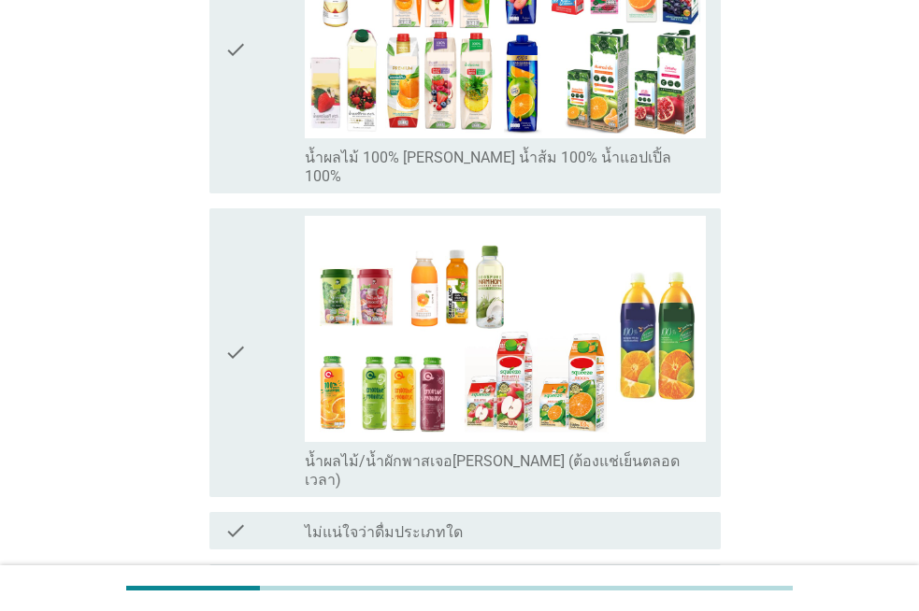
click at [252, 274] on div "check" at bounding box center [264, 353] width 80 height 274
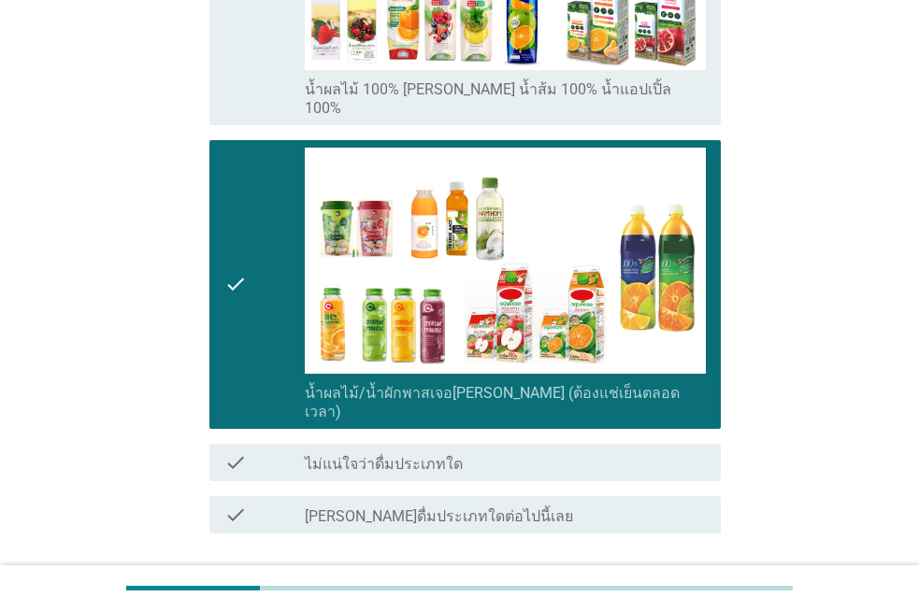
scroll to position [1165, 0]
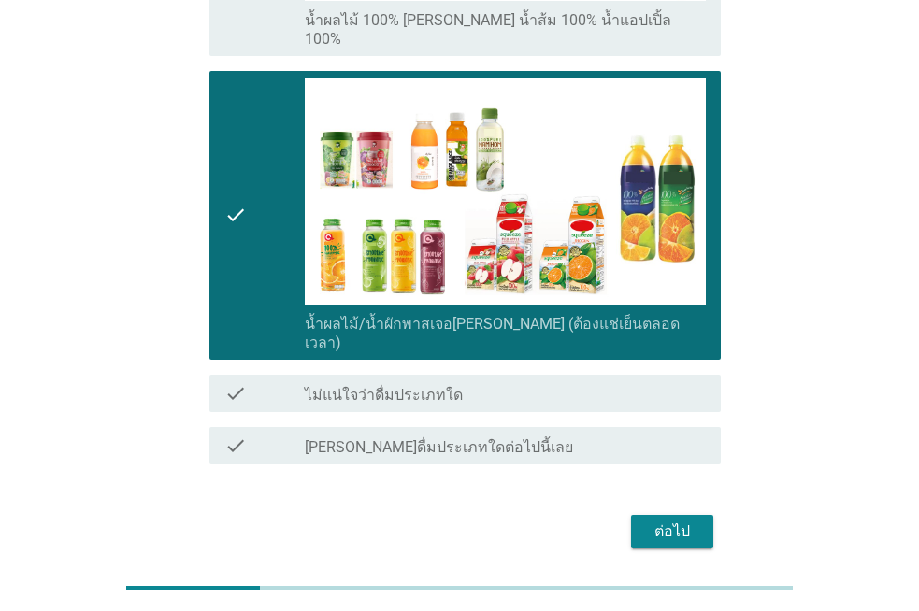
click at [668, 521] on div "ต่อไป" at bounding box center [672, 532] width 52 height 22
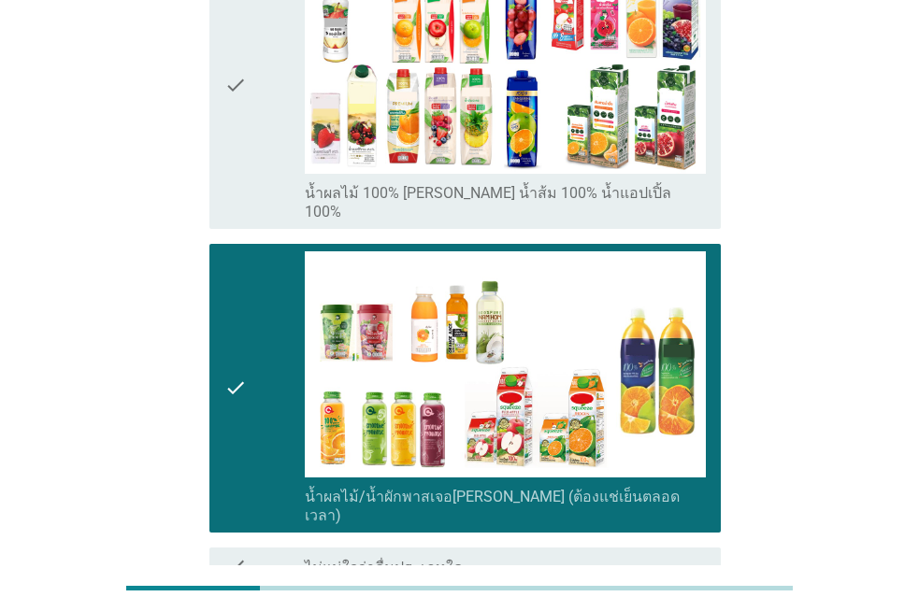
scroll to position [0, 0]
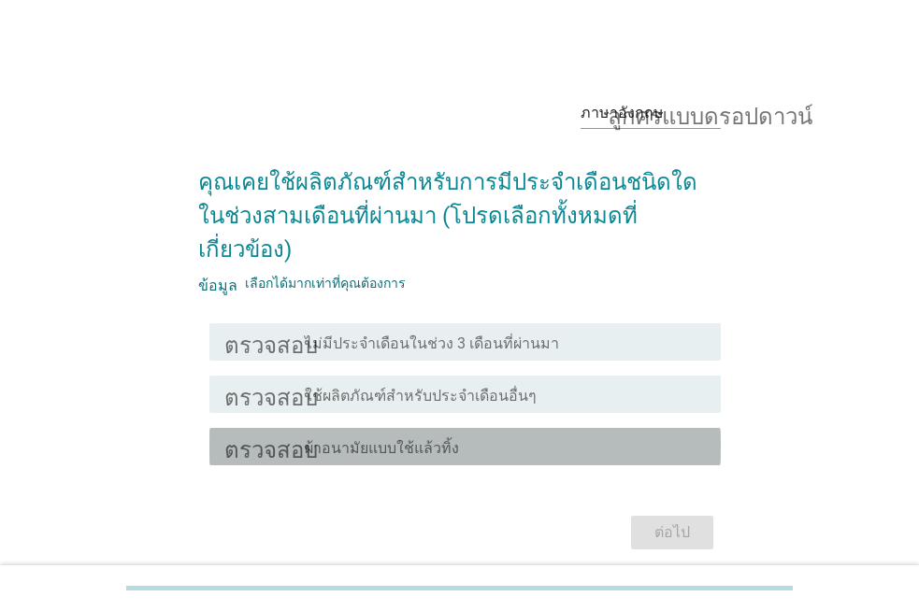
click at [395, 428] on div "ตรวจสอบ โครงร่างกล่องกาเครื่องหมายว่าง ผ้าอนามัยแบบใช้แล้วทิ้ง" at bounding box center [464, 446] width 511 height 37
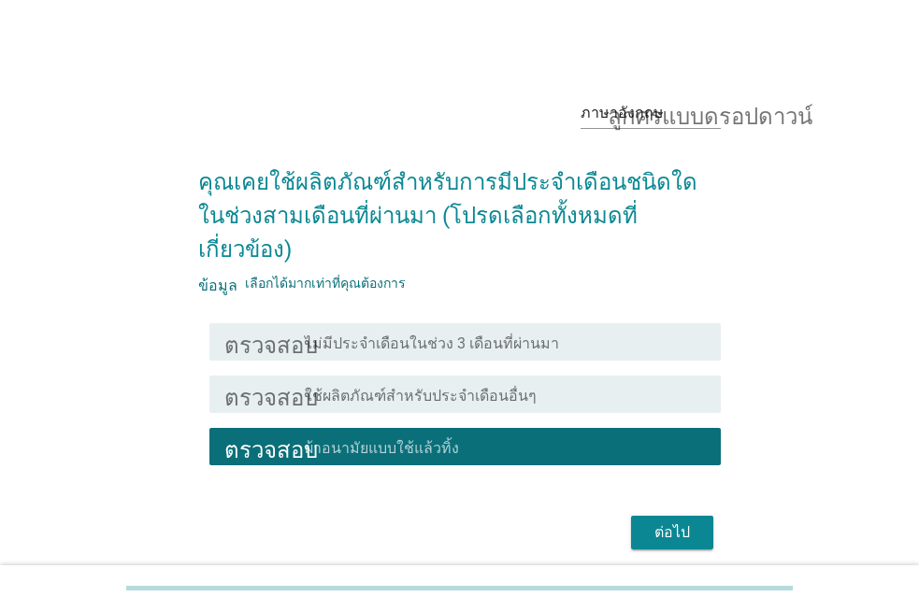
click at [652, 521] on div "ต่อไป" at bounding box center [672, 532] width 52 height 22
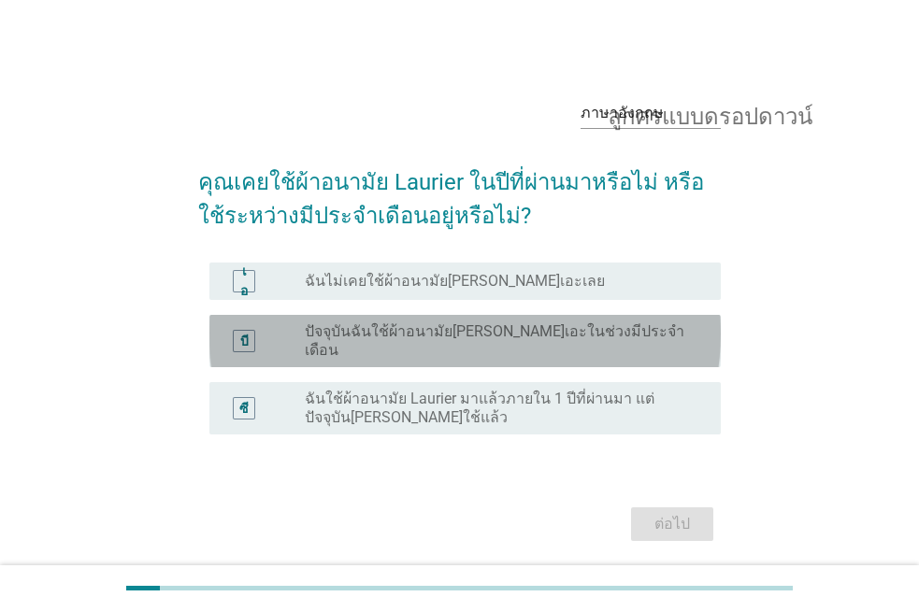
click at [420, 335] on font "ปัจจุบันฉันใช้ผ้าอนามัย[PERSON_NAME]เอะในช่วงมีประจำเดือน" at bounding box center [494, 340] width 379 height 36
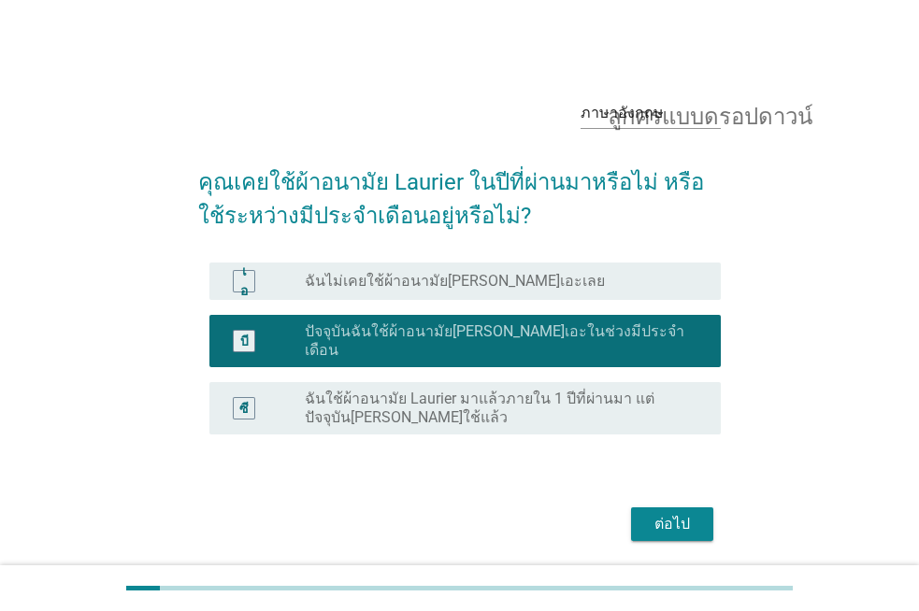
click at [662, 515] on font "ต่อไป" at bounding box center [672, 524] width 36 height 18
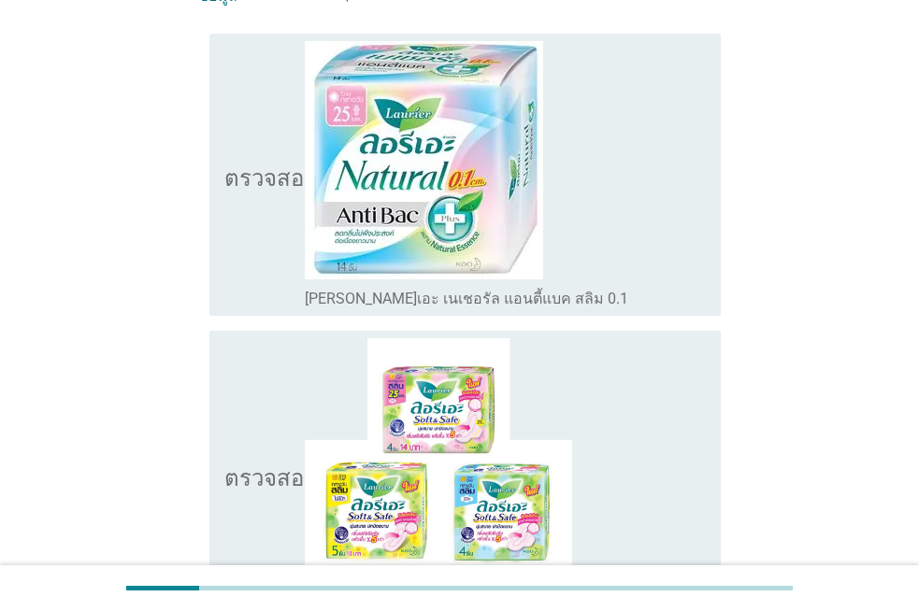
scroll to position [280, 0]
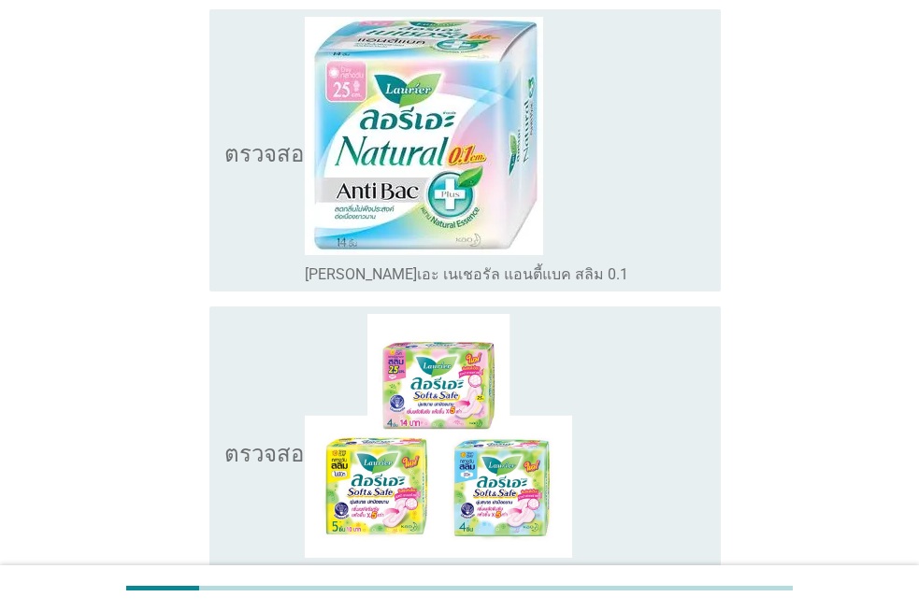
click at [406, 260] on div "โครงร่างกล่องกาเครื่องหมายว่าง ลอรีเอะ เนเชอรัล แอนตี้แบค สลิม 0.1" at bounding box center [505, 150] width 401 height 267
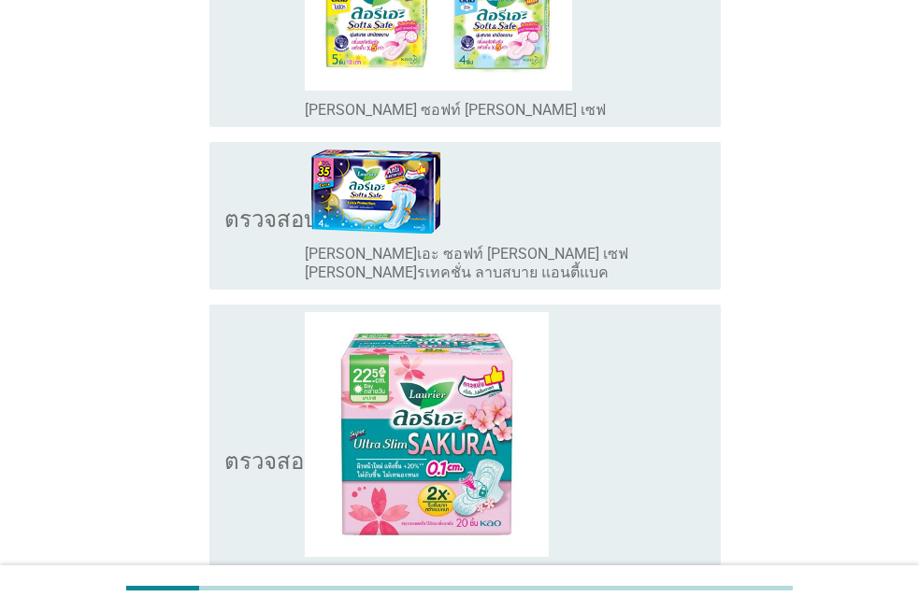
click at [406, 260] on font "ลอรีเอะ ซอฟท์ แอนด์ เซฟ เอ็กซ์ตร้า โพรเทคชั่น ลาบสบาย แอนตี้แบค" at bounding box center [466, 263] width 323 height 36
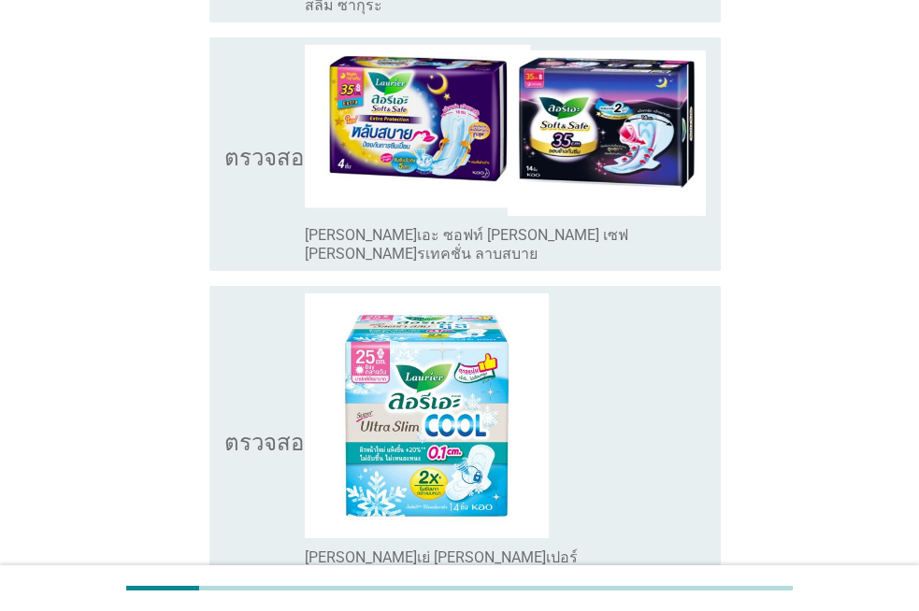
scroll to position [1589, 0]
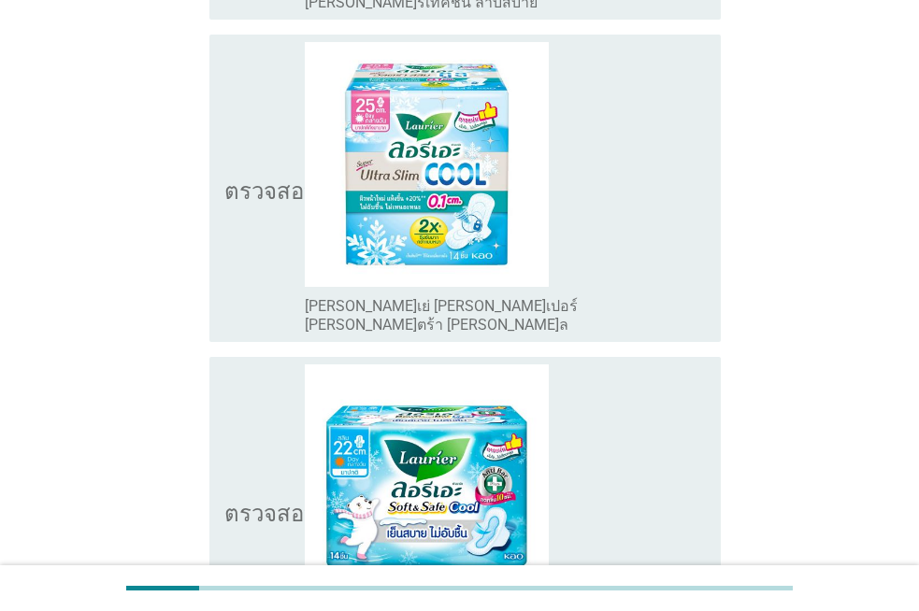
click at [406, 297] on font "ลอรีเย่ ซูเปอร์ อัลตร้า สลิม คูล" at bounding box center [441, 315] width 273 height 36
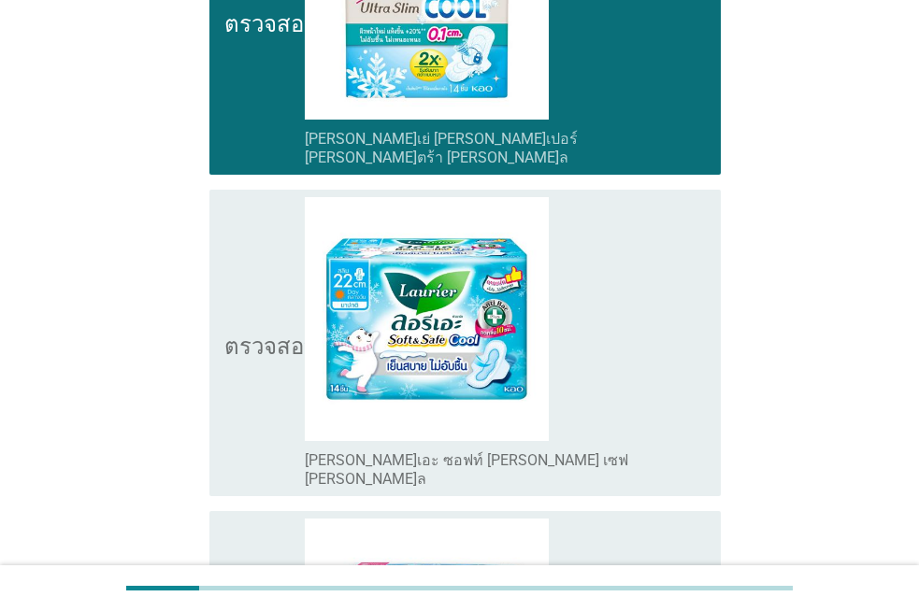
scroll to position [1962, 0]
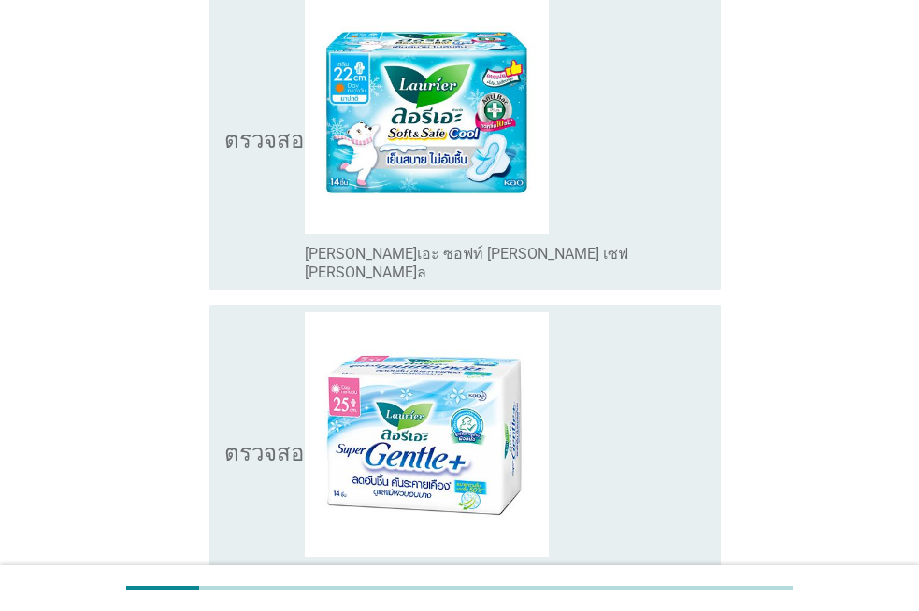
click at [406, 312] on img at bounding box center [427, 434] width 245 height 245
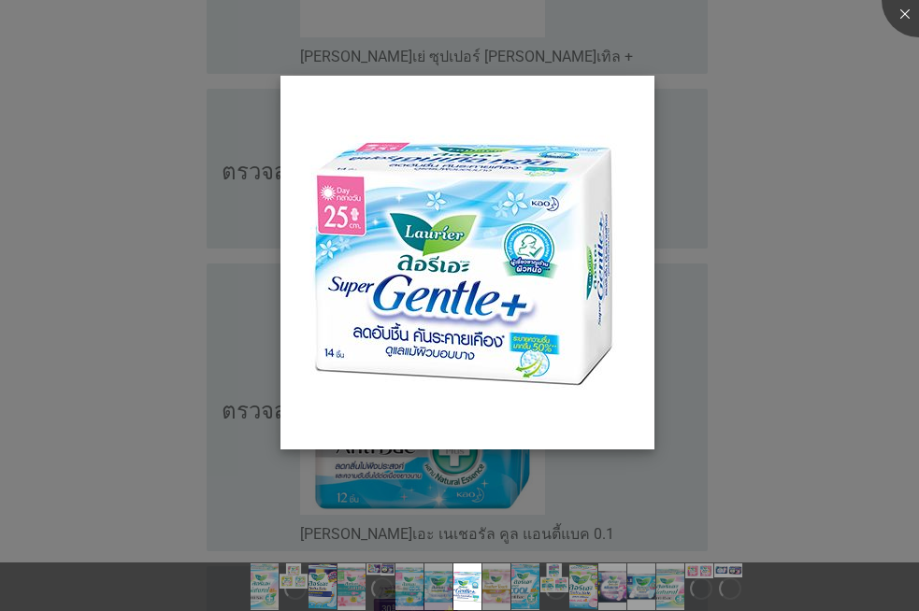
scroll to position [2617, 0]
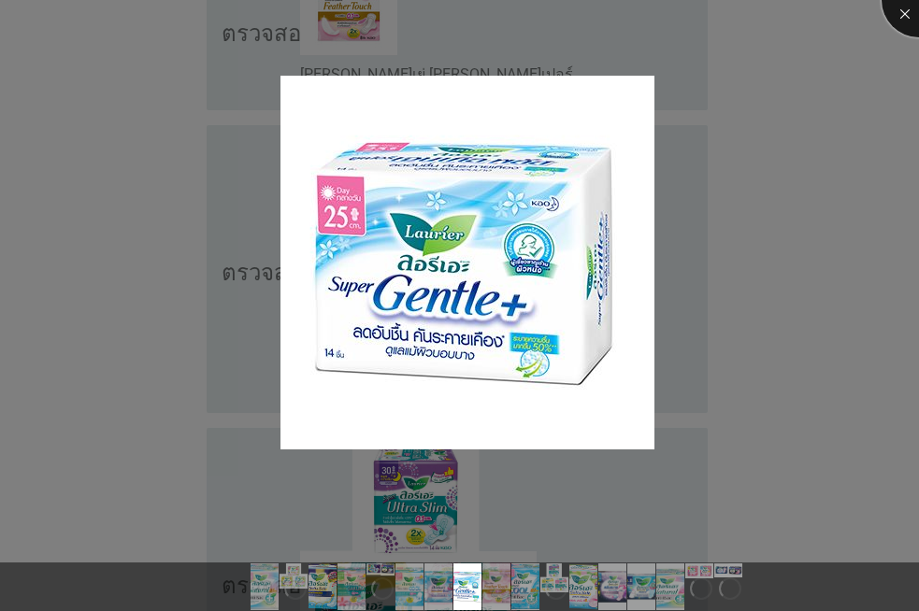
click at [900, 23] on div at bounding box center [918, 0] width 75 height 75
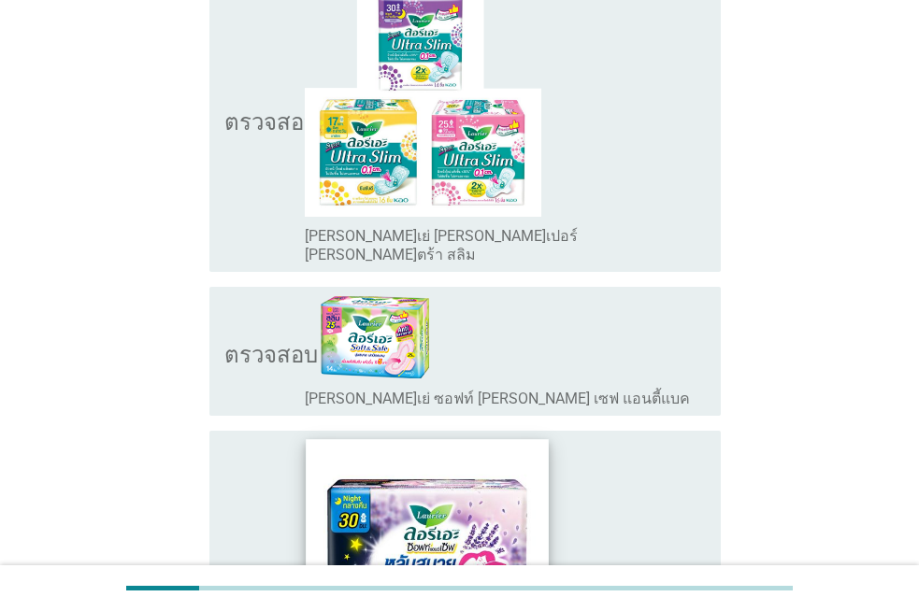
scroll to position [3551, 0]
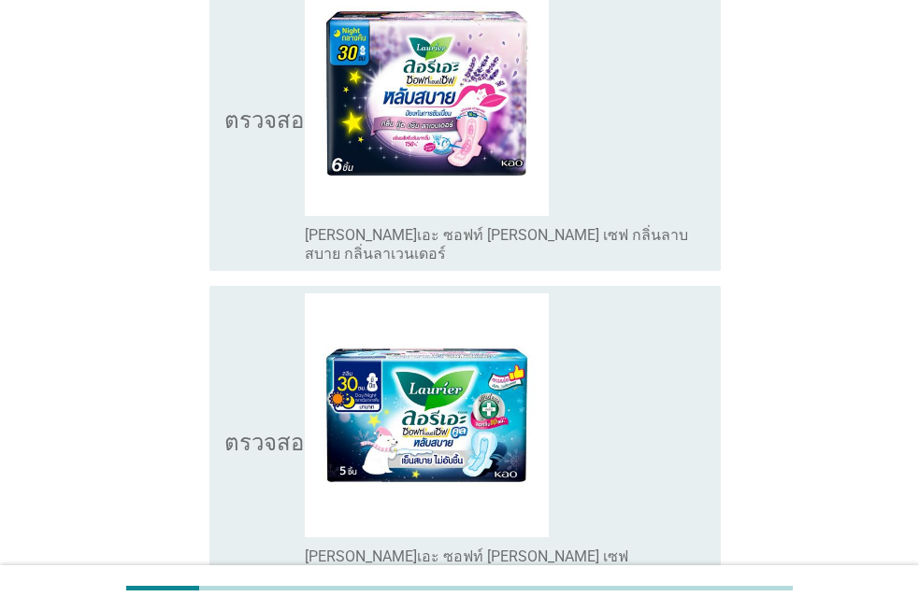
click at [257, 124] on icon "ตรวจสอบ" at bounding box center [270, 117] width 93 height 293
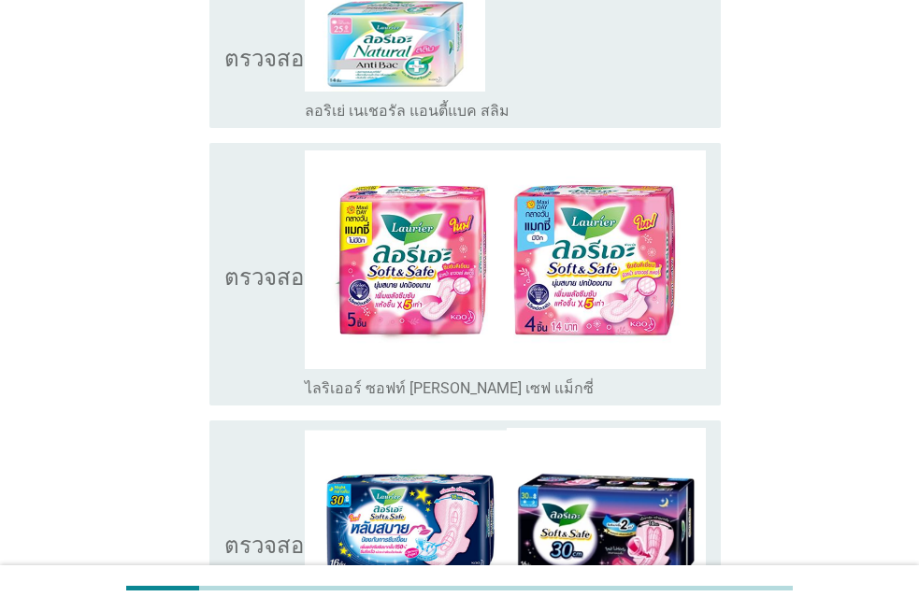
scroll to position [4351, 0]
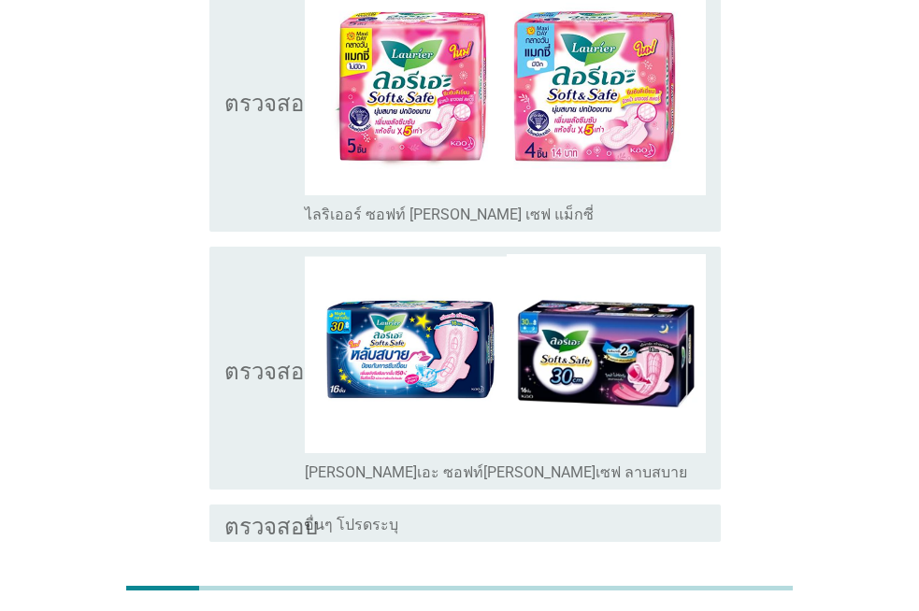
click at [257, 254] on icon "ตรวจสอบ" at bounding box center [270, 368] width 93 height 228
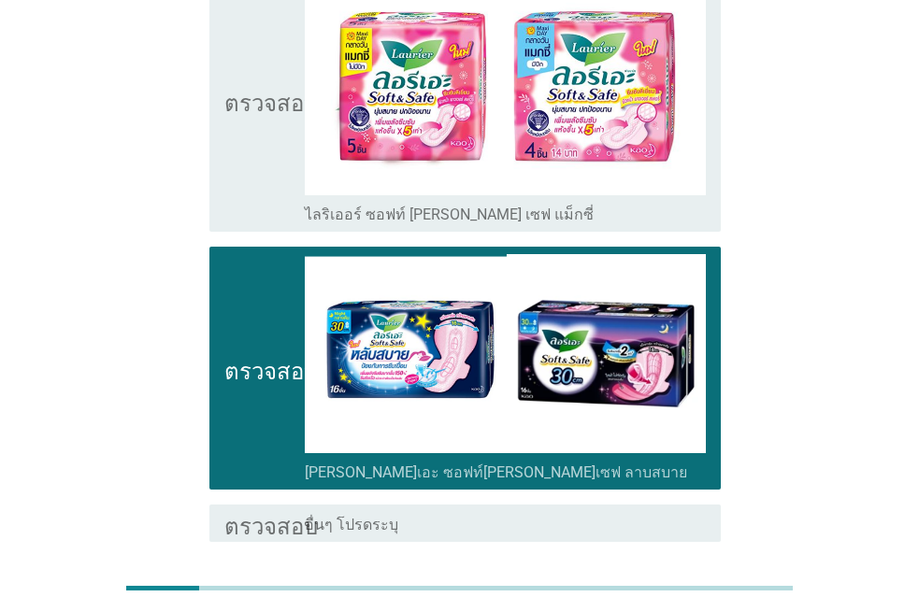
click at [649, 598] on div "ต่อไป" at bounding box center [672, 609] width 52 height 22
click at [649, 587] on div "ต่อไป" at bounding box center [459, 609] width 522 height 45
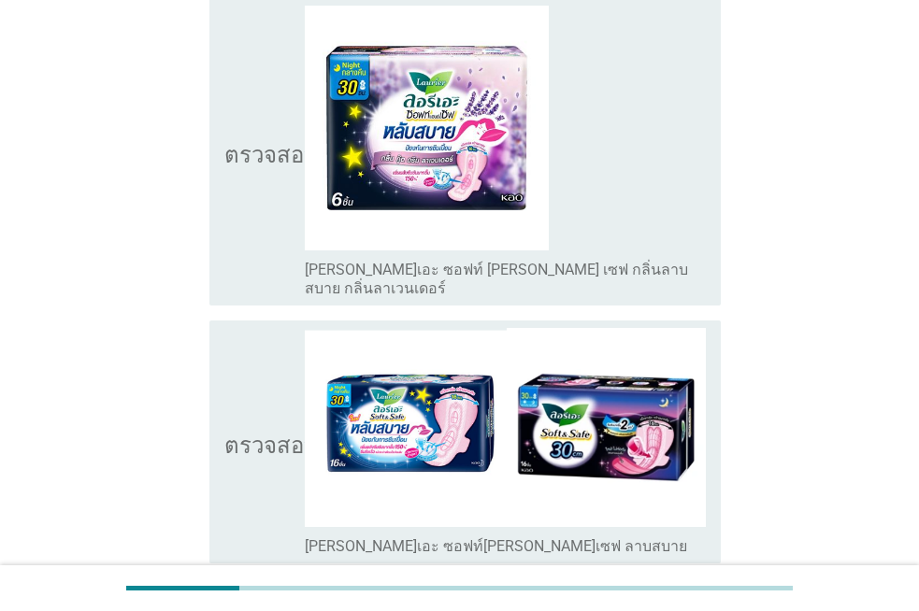
scroll to position [1028, 0]
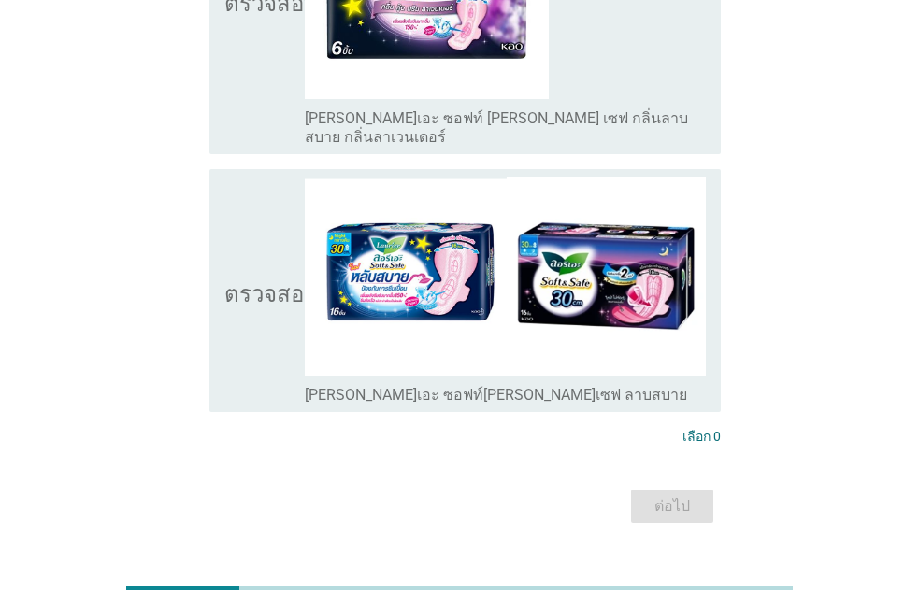
click at [270, 93] on icon "ตรวจสอบ" at bounding box center [270, 0] width 93 height 293
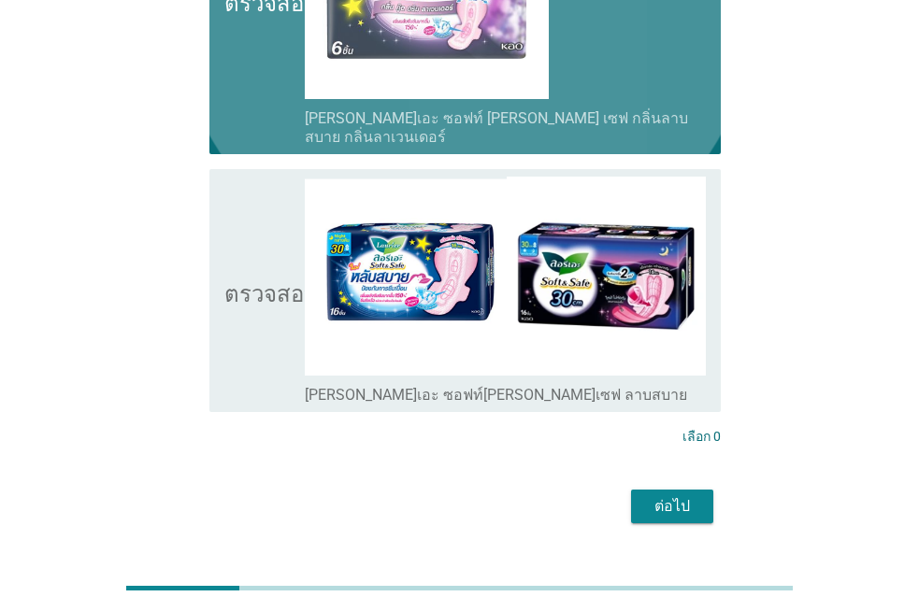
click at [256, 177] on icon "ตรวจสอบ" at bounding box center [270, 291] width 93 height 228
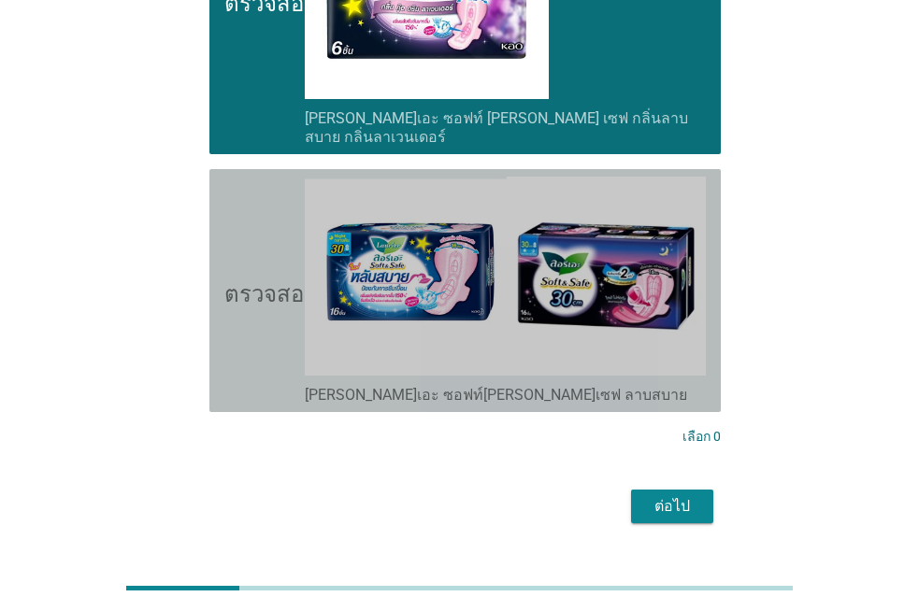
click at [285, 177] on icon "ตรวจสอบ" at bounding box center [270, 291] width 93 height 228
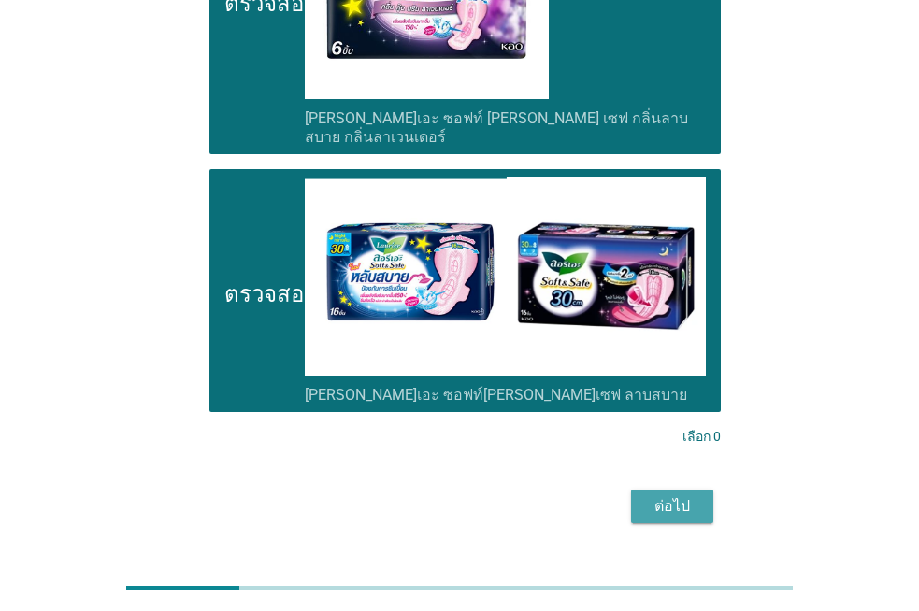
click at [650, 495] on div "ต่อไป" at bounding box center [672, 506] width 52 height 22
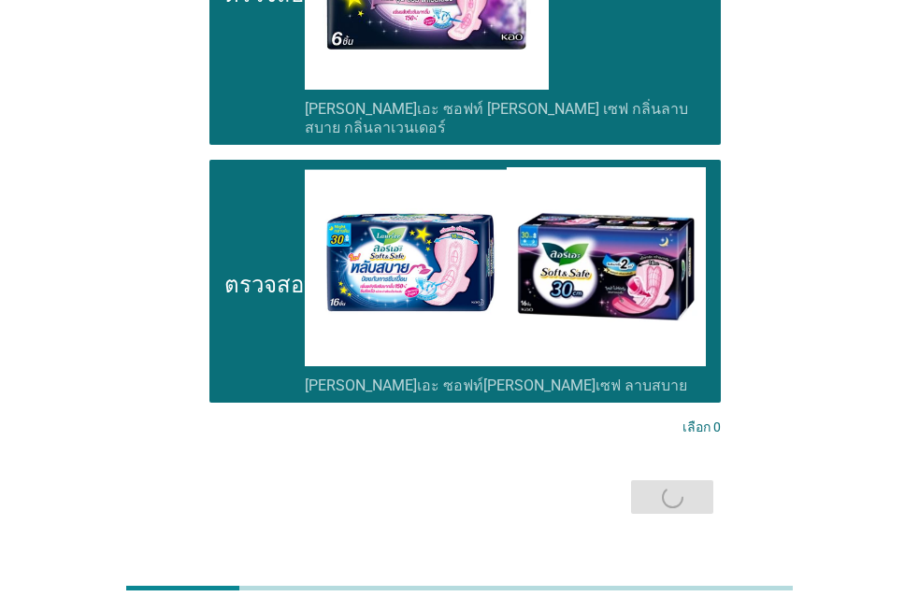
scroll to position [0, 0]
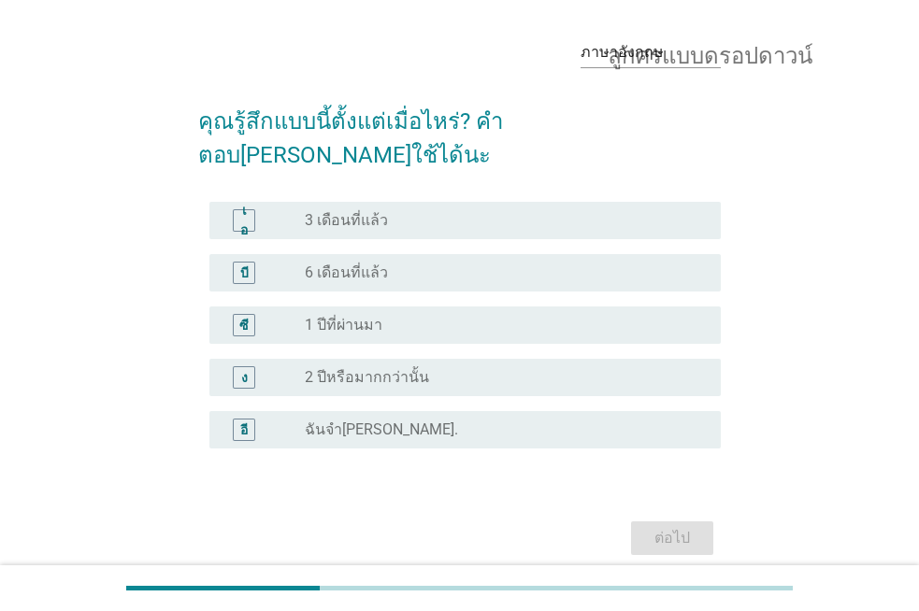
scroll to position [93, 0]
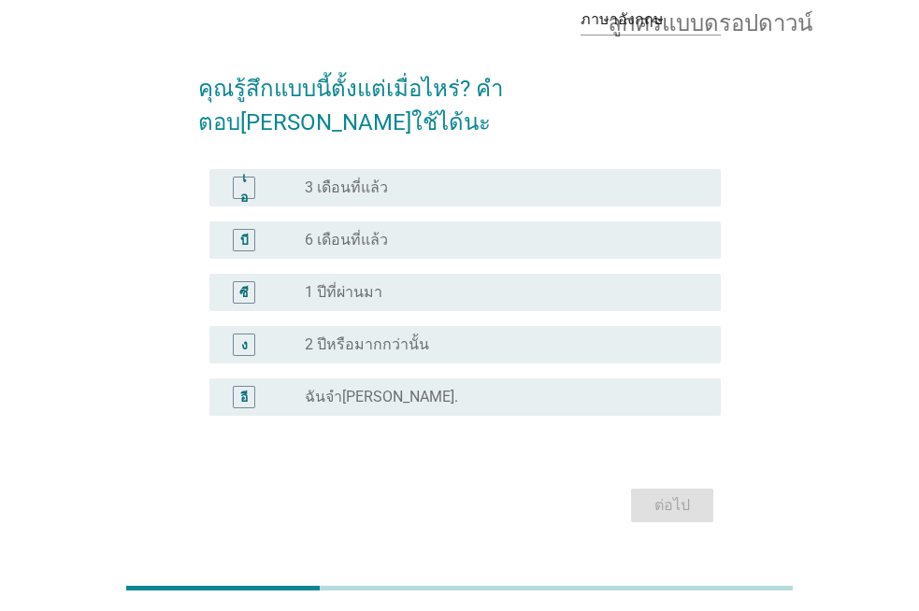
click at [387, 335] on font "2 ปีหรือมากกว่านั้น" at bounding box center [367, 344] width 124 height 18
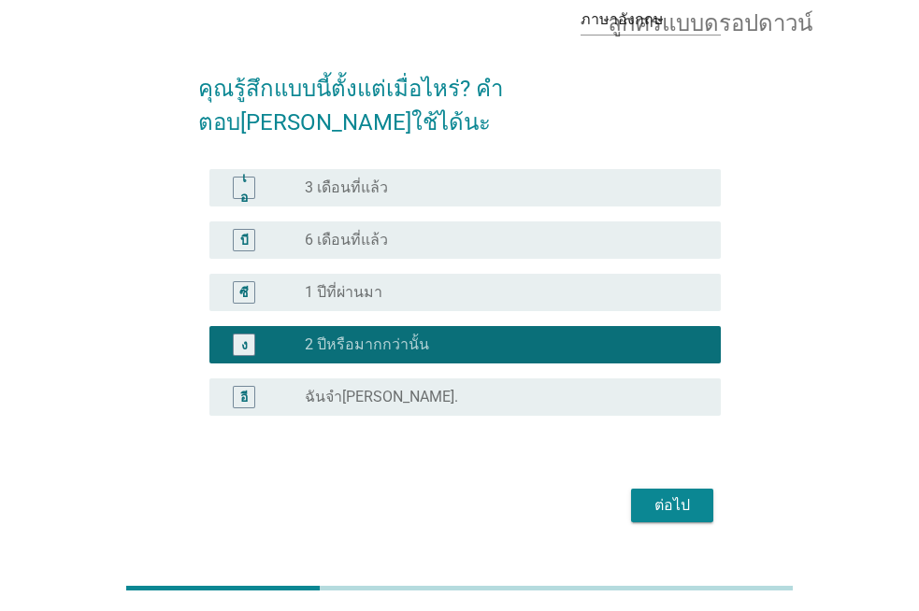
click at [398, 274] on div "ซี ปุ่มวิทยุไม่ได้เลือก 1 ปีที่ผ่านมา" at bounding box center [464, 292] width 511 height 37
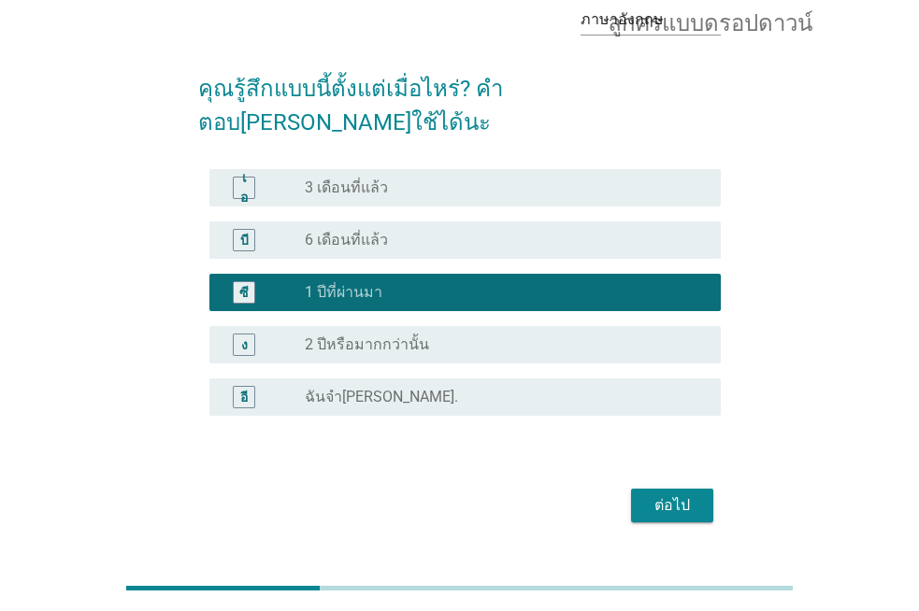
click at [399, 231] on div "ปุ่มวิทยุไม่ได้เลือก 6 เดือนที่แล้ว" at bounding box center [498, 240] width 386 height 19
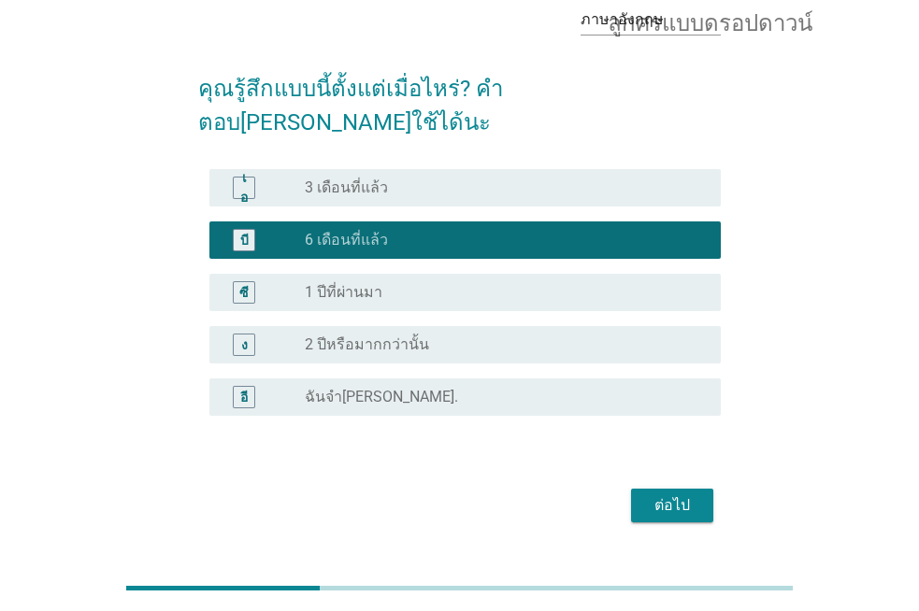
click at [667, 496] on font "ต่อไป" at bounding box center [672, 505] width 36 height 18
drag, startPoint x: 667, startPoint y: 469, endPoint x: 424, endPoint y: 435, distance: 245.3
click at [667, 483] on div "ต่อไป" at bounding box center [459, 505] width 522 height 45
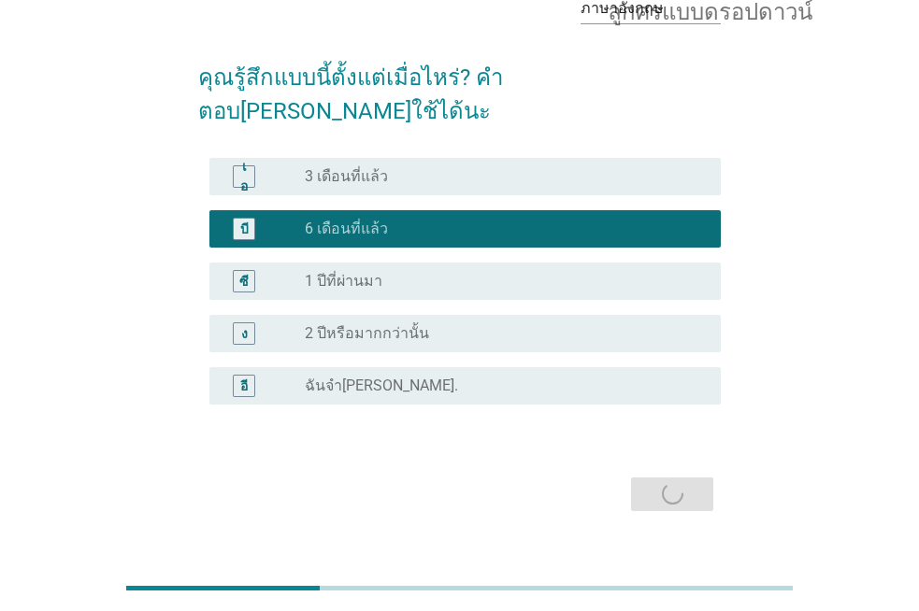
scroll to position [0, 0]
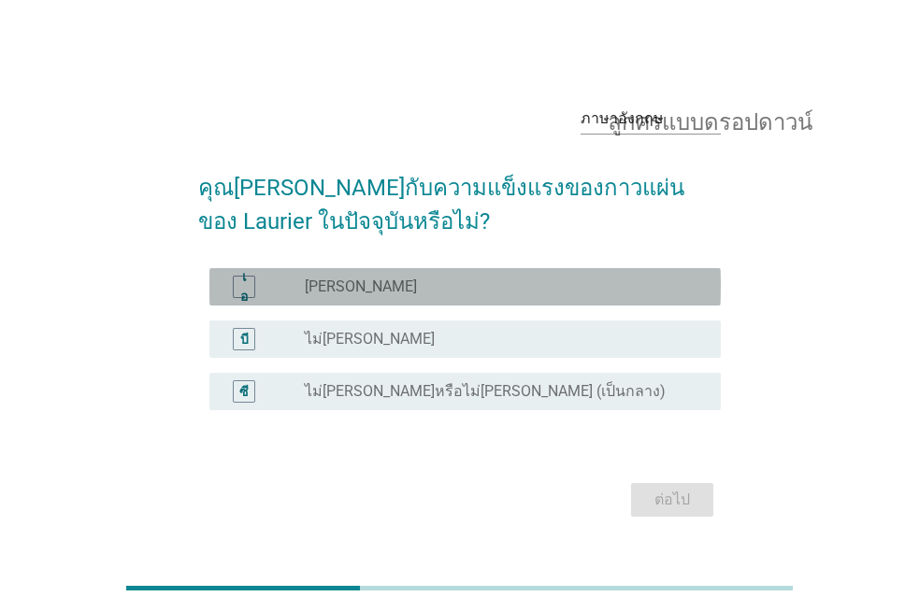
click at [376, 279] on div "ปุ่มวิทยุไม่ได้เลือก พอใจ" at bounding box center [498, 287] width 386 height 19
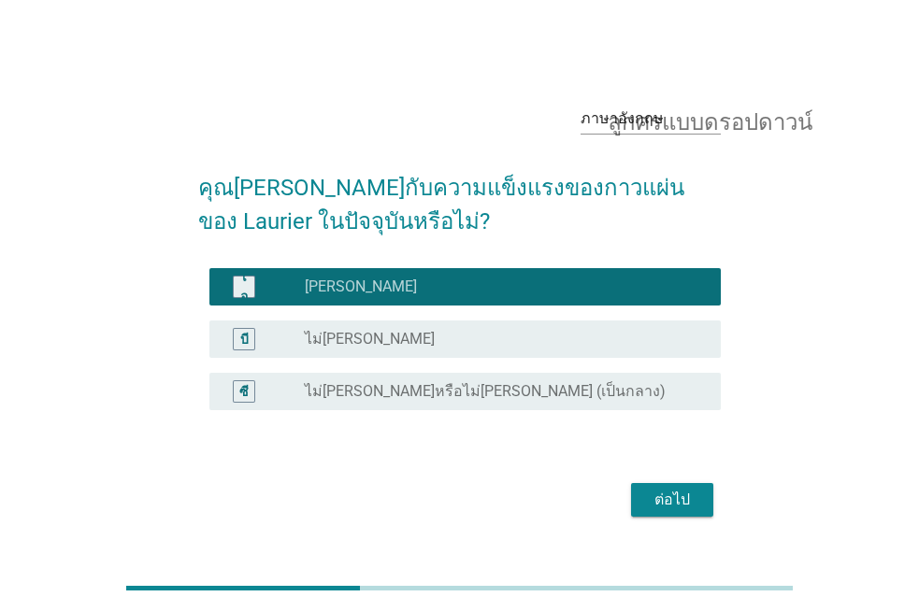
click at [666, 502] on font "ต่อไป" at bounding box center [672, 500] width 36 height 18
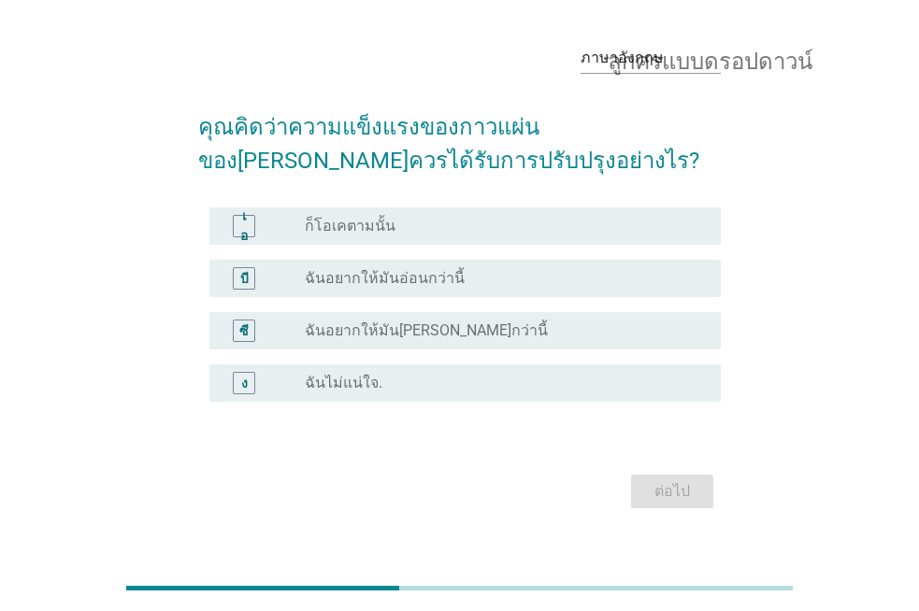
scroll to position [86, 0]
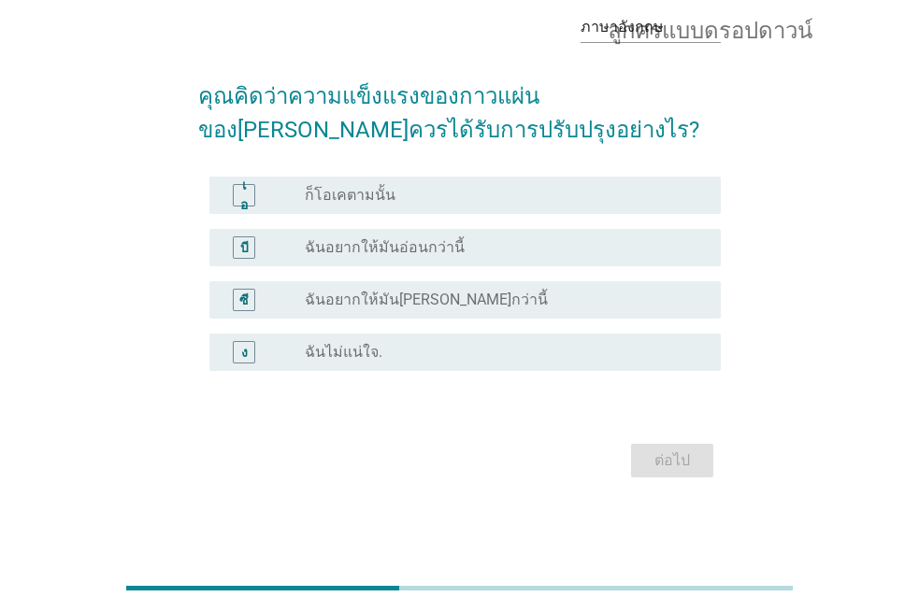
click at [370, 201] on font "ก็โอเคตามนั้น" at bounding box center [350, 195] width 91 height 18
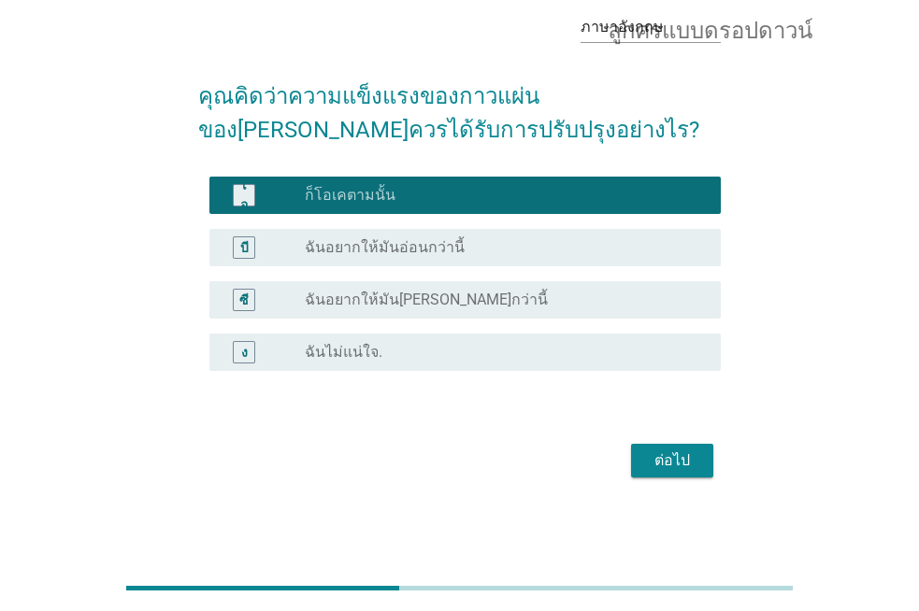
click at [677, 456] on font "ต่อไป" at bounding box center [672, 460] width 36 height 18
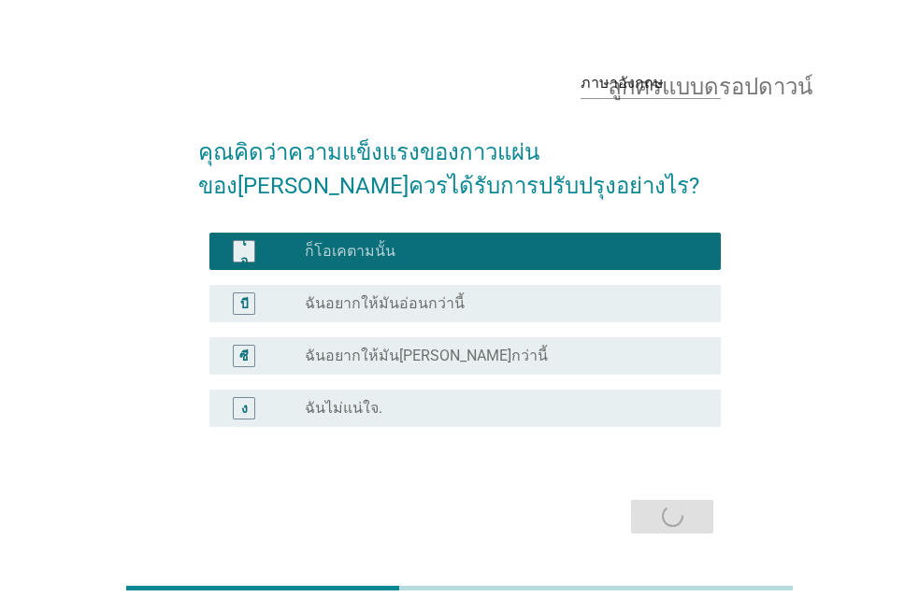
scroll to position [0, 0]
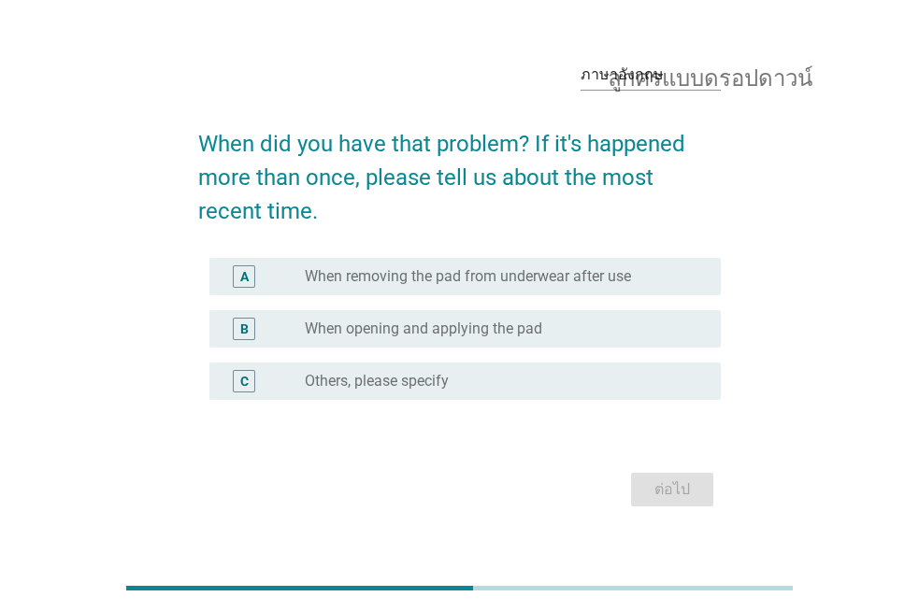
scroll to position [44, 0]
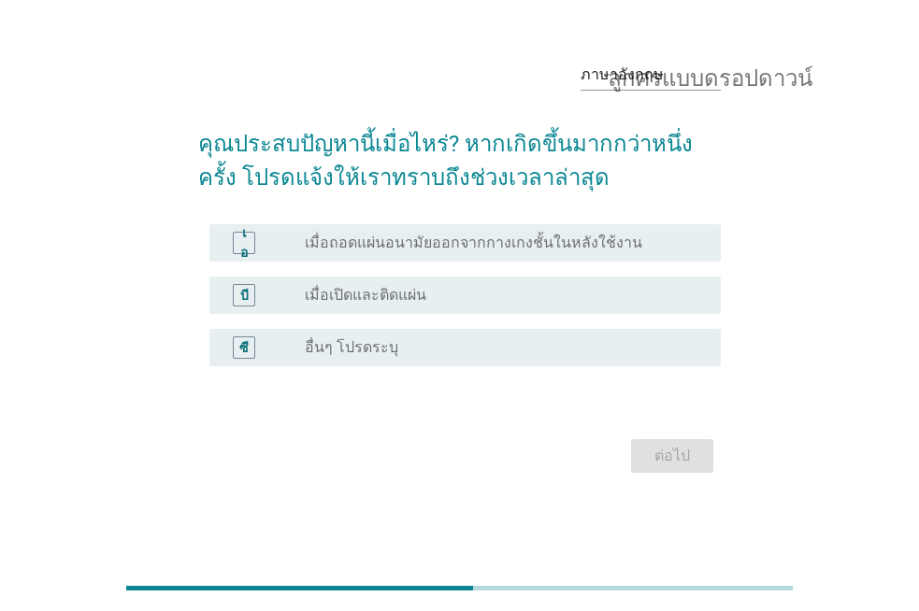
click at [407, 292] on font "เมื่อเปิดและติดแผ่น" at bounding box center [365, 295] width 121 height 18
drag, startPoint x: 407, startPoint y: 292, endPoint x: 536, endPoint y: 334, distance: 135.6
click at [407, 292] on font "เมื่อเปิดและติดแผ่น" at bounding box center [365, 295] width 121 height 18
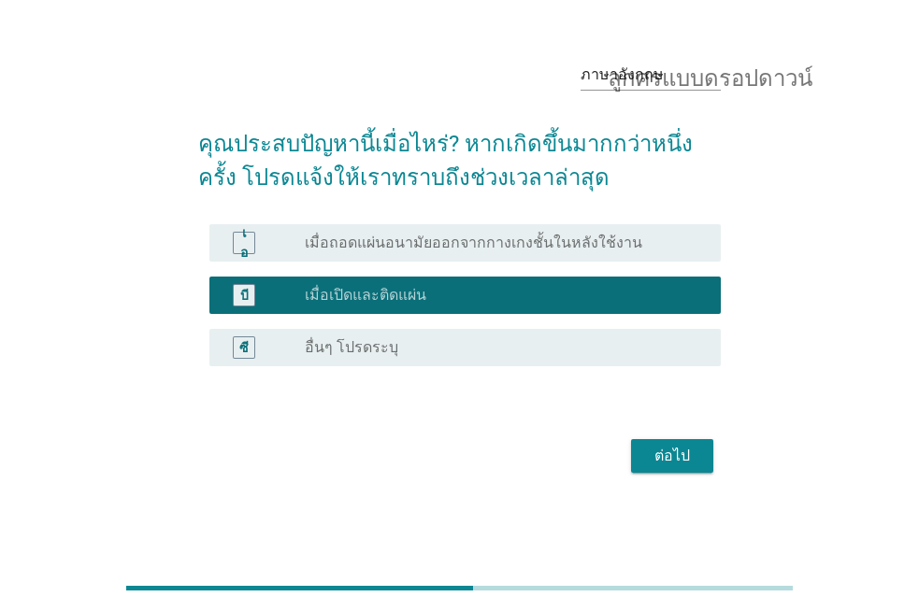
click at [660, 448] on font "ต่อไป" at bounding box center [672, 456] width 36 height 18
click at [660, 448] on div "ต่อไป" at bounding box center [459, 456] width 522 height 45
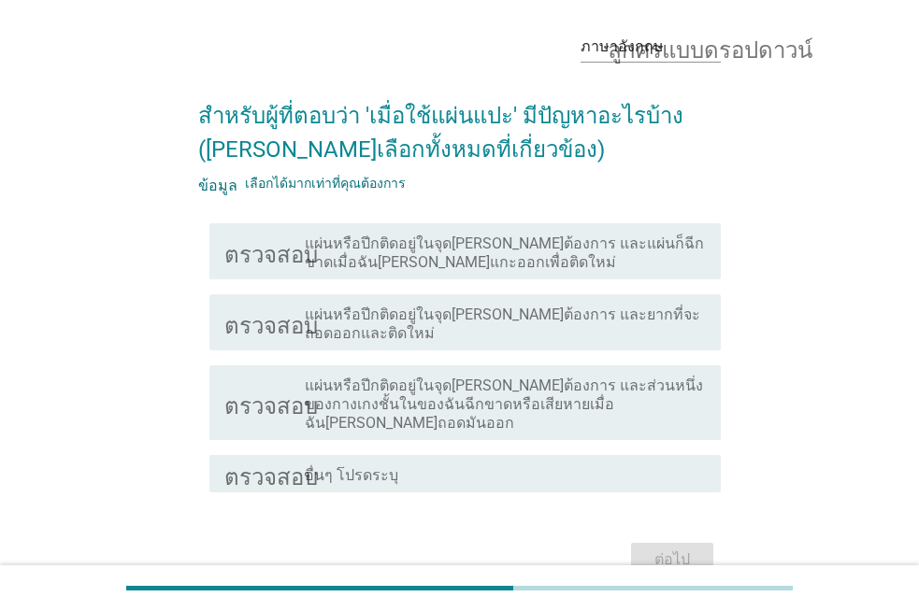
scroll to position [99, 0]
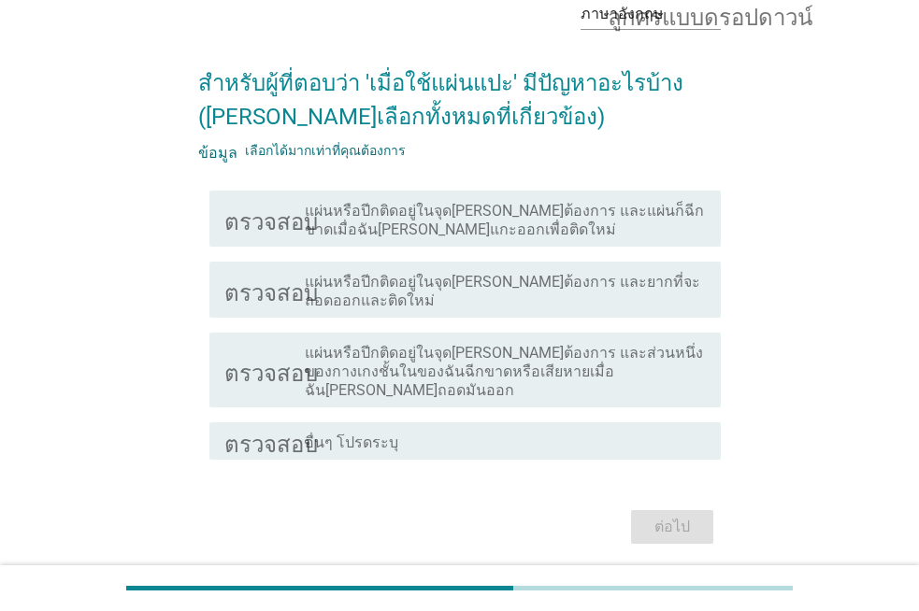
click at [415, 292] on font "แผ่นหรือปีกติดอยู่ในจุดที่ไม่ต้องการ และยากที่จะถอดออกและติดใหม่" at bounding box center [505, 291] width 401 height 37
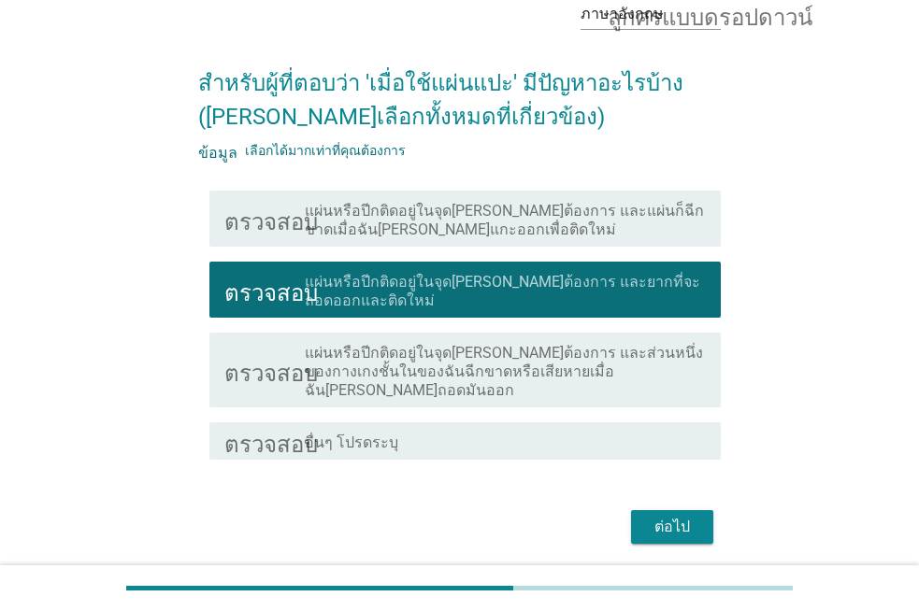
click at [662, 518] on font "ต่อไป" at bounding box center [672, 527] width 36 height 18
click at [660, 505] on div "ต่อไป" at bounding box center [459, 527] width 522 height 45
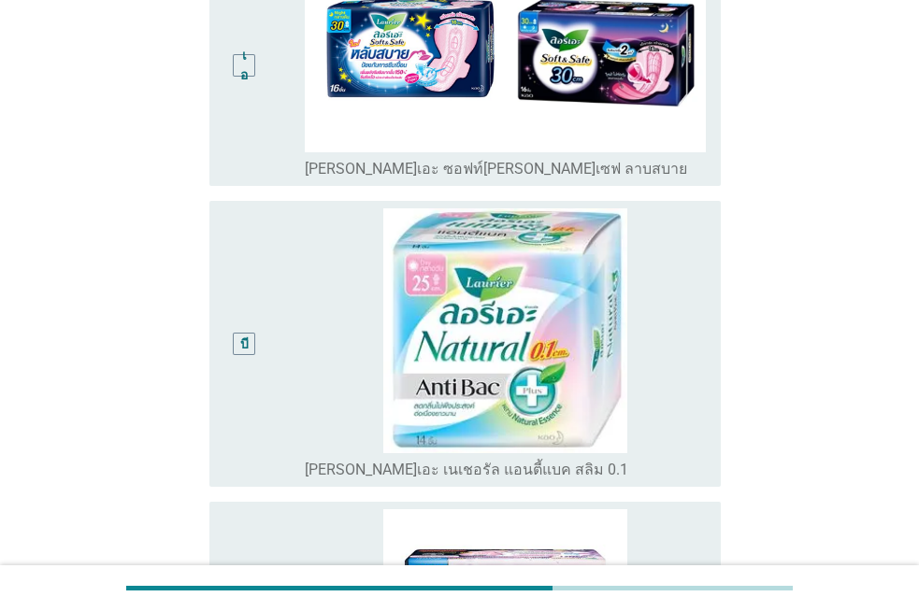
click at [286, 163] on div "เอ" at bounding box center [264, 65] width 80 height 225
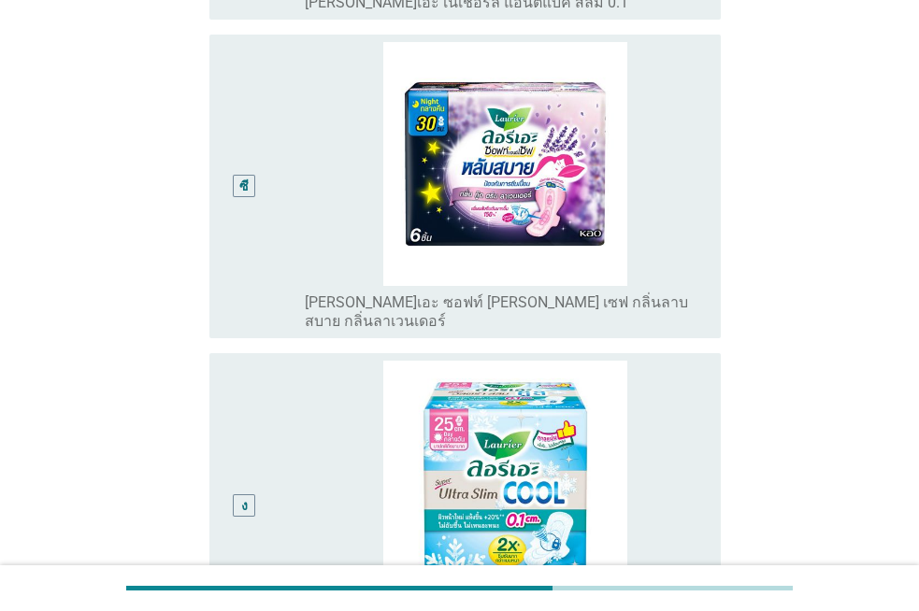
click at [286, 163] on div "ซี" at bounding box center [264, 187] width 80 height 290
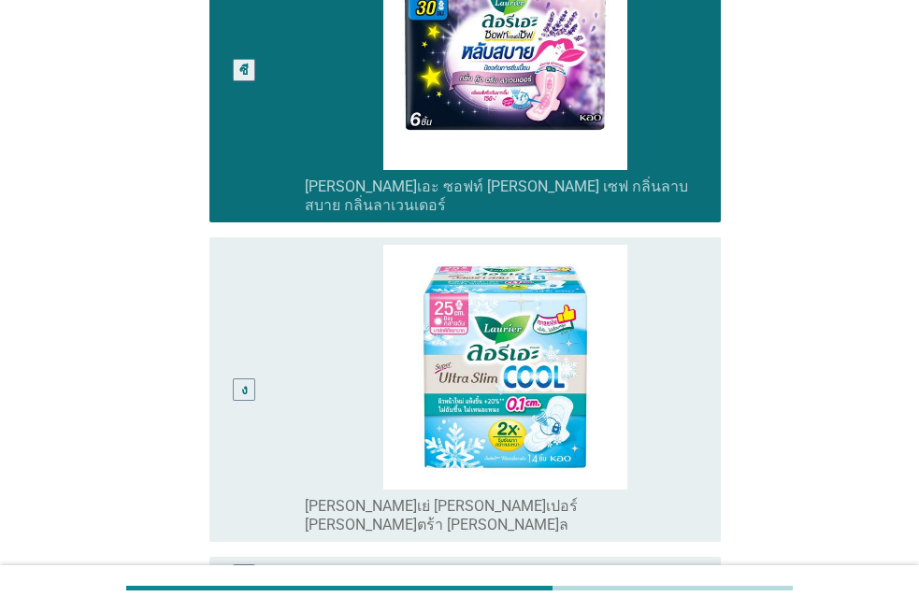
scroll to position [1052, 0]
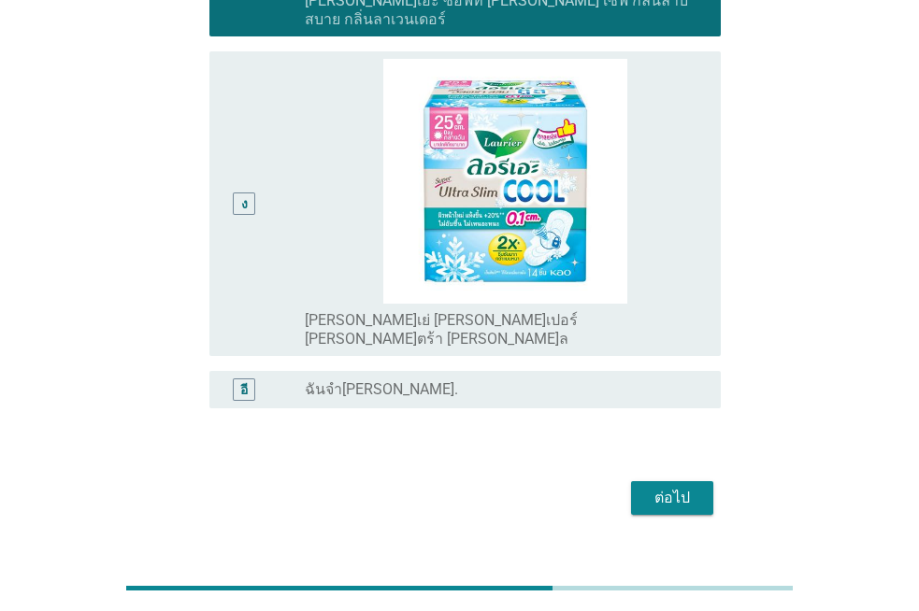
click at [286, 163] on div "ง" at bounding box center [264, 204] width 80 height 290
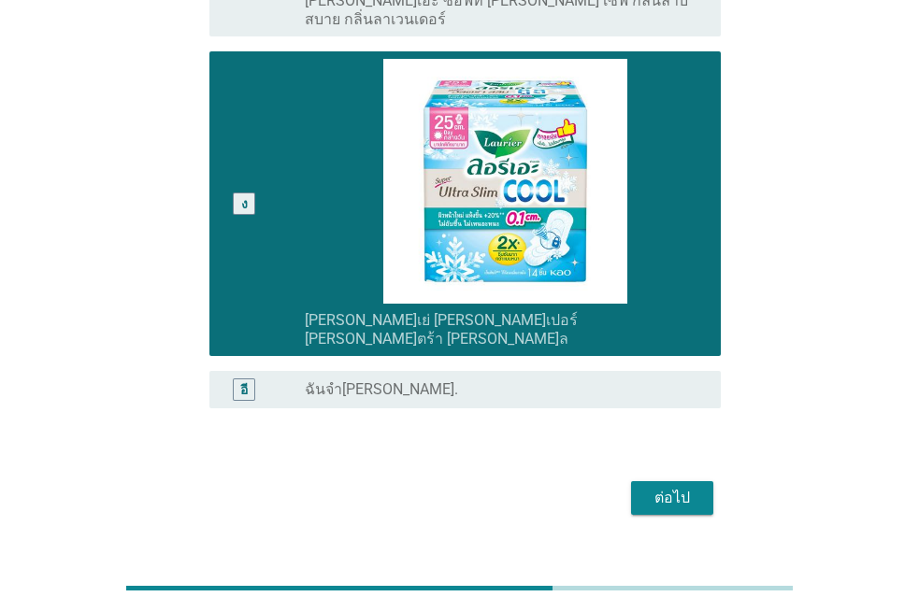
click at [650, 487] on div "ต่อไป" at bounding box center [672, 498] width 52 height 22
click at [650, 476] on div "ต่อไป" at bounding box center [459, 498] width 522 height 45
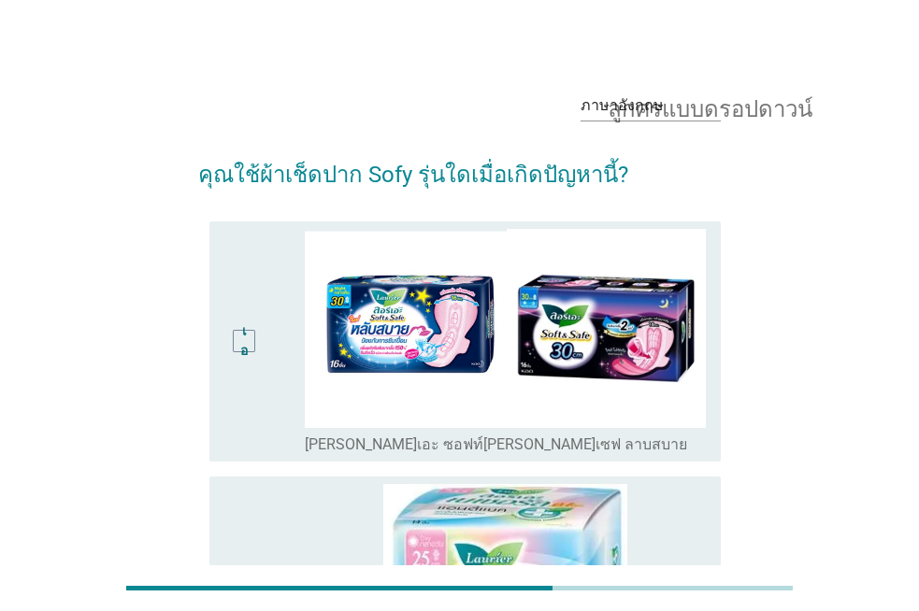
scroll to position [11, 0]
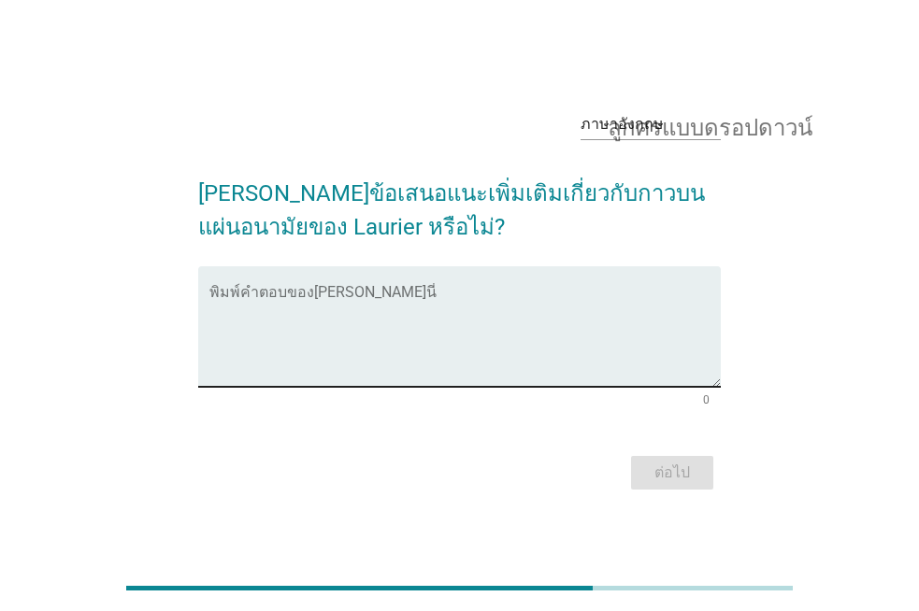
click at [347, 294] on textarea "พิมพ์คำตอบของคุณที่นี่" at bounding box center [464, 338] width 511 height 98
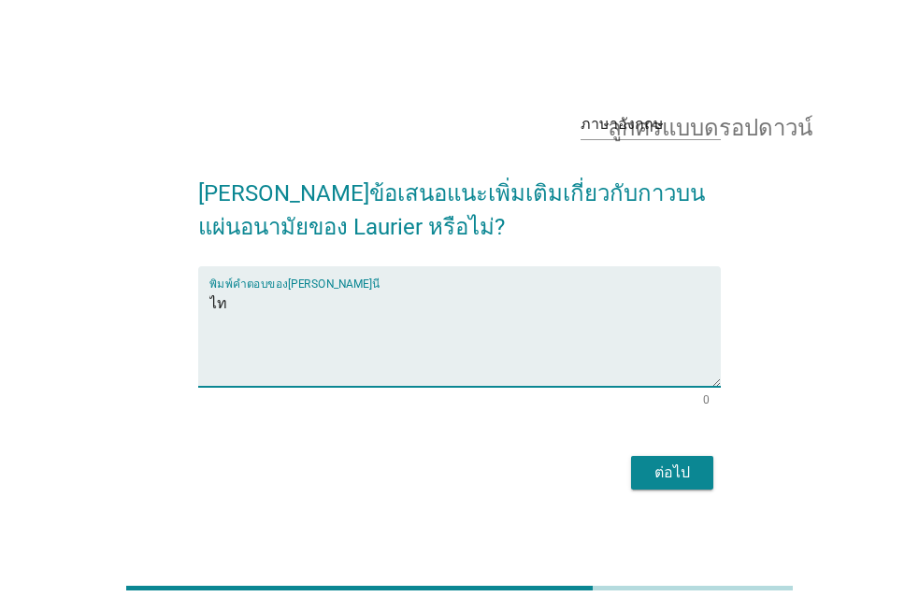
type textarea "ไ"
type textarea "ให้ติดเเน่นกว่านี้"
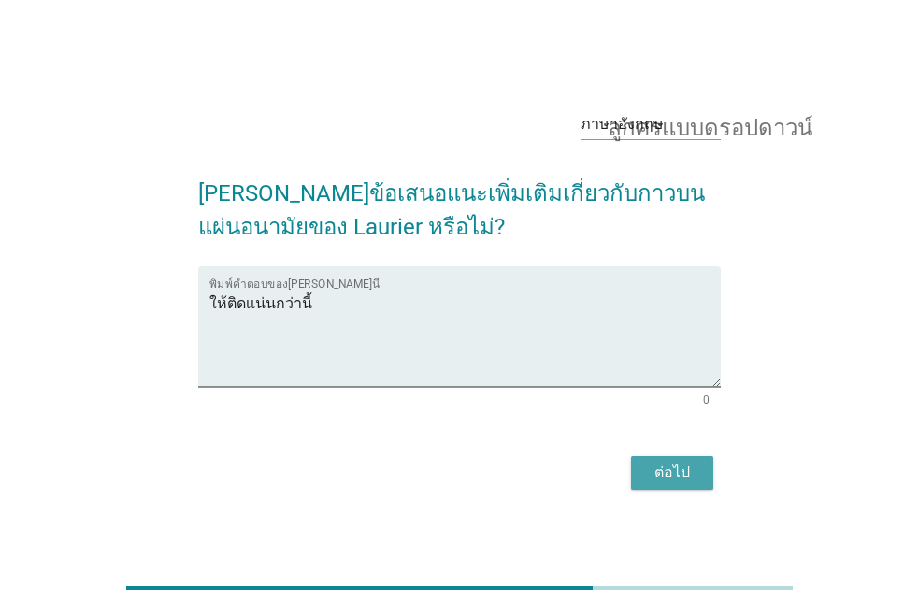
click at [648, 468] on div "ต่อไป" at bounding box center [672, 473] width 52 height 22
